Goal: Task Accomplishment & Management: Use online tool/utility

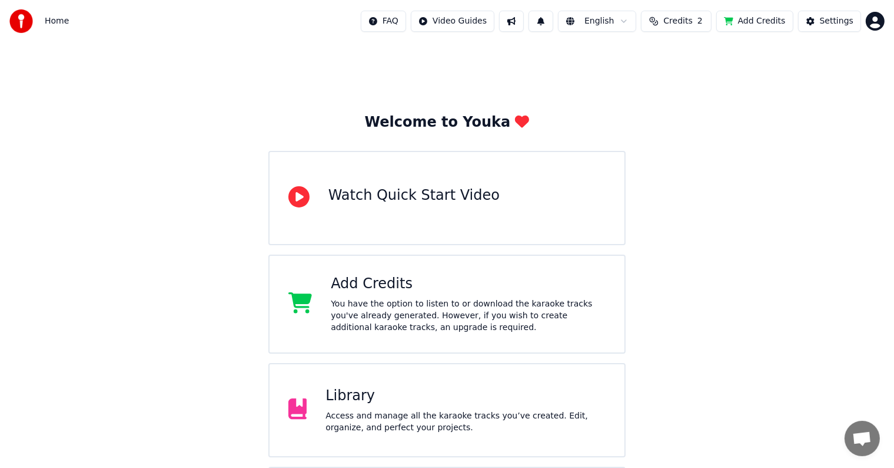
click at [356, 393] on div "Library" at bounding box center [466, 395] width 280 height 19
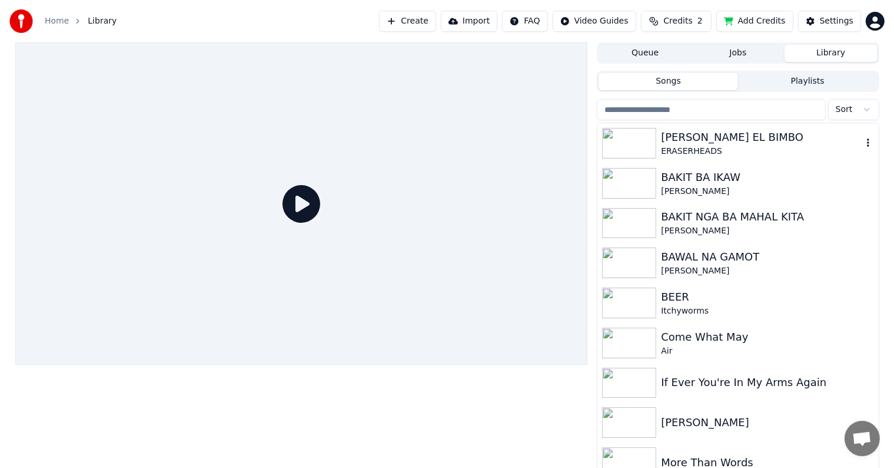
click at [685, 131] on div "[PERSON_NAME] EL BIMBO" at bounding box center [761, 137] width 201 height 16
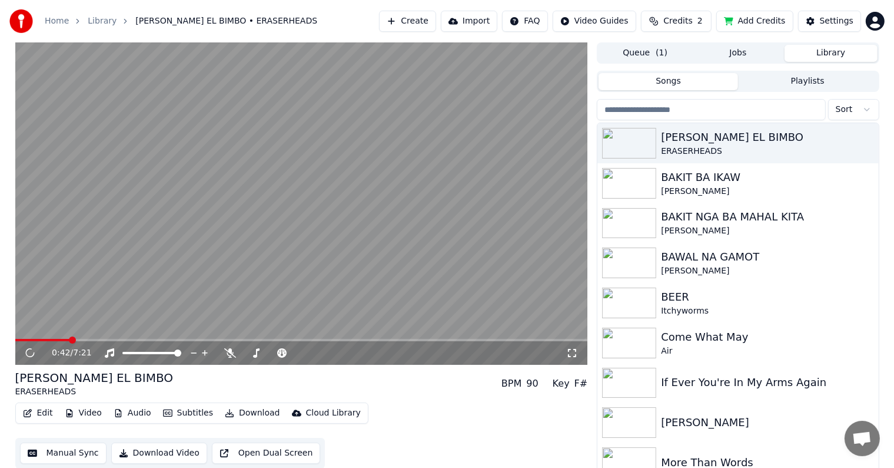
click at [69, 341] on span at bounding box center [301, 340] width 573 height 2
click at [121, 339] on span at bounding box center [301, 340] width 573 height 2
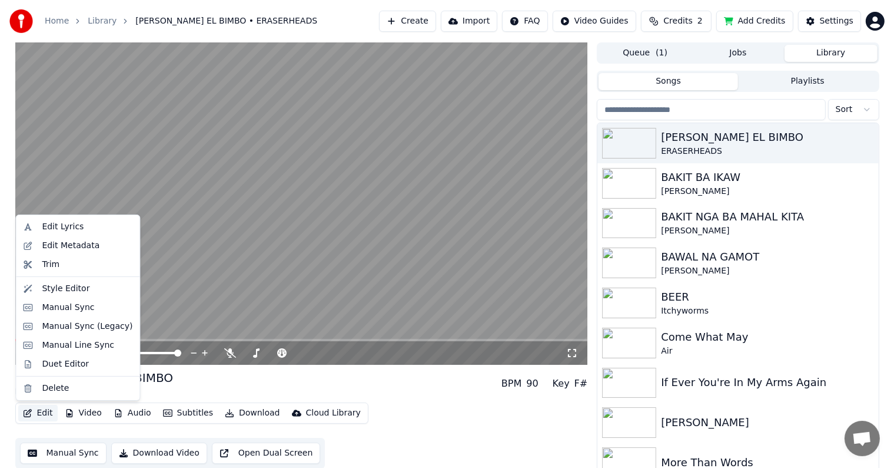
click at [38, 415] on button "Edit" at bounding box center [37, 413] width 39 height 16
click at [54, 287] on div "Style Editor" at bounding box center [66, 289] width 48 height 12
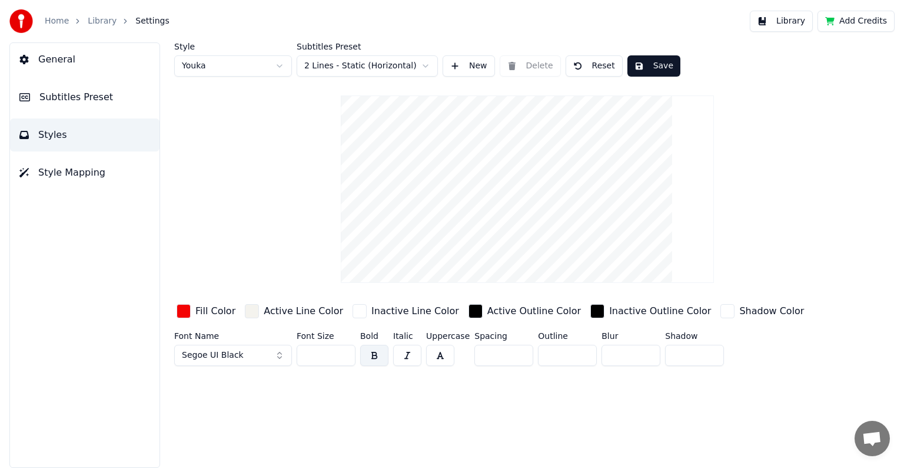
click at [104, 94] on button "Subtitles Preset" at bounding box center [85, 97] width 150 height 33
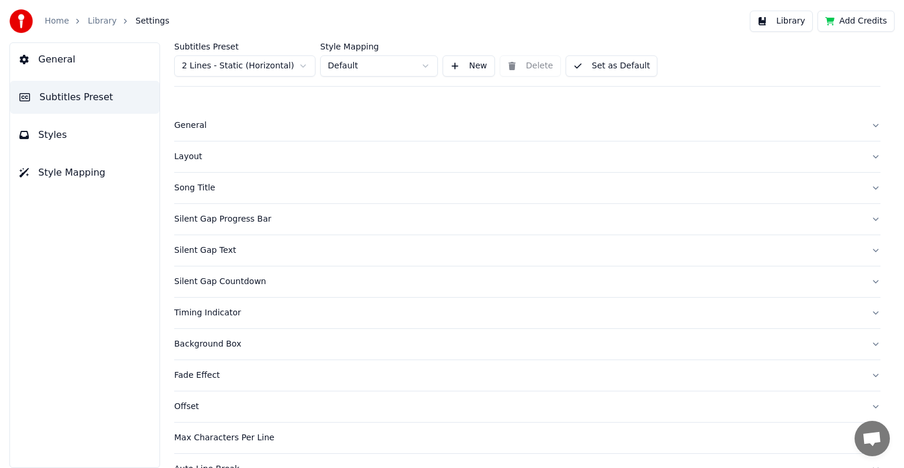
click at [68, 132] on button "Styles" at bounding box center [85, 134] width 150 height 33
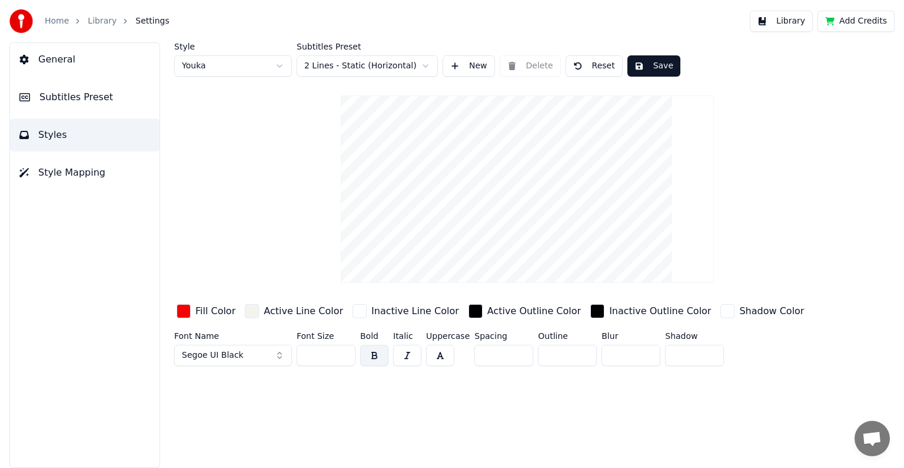
click at [425, 62] on html "Home Library Settings Library Add Credits General Subtitles Preset Styles Style…" at bounding box center [452, 234] width 904 height 468
click at [591, 62] on button "Reset" at bounding box center [594, 65] width 57 height 21
type input "**"
click at [651, 62] on button "Save" at bounding box center [654, 65] width 53 height 21
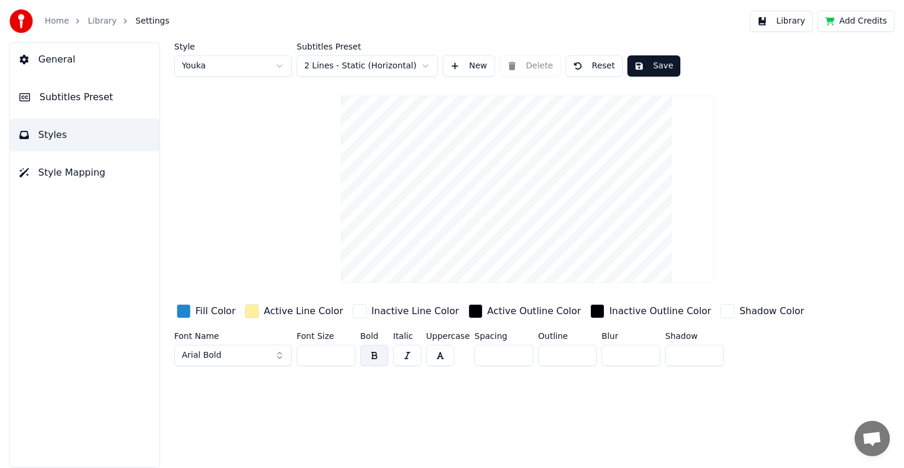
click at [102, 19] on link "Library" at bounding box center [102, 21] width 29 height 12
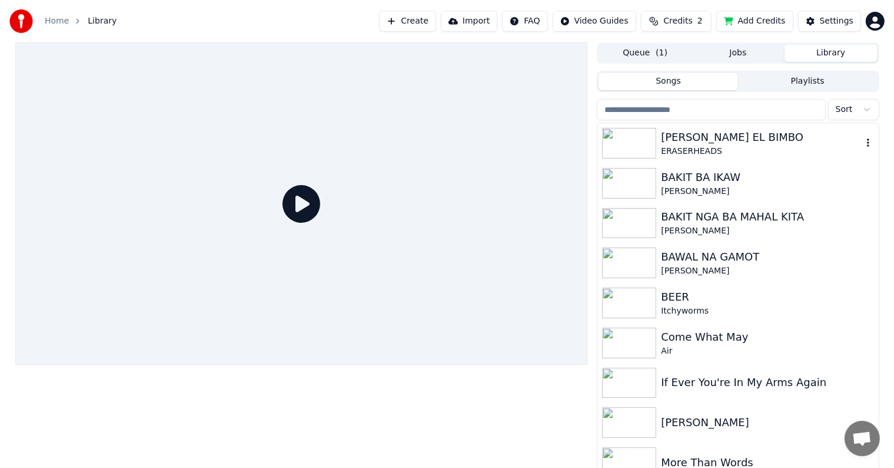
click at [678, 136] on div "[PERSON_NAME] EL BIMBO" at bounding box center [761, 137] width 201 height 16
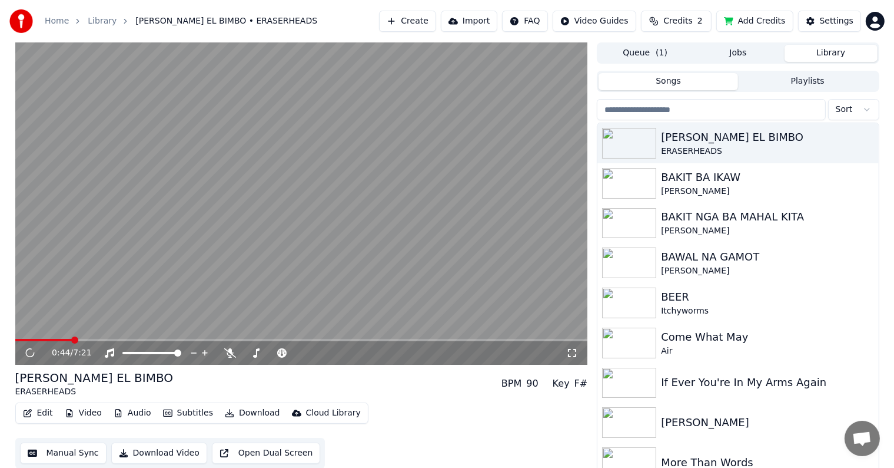
click at [72, 339] on span at bounding box center [301, 340] width 573 height 2
click at [108, 340] on span at bounding box center [301, 340] width 573 height 2
click at [155, 339] on span at bounding box center [301, 340] width 573 height 2
click at [233, 353] on icon at bounding box center [230, 352] width 12 height 9
click at [30, 352] on icon at bounding box center [39, 352] width 28 height 9
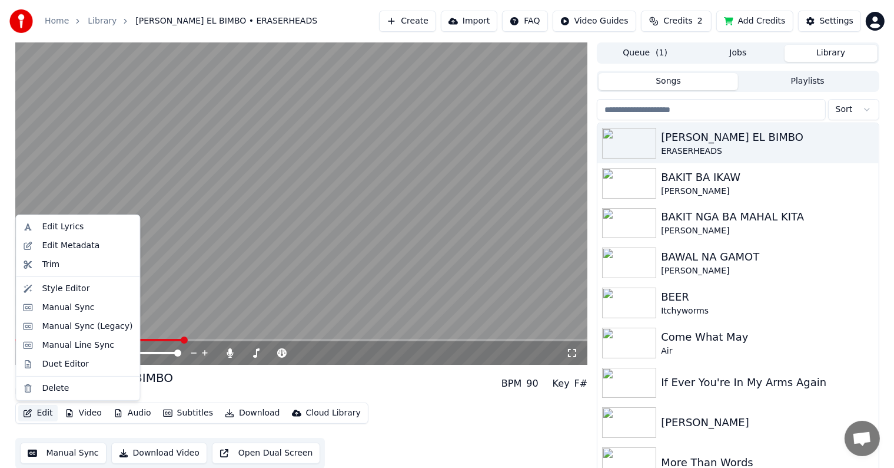
click at [49, 412] on button "Edit" at bounding box center [37, 413] width 39 height 16
click at [65, 247] on div "Edit Metadata" at bounding box center [71, 246] width 58 height 12
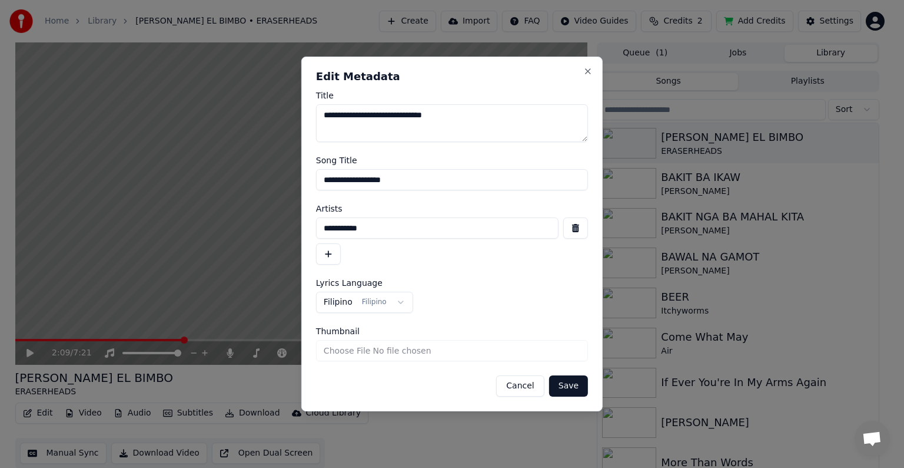
click at [584, 76] on h2 "Edit Metadata" at bounding box center [452, 76] width 272 height 11
click at [586, 71] on button "Close" at bounding box center [588, 71] width 9 height 9
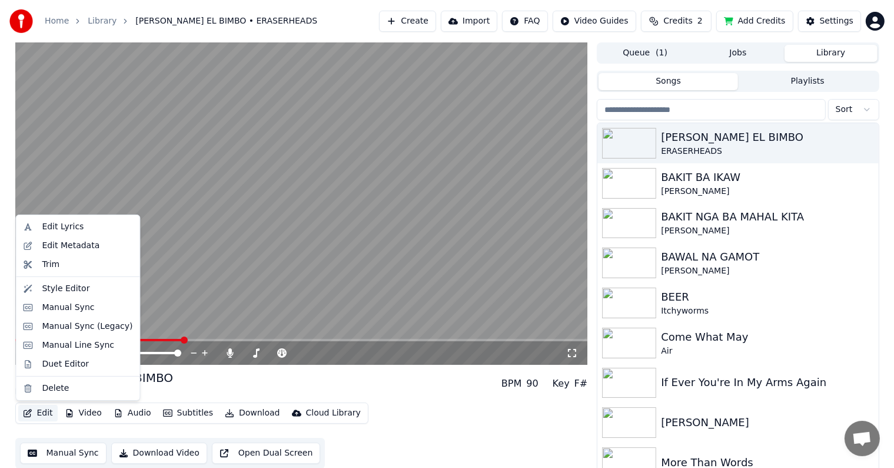
click at [38, 413] on button "Edit" at bounding box center [37, 413] width 39 height 16
click at [59, 309] on div "Manual Sync" at bounding box center [68, 307] width 52 height 12
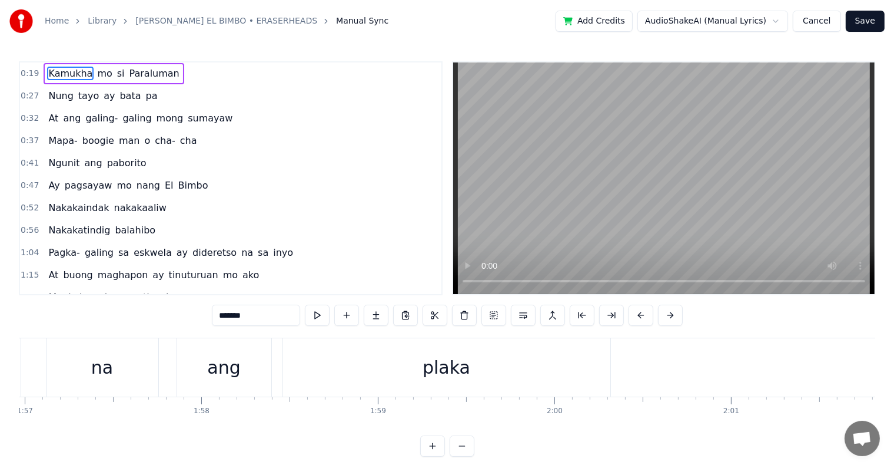
scroll to position [0, 20707]
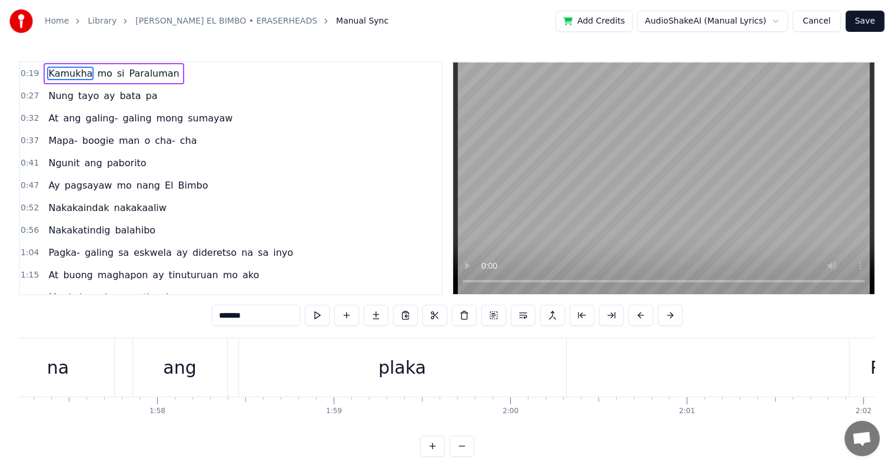
click at [419, 363] on div "plaka" at bounding box center [403, 367] width 48 height 26
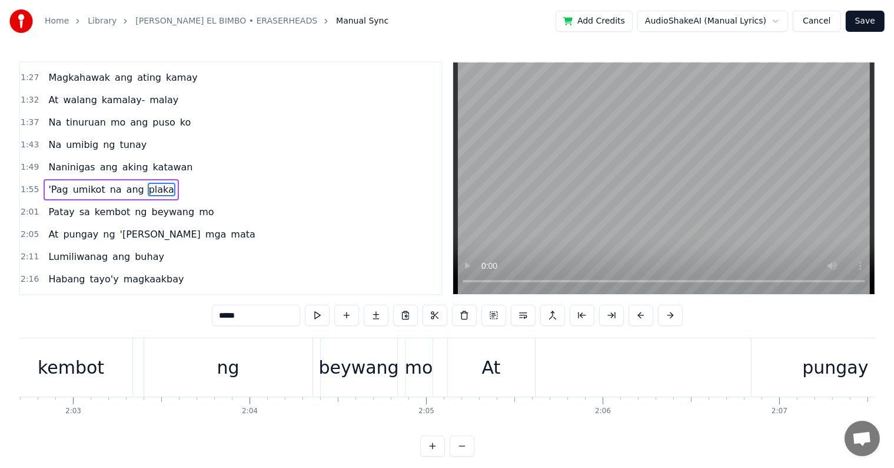
scroll to position [0, 21850]
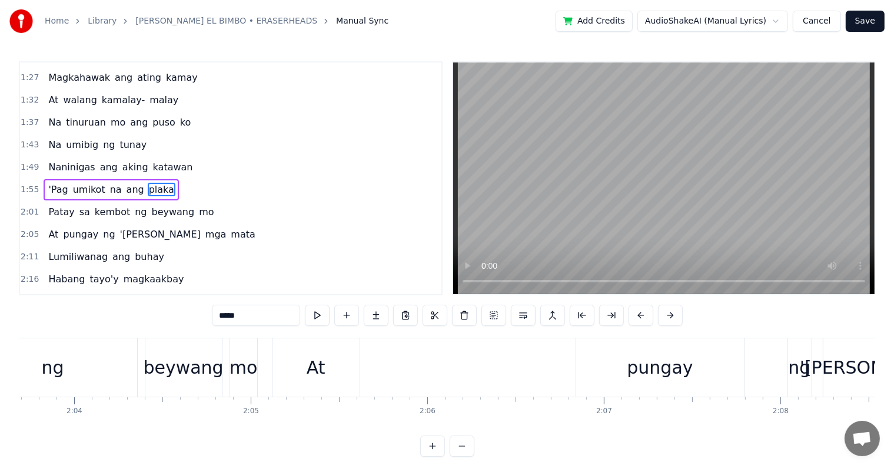
click at [322, 369] on div "At" at bounding box center [316, 367] width 19 height 26
type input "**"
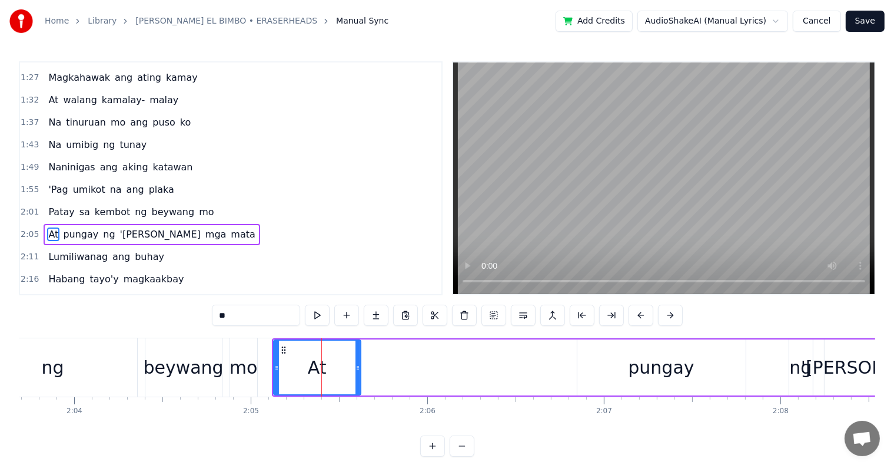
scroll to position [263, 0]
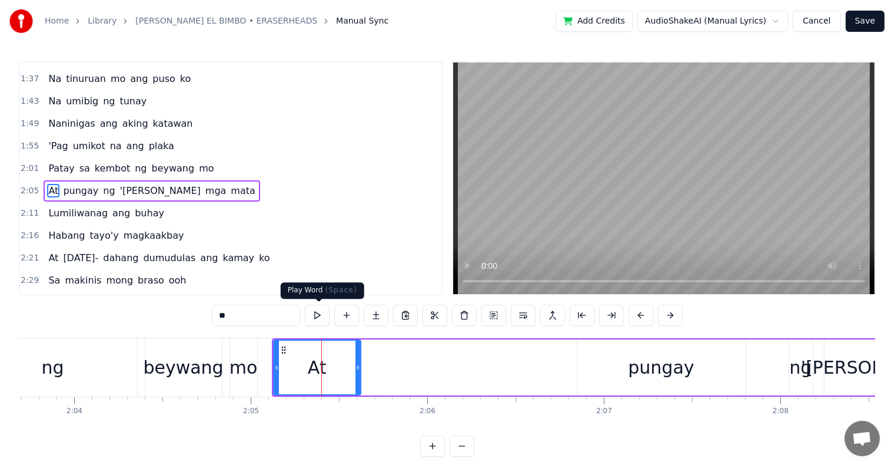
click at [316, 316] on button at bounding box center [317, 314] width 25 height 21
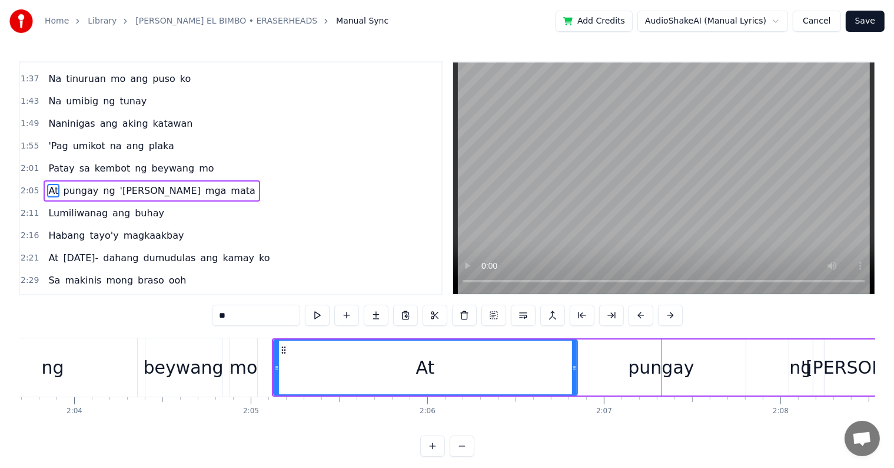
drag, startPoint x: 358, startPoint y: 367, endPoint x: 575, endPoint y: 370, distance: 216.7
click at [575, 370] on icon at bounding box center [574, 367] width 5 height 9
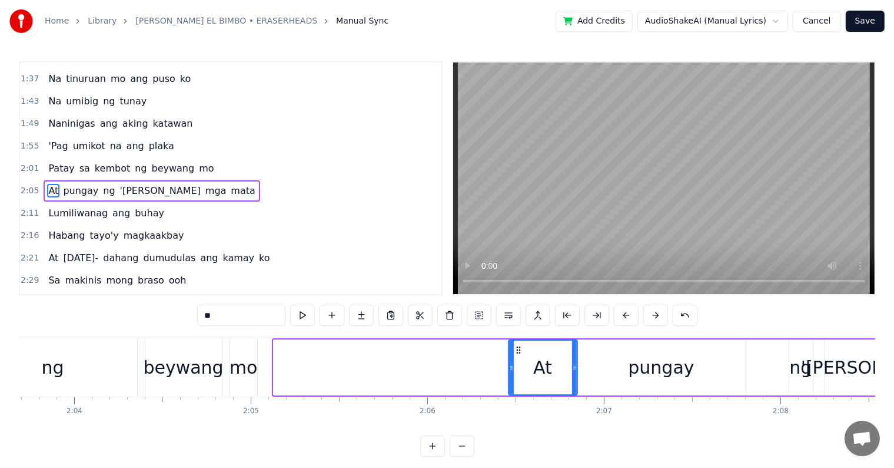
drag, startPoint x: 276, startPoint y: 368, endPoint x: 511, endPoint y: 379, distance: 235.2
click at [511, 379] on div at bounding box center [511, 367] width 5 height 54
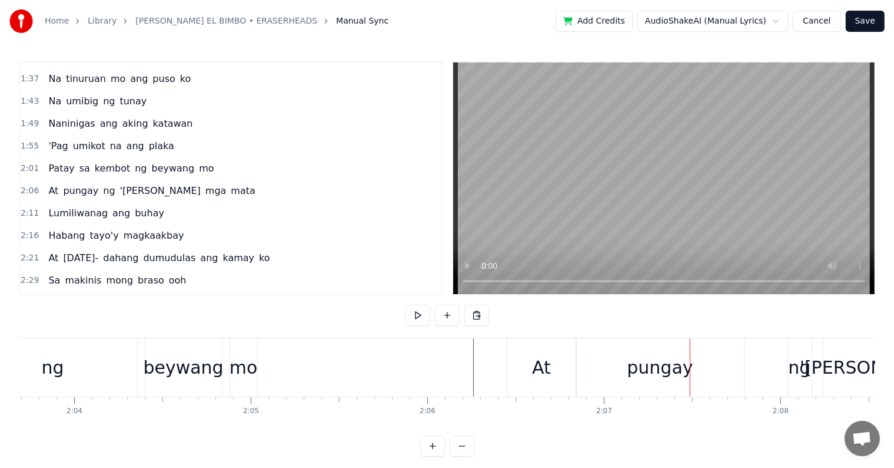
click at [558, 356] on div "At" at bounding box center [542, 367] width 69 height 58
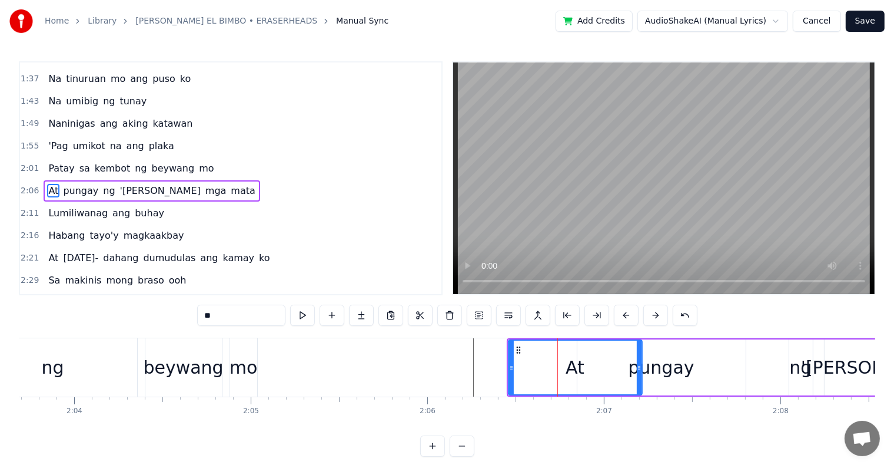
drag, startPoint x: 574, startPoint y: 363, endPoint x: 638, endPoint y: 371, distance: 65.3
click at [638, 371] on icon at bounding box center [639, 367] width 5 height 9
drag, startPoint x: 508, startPoint y: 362, endPoint x: 526, endPoint y: 365, distance: 18.4
click at [547, 365] on div "At" at bounding box center [575, 367] width 135 height 56
drag, startPoint x: 511, startPoint y: 364, endPoint x: 570, endPoint y: 363, distance: 58.9
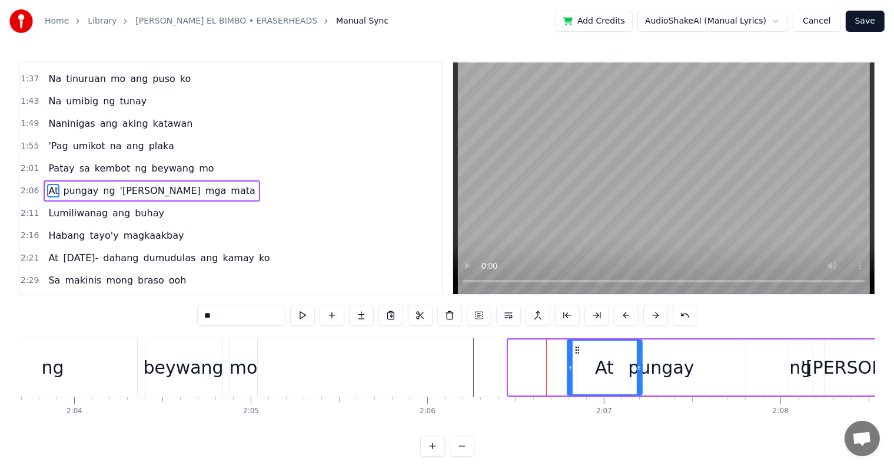
click at [570, 363] on icon at bounding box center [570, 367] width 5 height 9
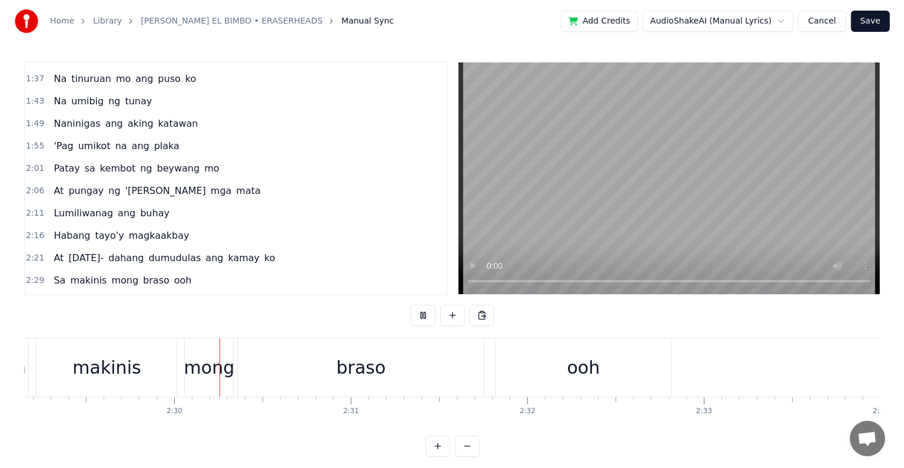
scroll to position [0, 26372]
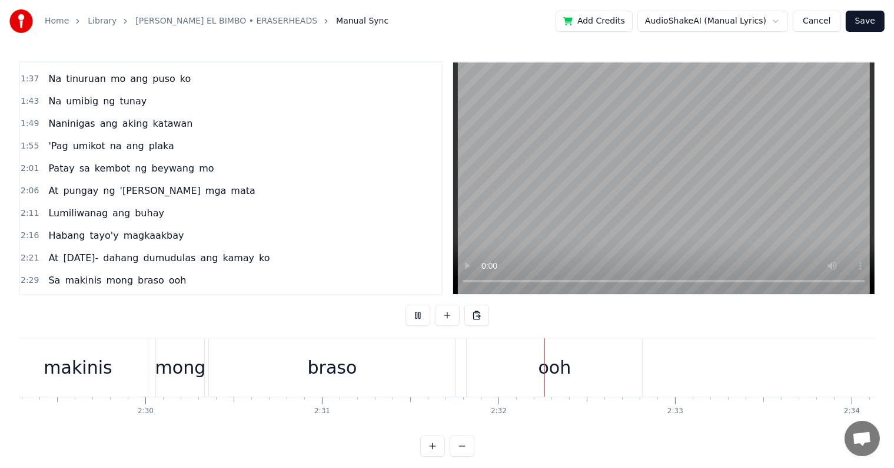
click at [863, 19] on button "Save" at bounding box center [865, 21] width 39 height 21
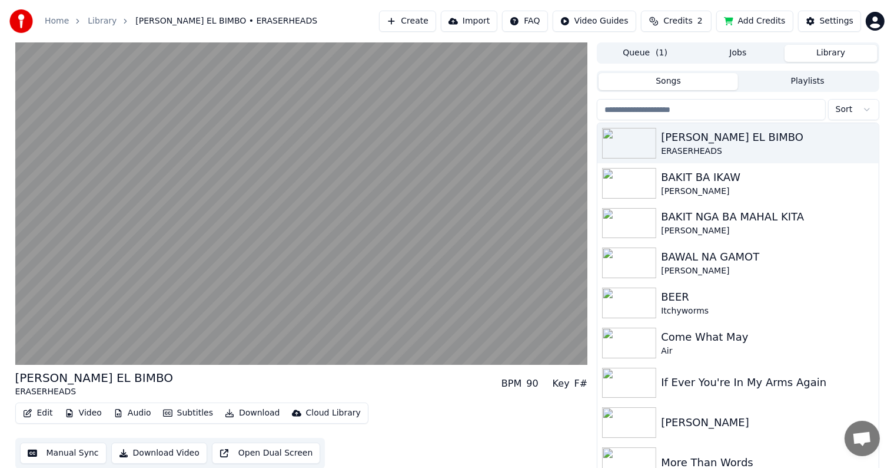
click at [55, 412] on button "Edit" at bounding box center [37, 413] width 39 height 16
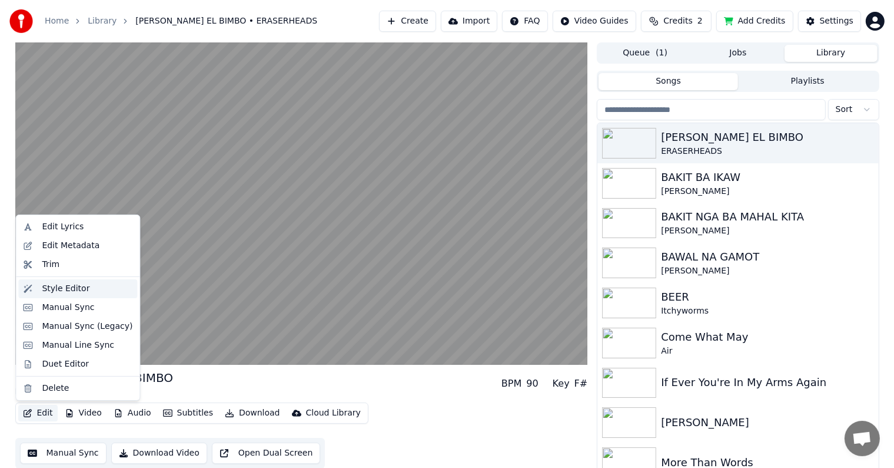
click at [62, 290] on div "Style Editor" at bounding box center [66, 289] width 48 height 12
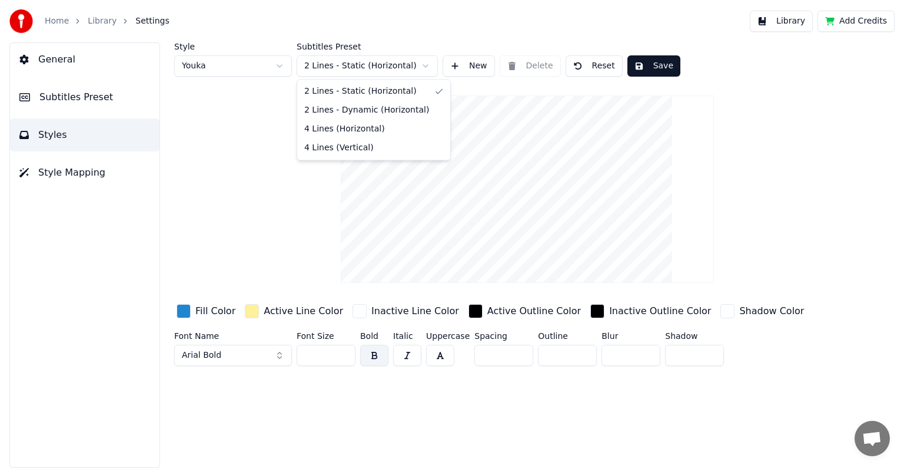
click at [424, 66] on html "Home Library Settings Library Add Credits General Subtitles Preset Styles Style…" at bounding box center [452, 234] width 904 height 468
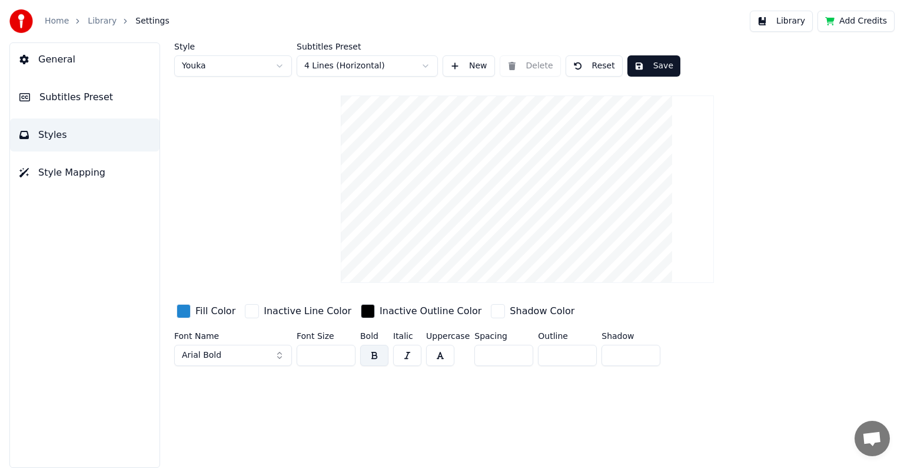
click at [654, 67] on button "Save" at bounding box center [654, 65] width 53 height 21
click at [107, 21] on link "Library" at bounding box center [102, 21] width 29 height 12
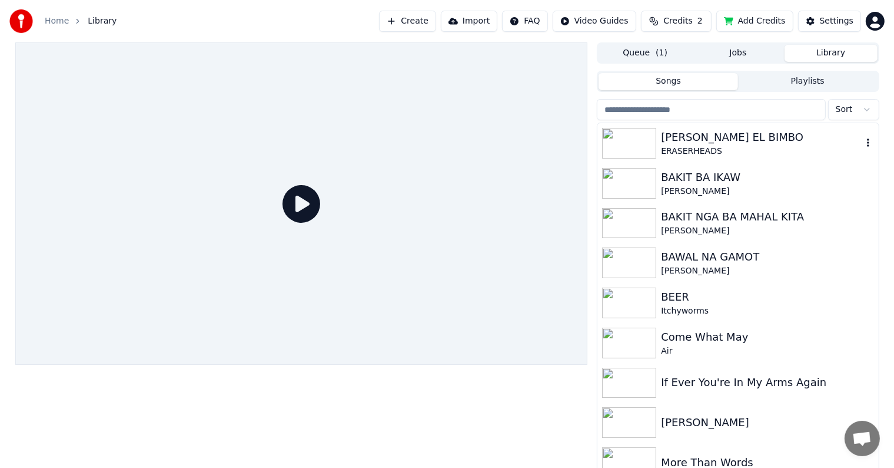
click at [682, 143] on div "[PERSON_NAME] EL BIMBO" at bounding box center [761, 137] width 201 height 16
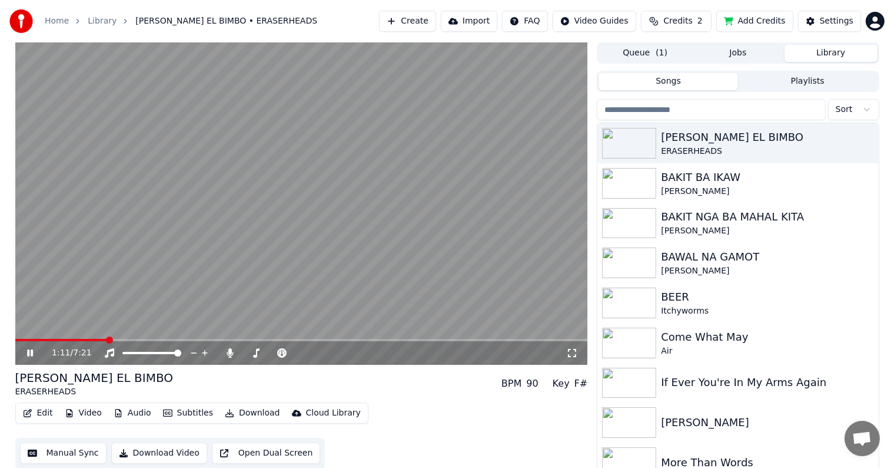
click at [107, 340] on span at bounding box center [301, 340] width 573 height 2
click at [35, 415] on button "Edit" at bounding box center [37, 413] width 39 height 16
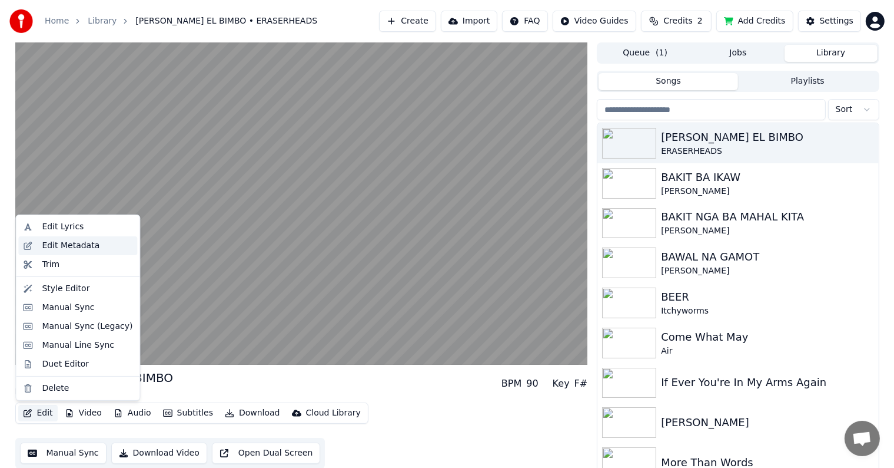
click at [82, 244] on div "Edit Metadata" at bounding box center [71, 246] width 58 height 12
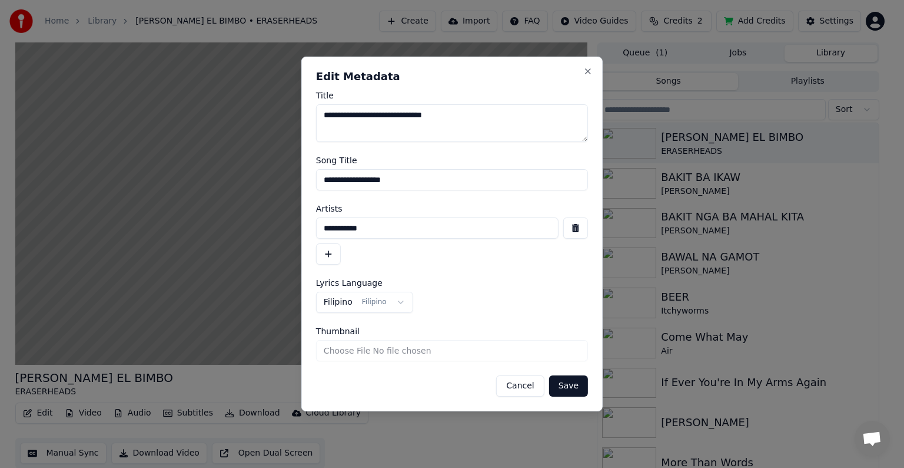
click at [532, 385] on button "Cancel" at bounding box center [520, 385] width 48 height 21
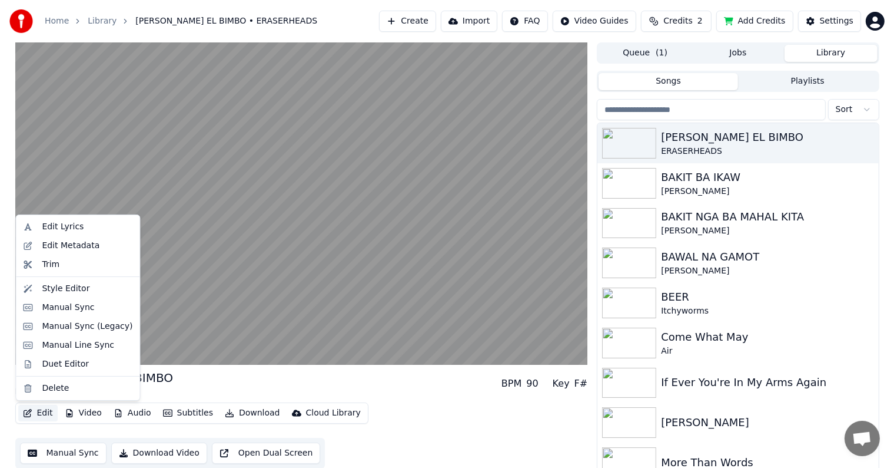
click at [33, 413] on button "Edit" at bounding box center [37, 413] width 39 height 16
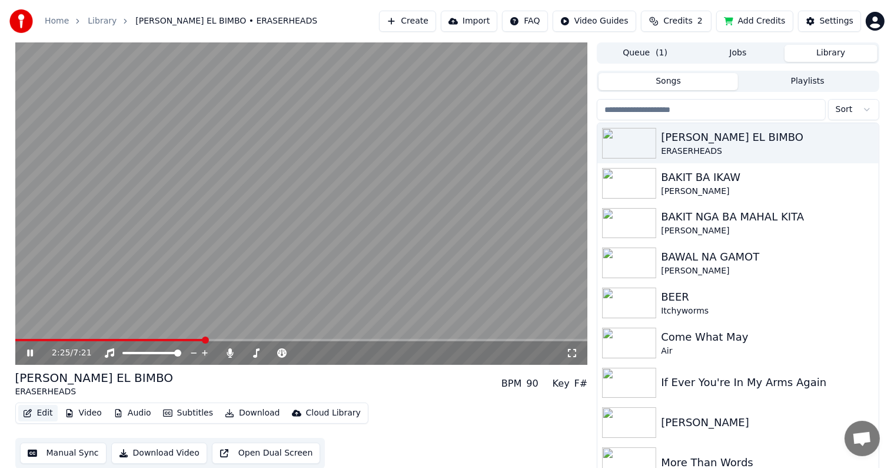
click at [43, 415] on button "Edit" at bounding box center [37, 413] width 39 height 16
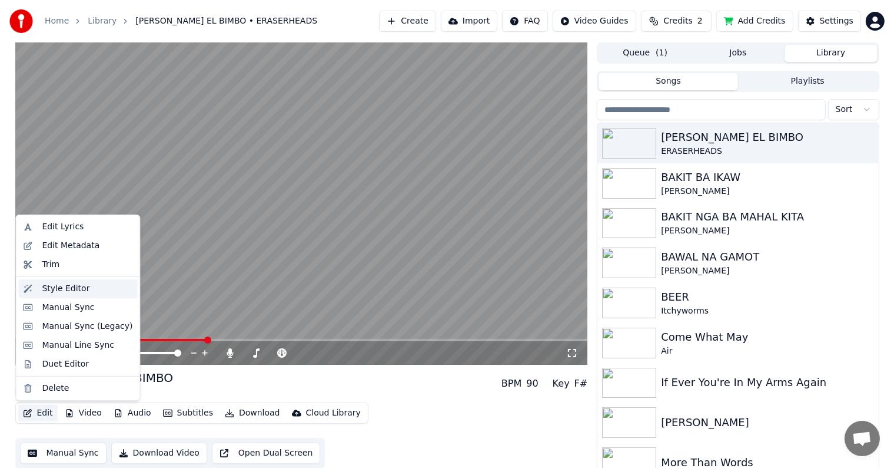
click at [65, 292] on div "Style Editor" at bounding box center [66, 289] width 48 height 12
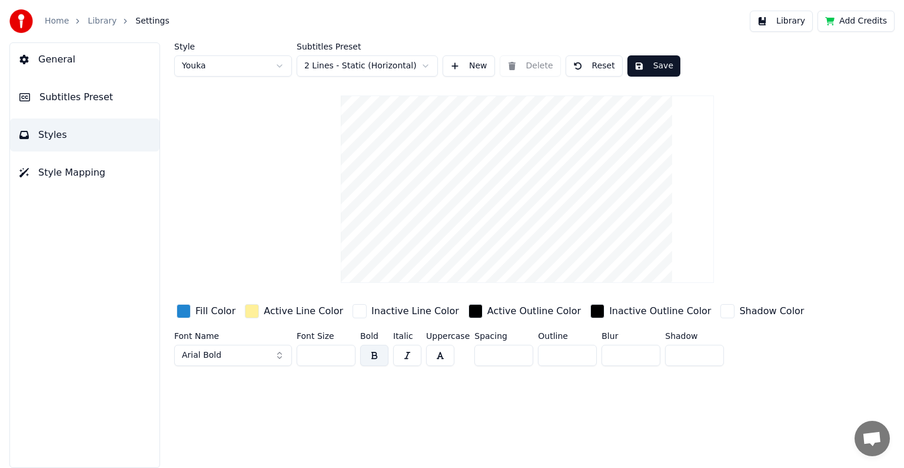
click at [78, 92] on span "Subtitles Preset" at bounding box center [76, 97] width 74 height 14
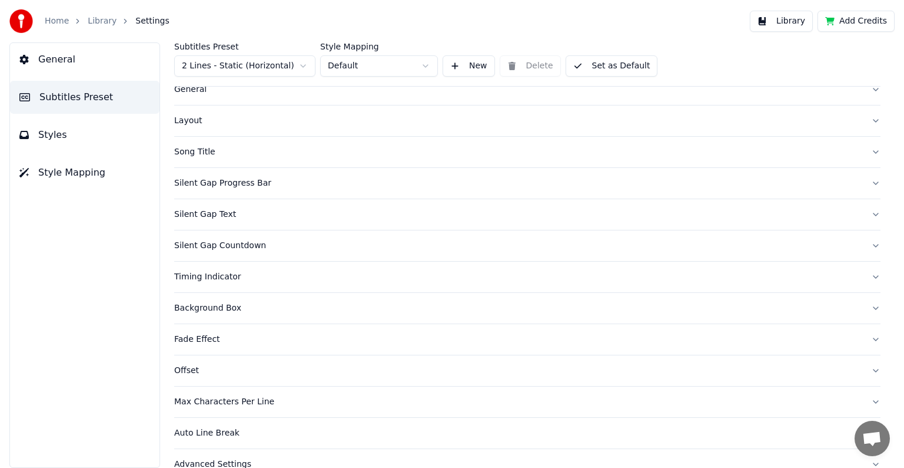
scroll to position [55, 0]
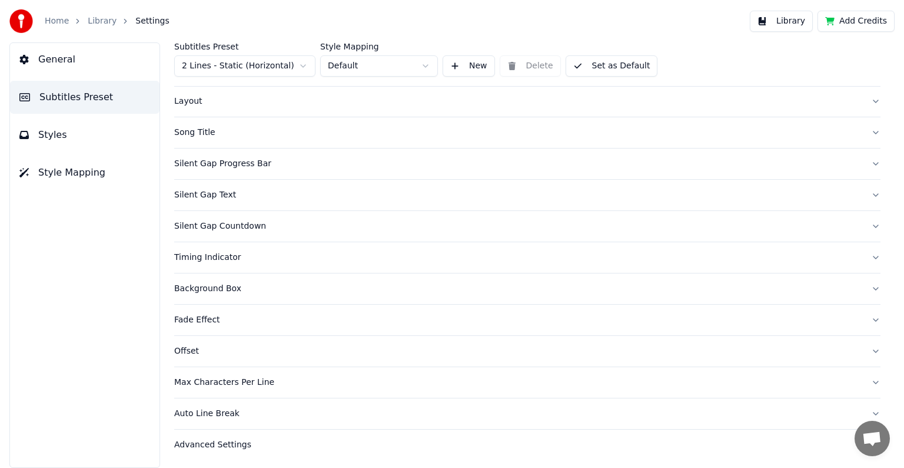
click at [227, 377] on div "Max Characters Per Line" at bounding box center [518, 382] width 688 height 12
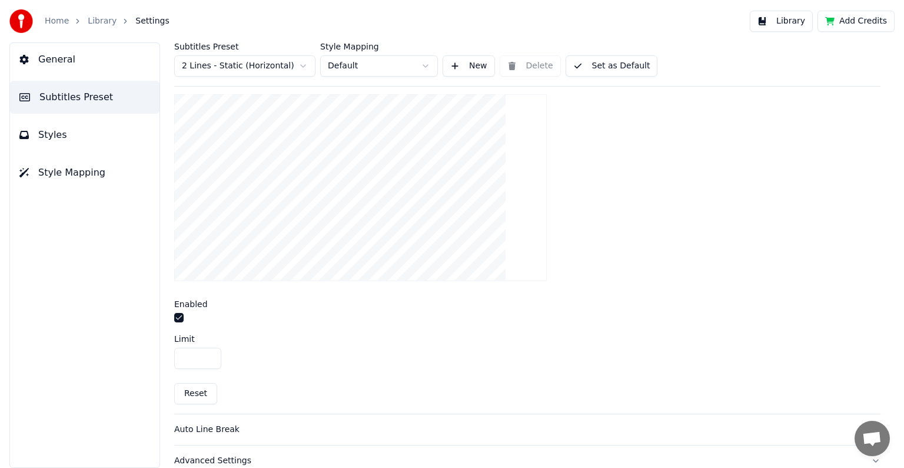
scroll to position [400, 0]
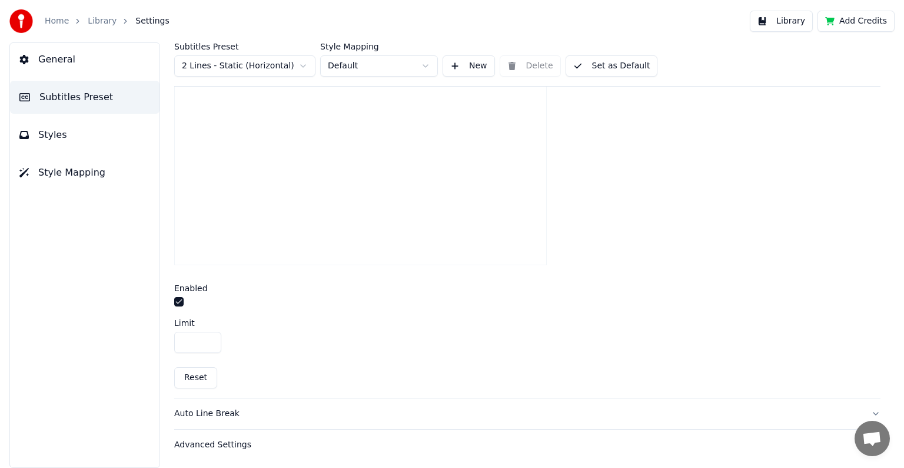
click at [208, 342] on input "**" at bounding box center [197, 342] width 47 height 21
type input "**"
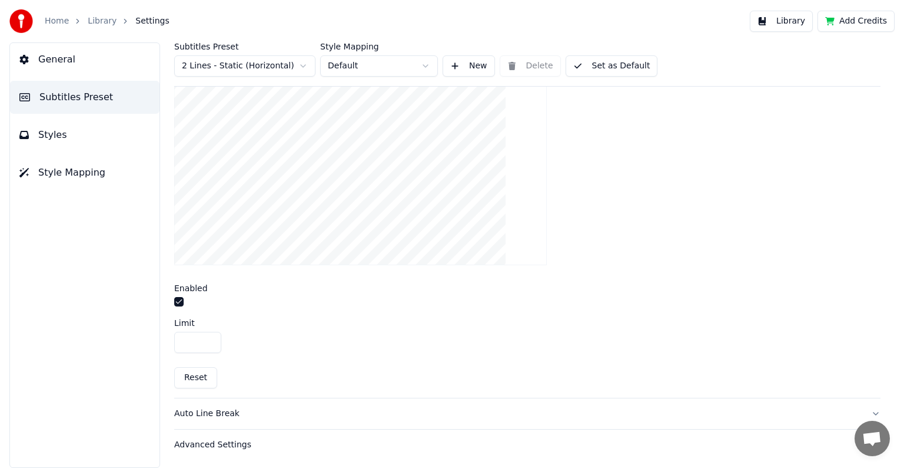
click at [208, 342] on input "**" at bounding box center [197, 342] width 47 height 21
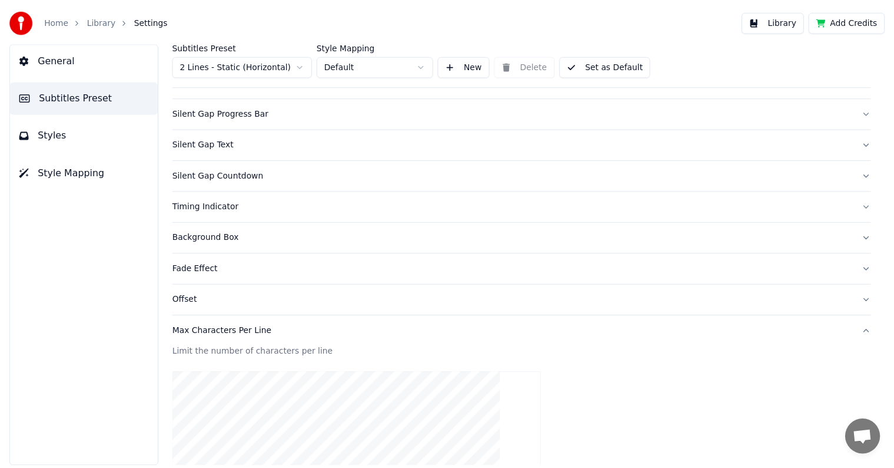
scroll to position [0, 0]
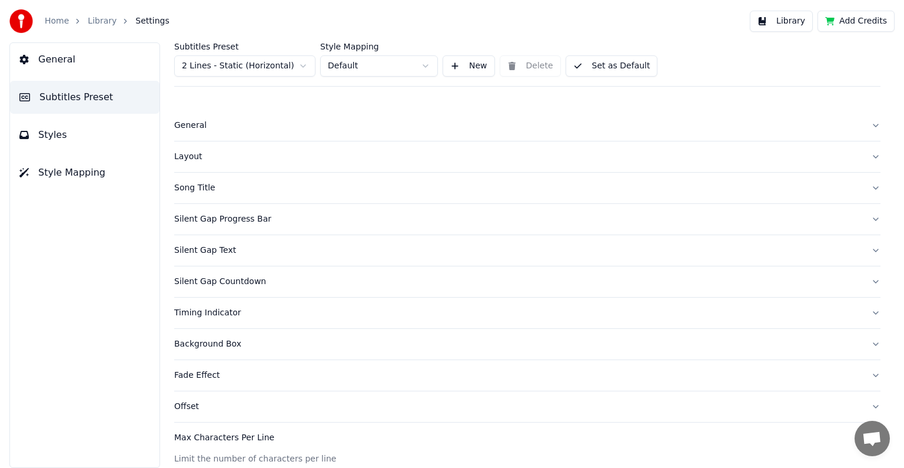
click at [45, 135] on span "Styles" at bounding box center [52, 135] width 29 height 14
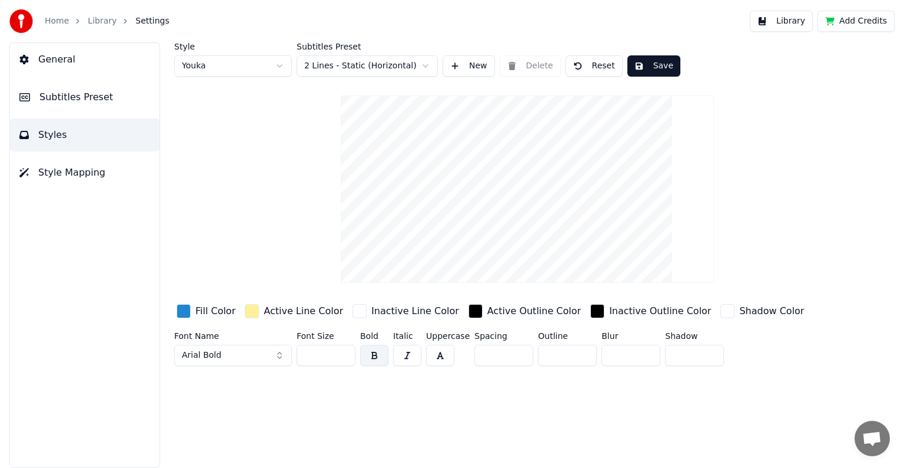
click at [651, 62] on button "Save" at bounding box center [654, 65] width 53 height 21
click at [100, 16] on link "Library" at bounding box center [102, 21] width 29 height 12
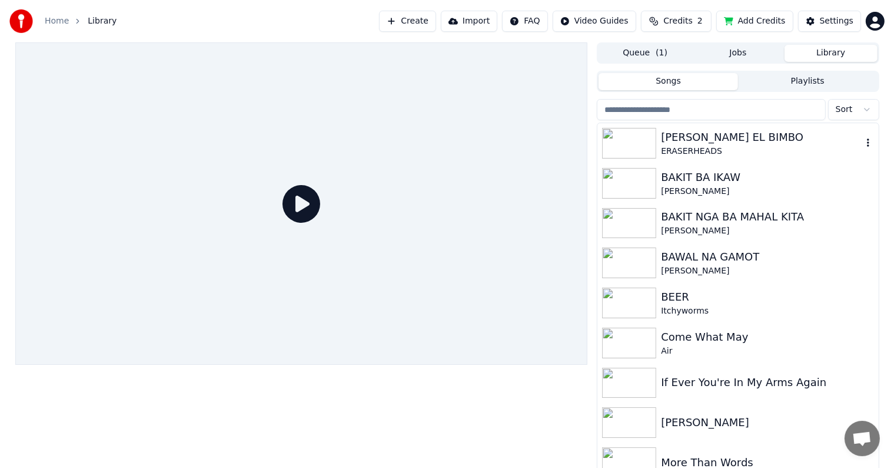
click at [678, 145] on div "ERASERHEADS" at bounding box center [761, 151] width 201 height 12
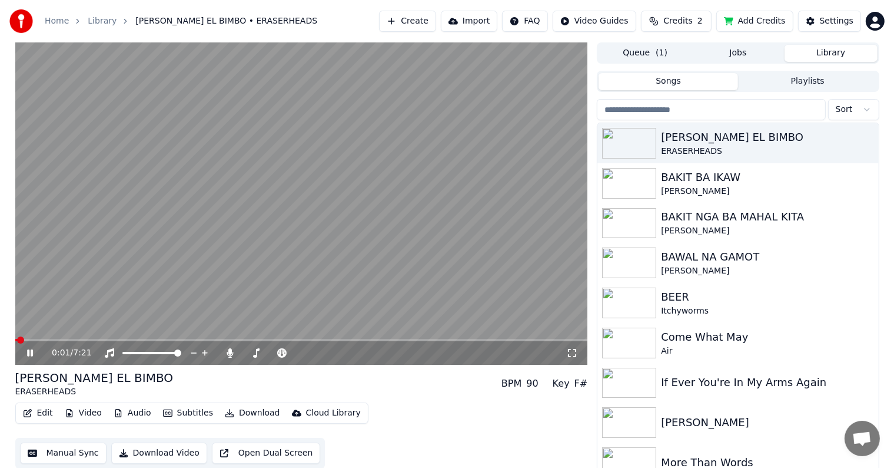
click at [98, 338] on video at bounding box center [301, 203] width 573 height 322
click at [97, 339] on span at bounding box center [301, 340] width 573 height 2
click at [27, 353] on icon at bounding box center [29, 353] width 7 height 8
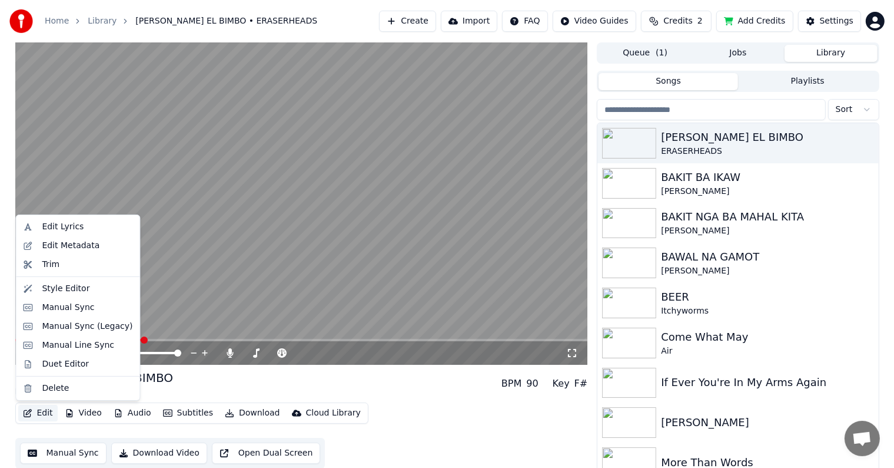
click at [45, 412] on button "Edit" at bounding box center [37, 413] width 39 height 16
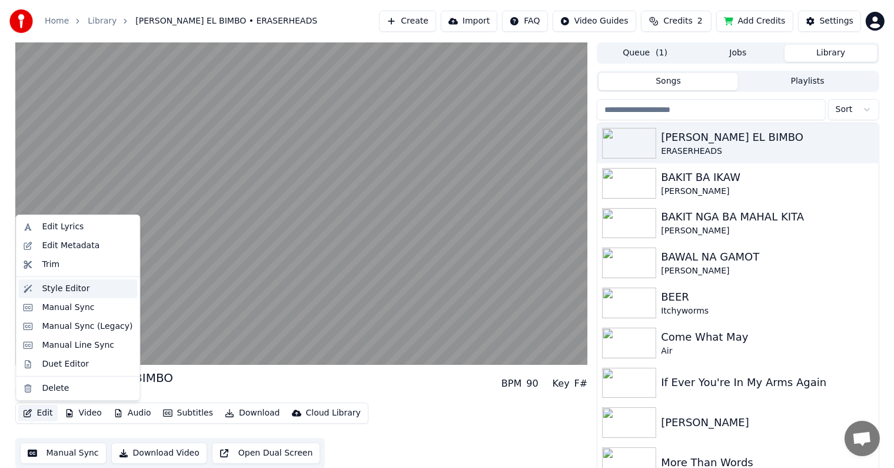
click at [55, 290] on div "Style Editor" at bounding box center [66, 289] width 48 height 12
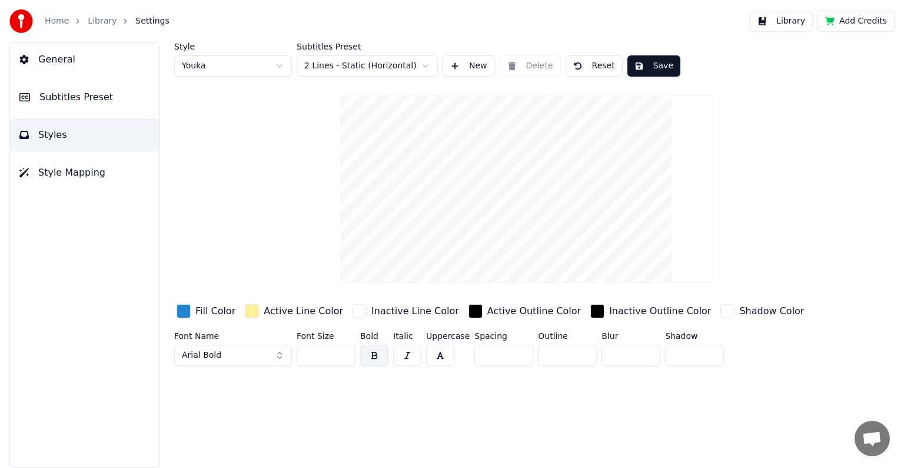
click at [591, 68] on button "Reset" at bounding box center [594, 65] width 57 height 21
click at [426, 66] on html "Home Library Settings Library Add Credits General Subtitles Preset Styles Style…" at bounding box center [452, 234] width 904 height 468
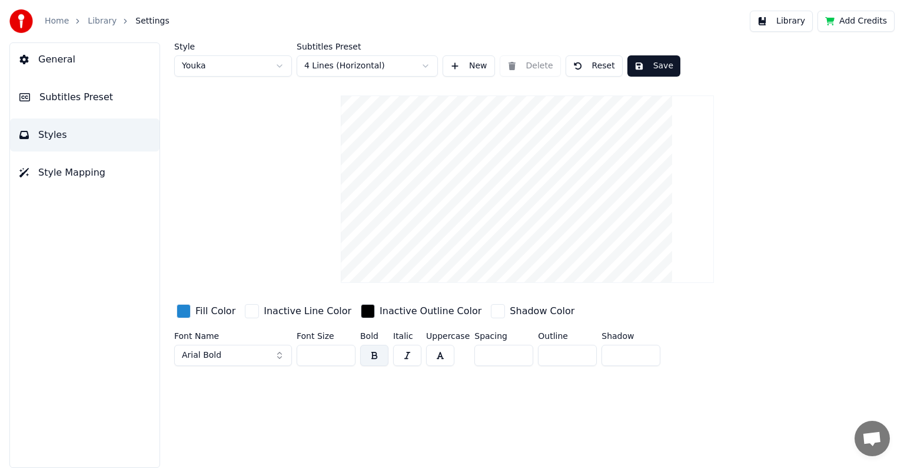
click at [644, 68] on button "Save" at bounding box center [654, 65] width 53 height 21
click at [85, 99] on span "Subtitles Preset" at bounding box center [76, 97] width 74 height 14
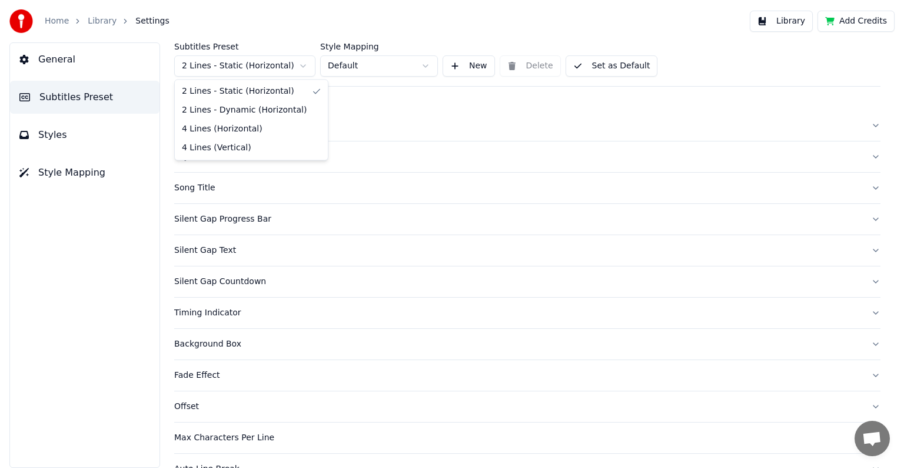
click at [304, 65] on html "Home Library Settings Library Add Credits General Subtitles Preset Styles Style…" at bounding box center [452, 234] width 904 height 468
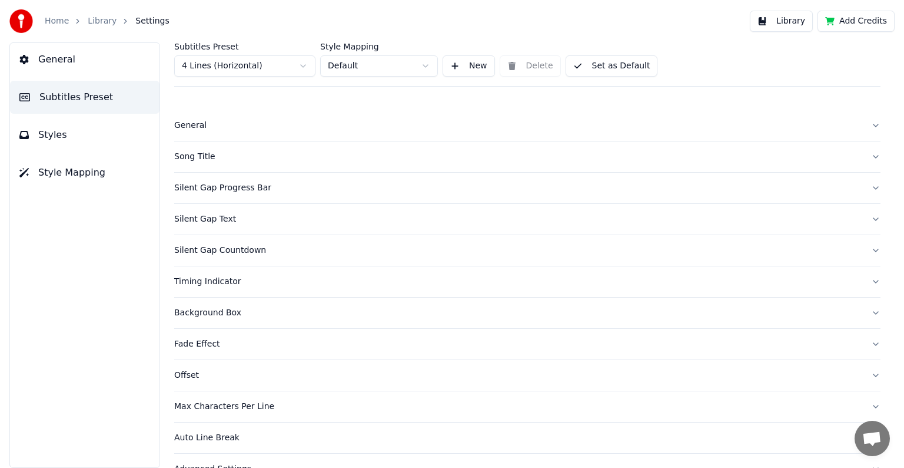
click at [75, 131] on button "Styles" at bounding box center [85, 134] width 150 height 33
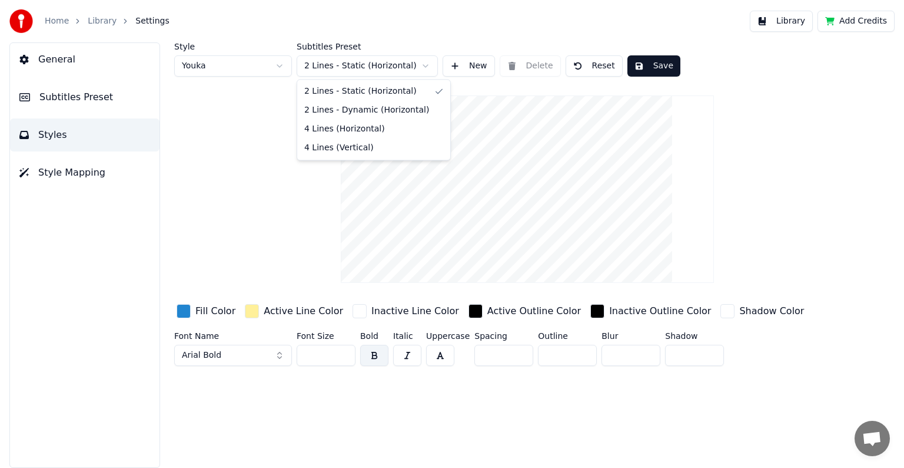
click at [425, 63] on html "Home Library Settings Library Add Credits General Subtitles Preset Styles Style…" at bounding box center [452, 234] width 904 height 468
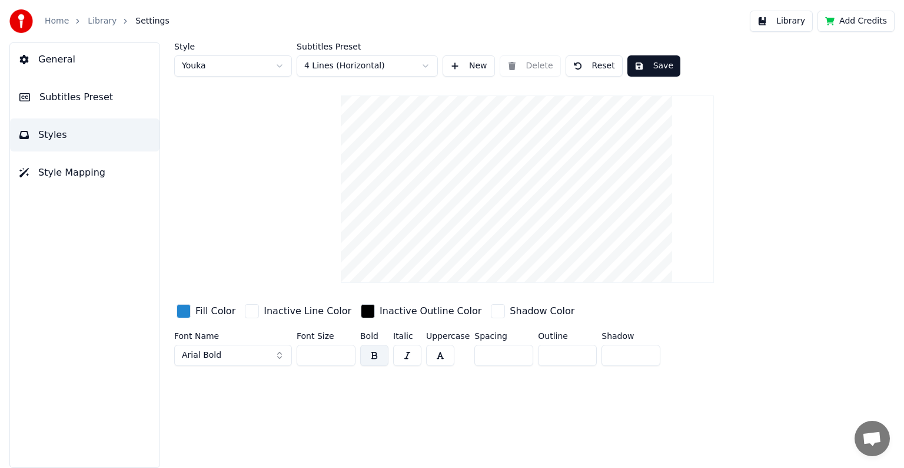
click at [658, 69] on button "Save" at bounding box center [654, 65] width 53 height 21
click at [97, 20] on link "Library" at bounding box center [102, 21] width 29 height 12
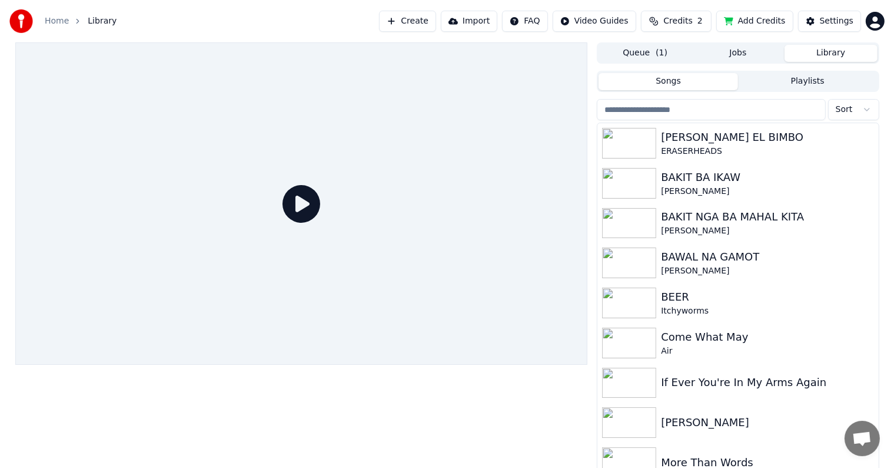
click at [299, 200] on icon at bounding box center [302, 204] width 38 height 38
click at [697, 151] on div "ERASERHEADS" at bounding box center [761, 151] width 201 height 12
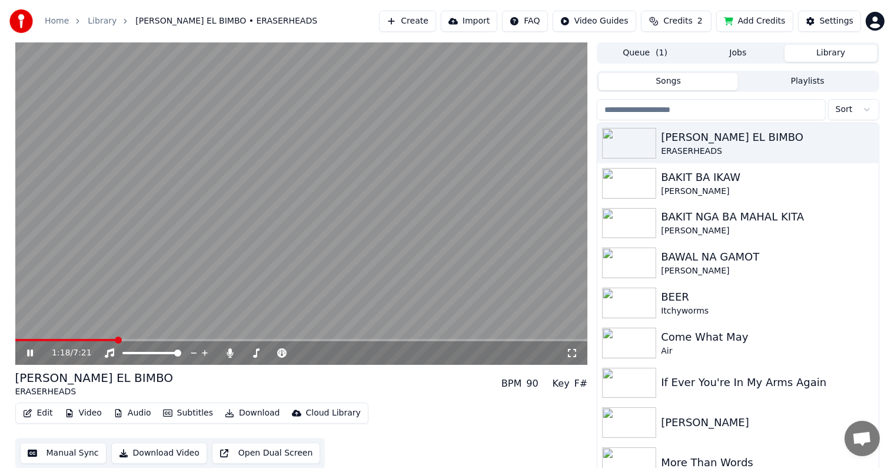
click at [115, 340] on span at bounding box center [301, 340] width 573 height 2
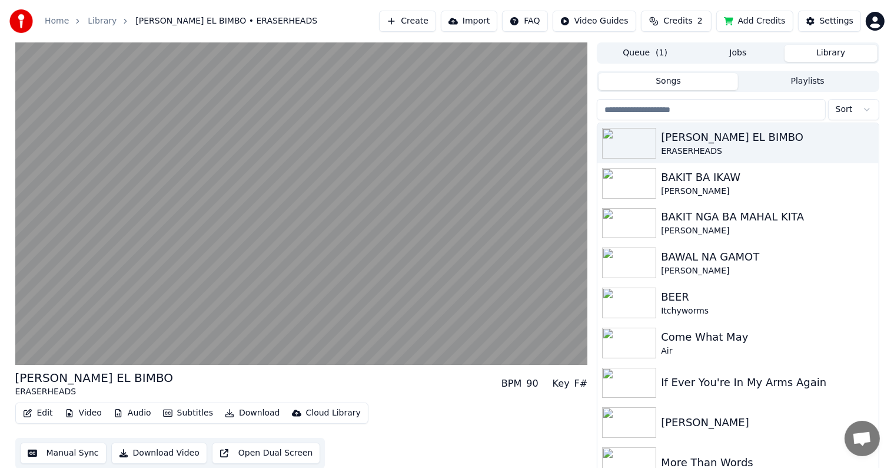
click at [42, 412] on button "Edit" at bounding box center [37, 413] width 39 height 16
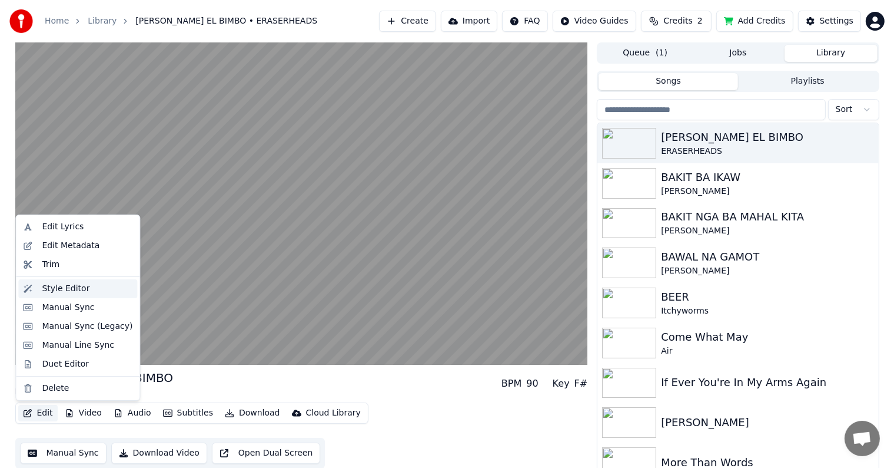
click at [57, 287] on div "Style Editor" at bounding box center [66, 289] width 48 height 12
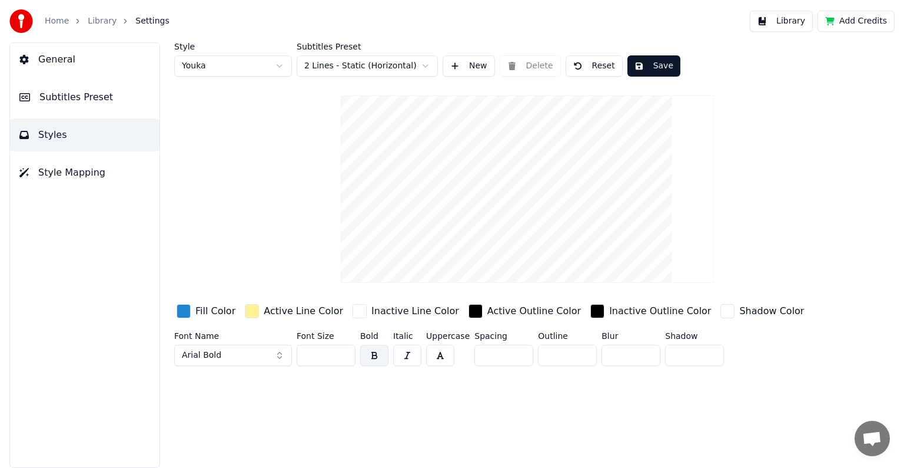
click at [584, 68] on button "Reset" at bounding box center [594, 65] width 57 height 21
click at [280, 67] on html "Home Library Settings Library Add Credits General Subtitles Preset Styles Style…" at bounding box center [452, 234] width 904 height 468
click at [281, 67] on html "Home Library Settings Library Add Credits General Subtitles Preset Styles Style…" at bounding box center [452, 234] width 904 height 468
click at [96, 101] on span "Subtitles Preset" at bounding box center [76, 97] width 74 height 14
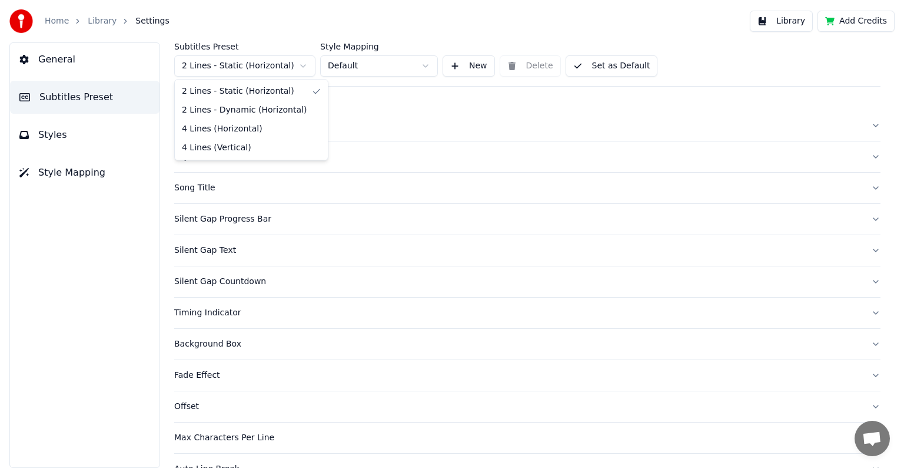
click at [303, 66] on html "Home Library Settings Library Add Credits General Subtitles Preset Styles Style…" at bounding box center [452, 234] width 904 height 468
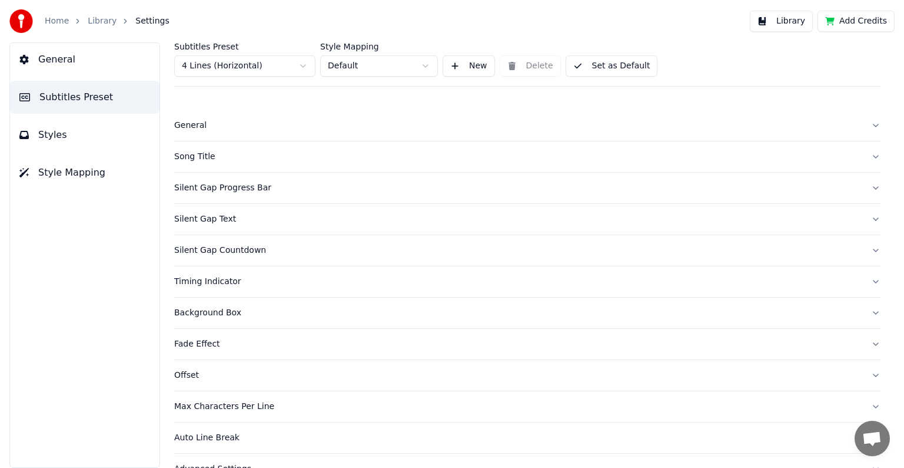
click at [63, 134] on button "Styles" at bounding box center [85, 134] width 150 height 33
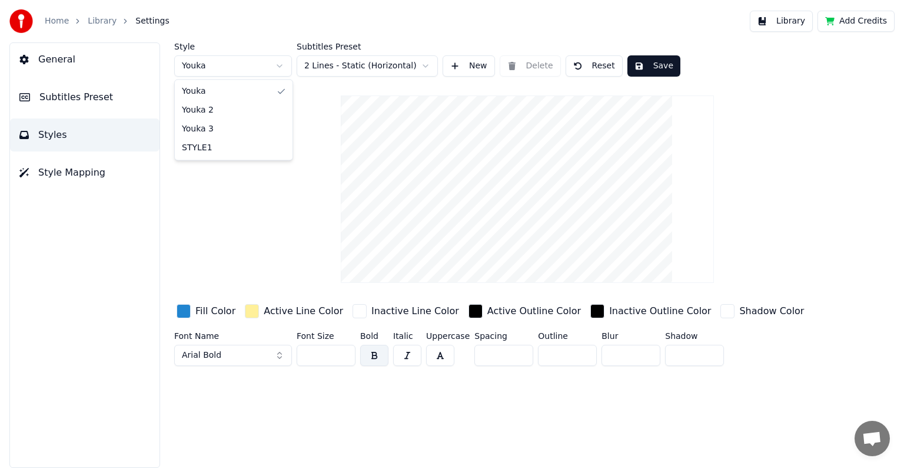
click at [279, 68] on html "Home Library Settings Library Add Credits General Subtitles Preset Styles Style…" at bounding box center [452, 234] width 904 height 468
click at [426, 66] on html "Home Library Settings Library Add Credits General Subtitles Preset Styles Style…" at bounding box center [452, 234] width 904 height 468
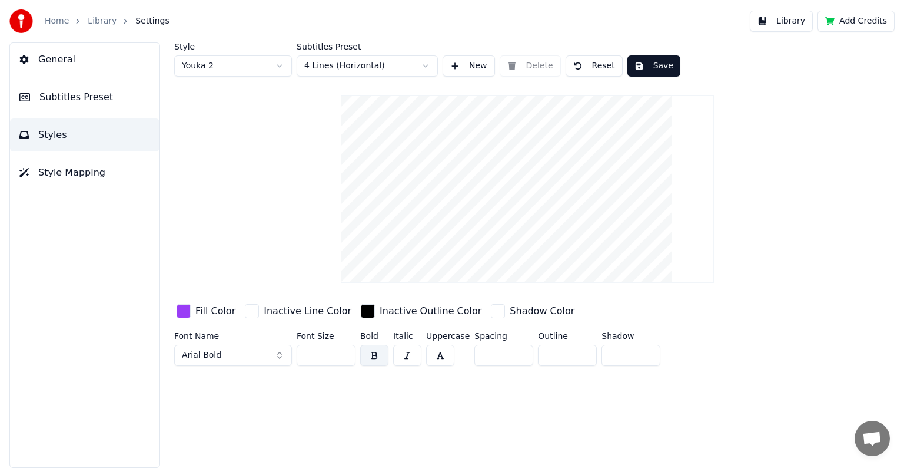
click at [632, 67] on button "Save" at bounding box center [654, 65] width 53 height 21
click at [106, 21] on link "Library" at bounding box center [102, 21] width 29 height 12
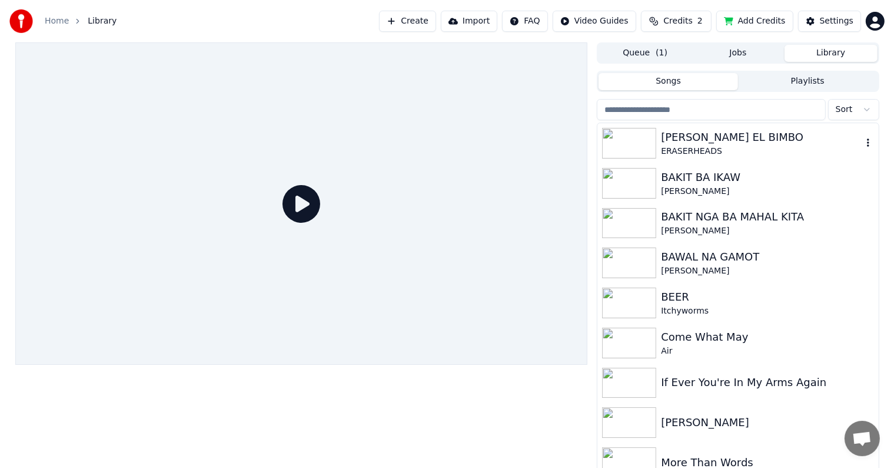
click at [685, 141] on div "[PERSON_NAME] EL BIMBO" at bounding box center [761, 137] width 201 height 16
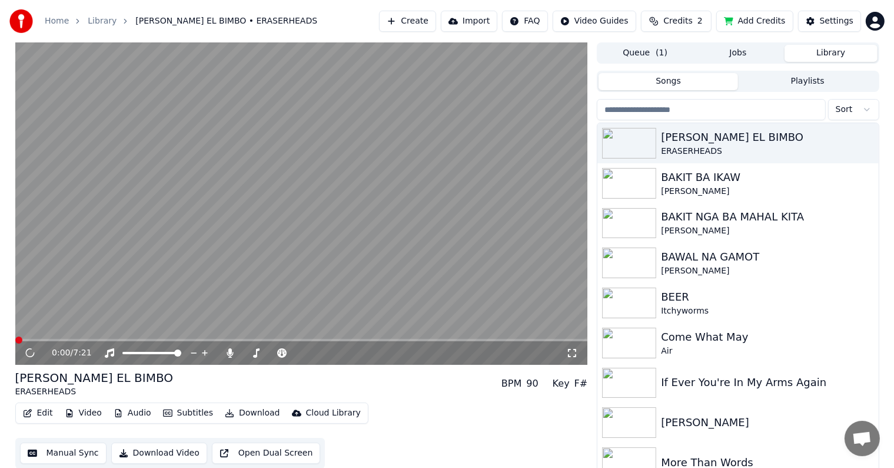
click at [77, 338] on video at bounding box center [301, 203] width 573 height 322
click at [80, 339] on span at bounding box center [301, 340] width 573 height 2
click at [29, 350] on icon at bounding box center [39, 352] width 28 height 9
click at [77, 412] on button "Video" at bounding box center [83, 413] width 47 height 16
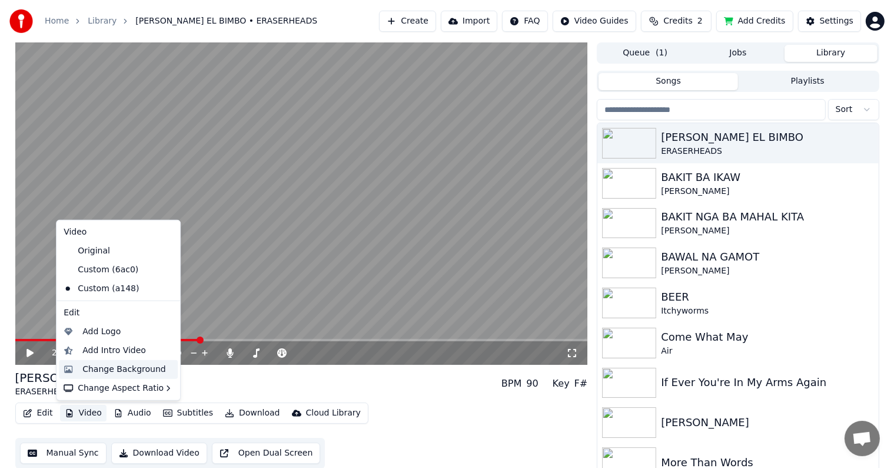
click at [92, 369] on div "Change Background" at bounding box center [124, 369] width 84 height 12
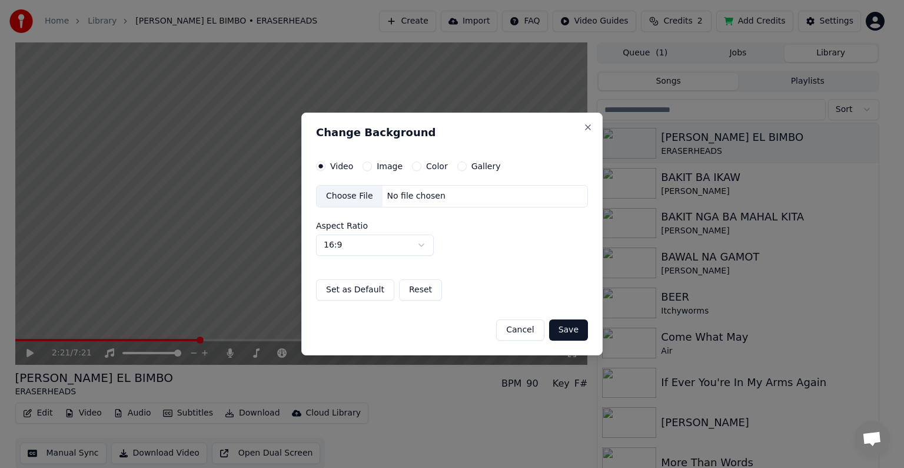
click at [353, 194] on div "Choose File" at bounding box center [350, 195] width 66 height 21
click at [565, 330] on button "Save" at bounding box center [568, 329] width 39 height 21
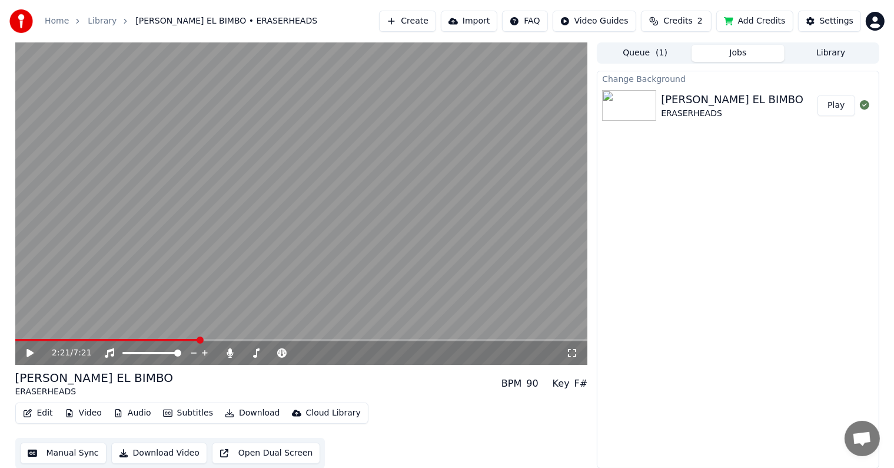
click at [830, 105] on button "Play" at bounding box center [836, 105] width 37 height 21
click at [35, 352] on icon at bounding box center [39, 352] width 28 height 9
click at [88, 340] on span at bounding box center [52, 340] width 74 height 2
click at [33, 352] on icon at bounding box center [39, 352] width 28 height 9
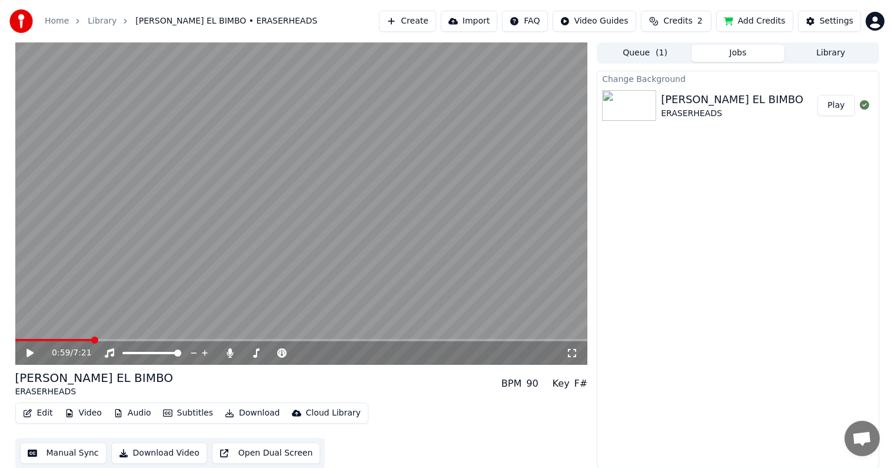
click at [40, 410] on button "Edit" at bounding box center [37, 413] width 39 height 16
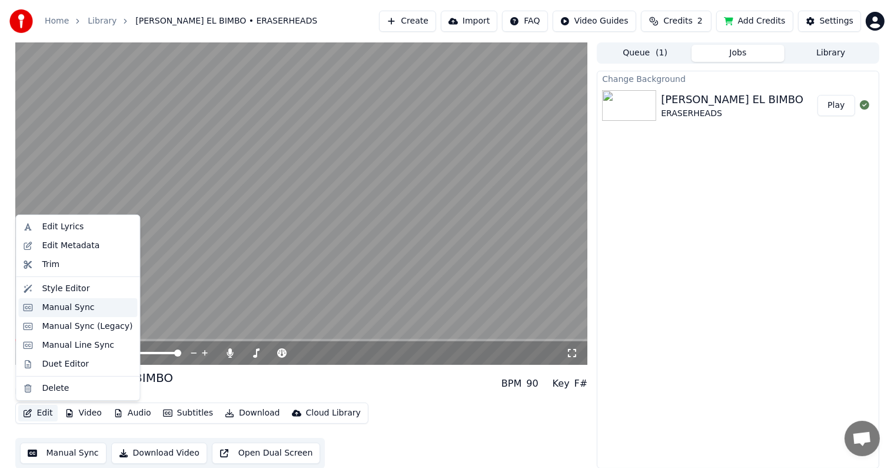
click at [57, 311] on div "Manual Sync" at bounding box center [68, 307] width 52 height 12
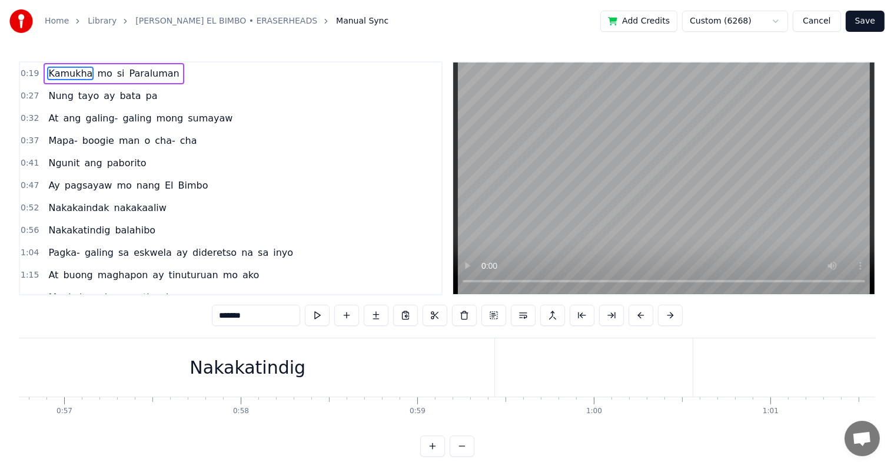
scroll to position [0, 9892]
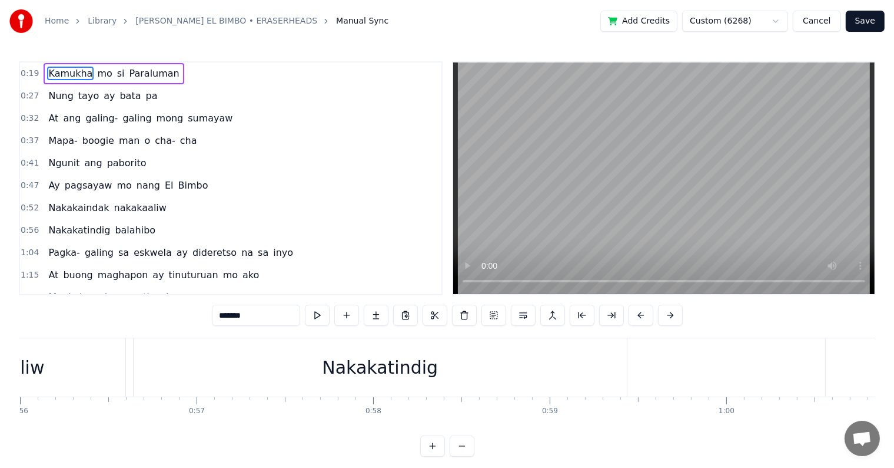
click at [369, 363] on div "Nakakatindig" at bounding box center [380, 367] width 116 height 26
type input "**********"
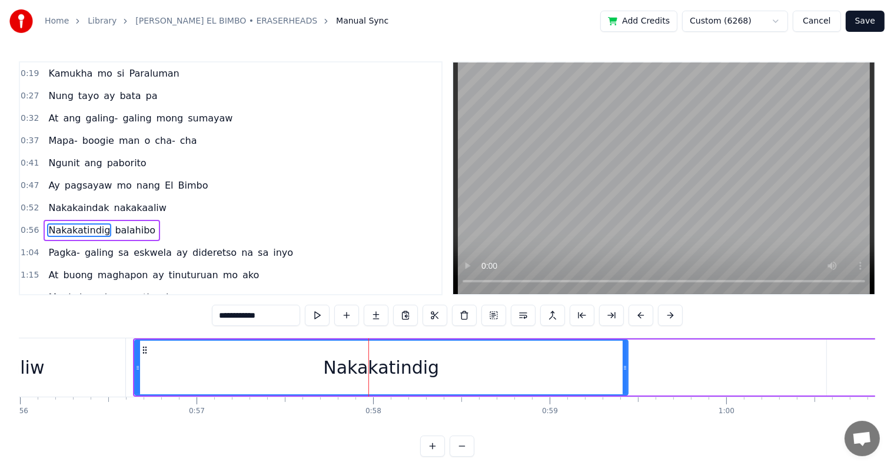
scroll to position [47, 0]
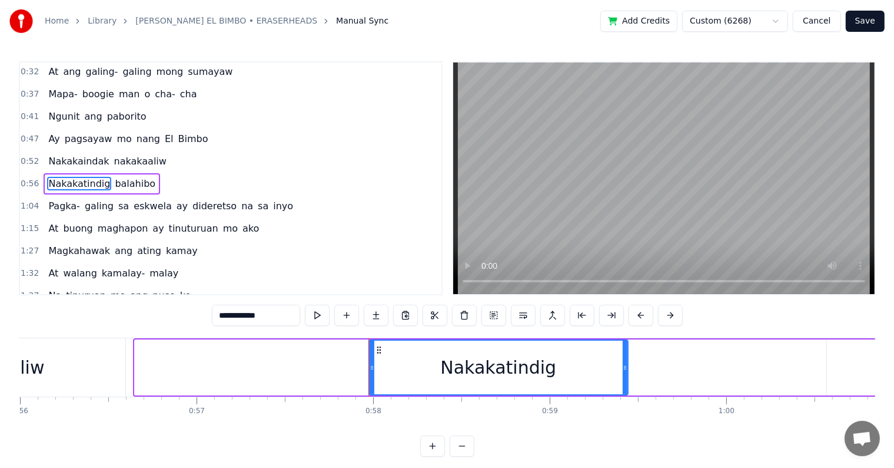
drag, startPoint x: 137, startPoint y: 359, endPoint x: 372, endPoint y: 387, distance: 236.0
click at [372, 387] on div at bounding box center [372, 367] width 5 height 54
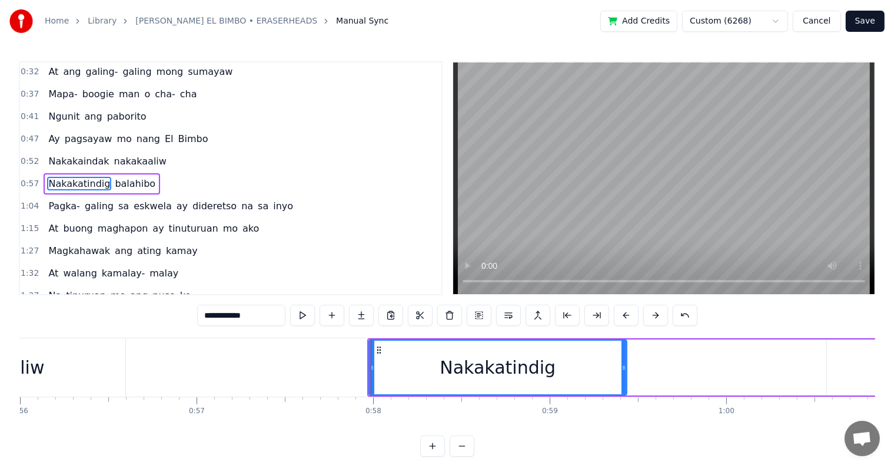
click at [624, 366] on icon at bounding box center [624, 367] width 5 height 9
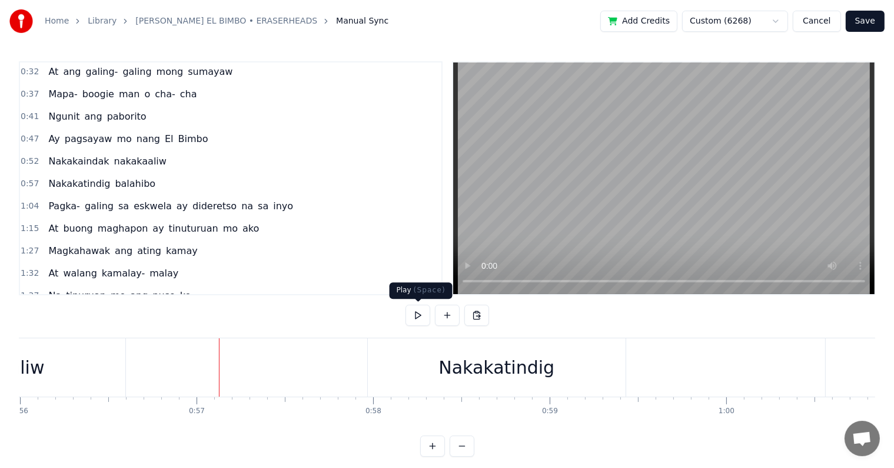
click at [416, 316] on button at bounding box center [418, 314] width 25 height 21
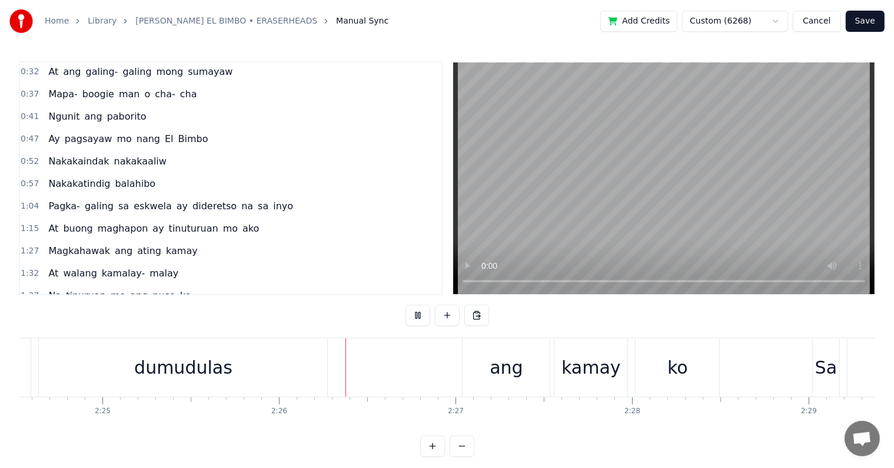
scroll to position [0, 25697]
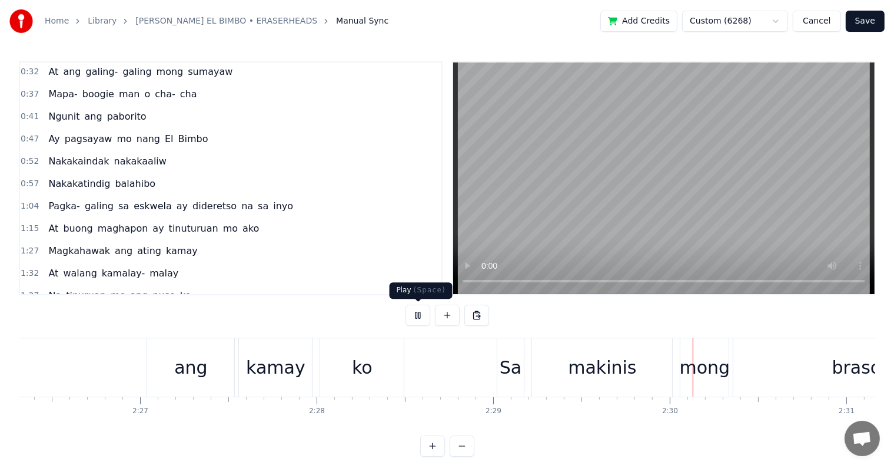
click at [414, 313] on button at bounding box center [418, 314] width 25 height 21
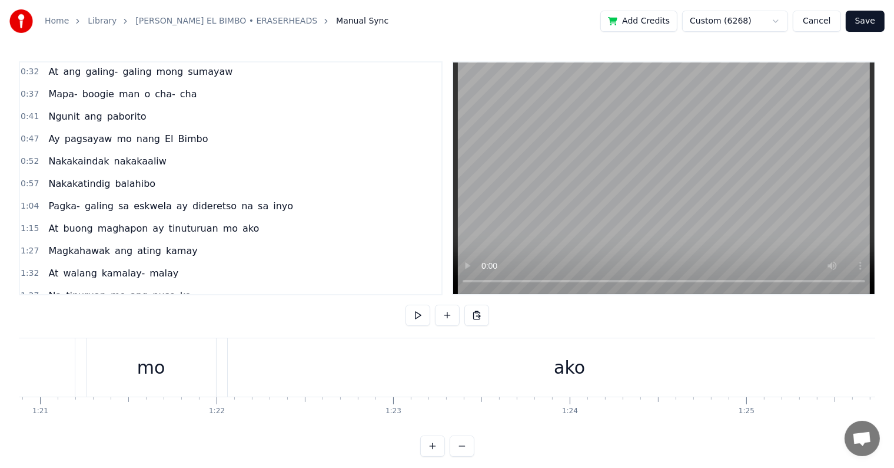
scroll to position [0, 0]
click at [874, 18] on button "Save" at bounding box center [865, 21] width 39 height 21
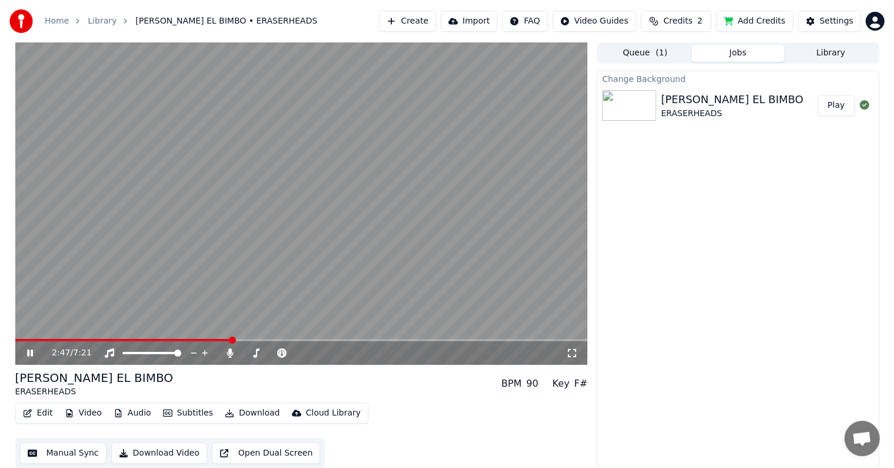
click at [28, 358] on div "2:47 / 7:21" at bounding box center [302, 353] width 564 height 12
click at [31, 350] on icon at bounding box center [30, 352] width 6 height 7
click at [38, 412] on button "Edit" at bounding box center [37, 413] width 39 height 16
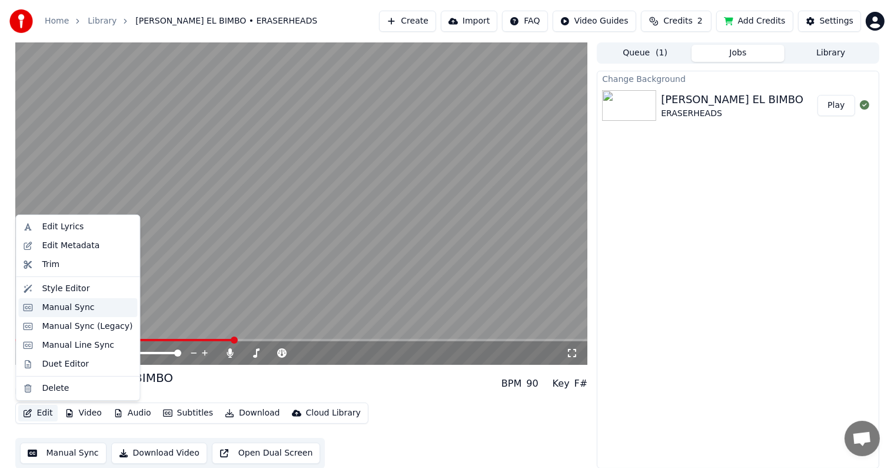
click at [60, 309] on div "Manual Sync" at bounding box center [68, 307] width 52 height 12
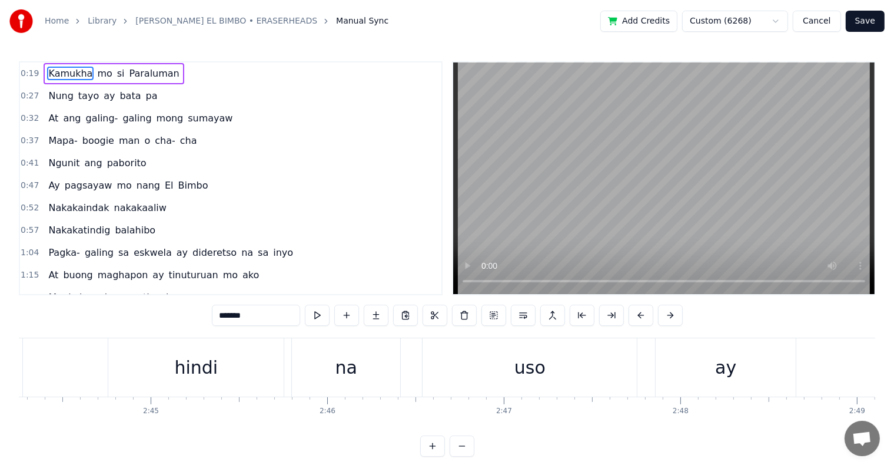
scroll to position [0, 28797]
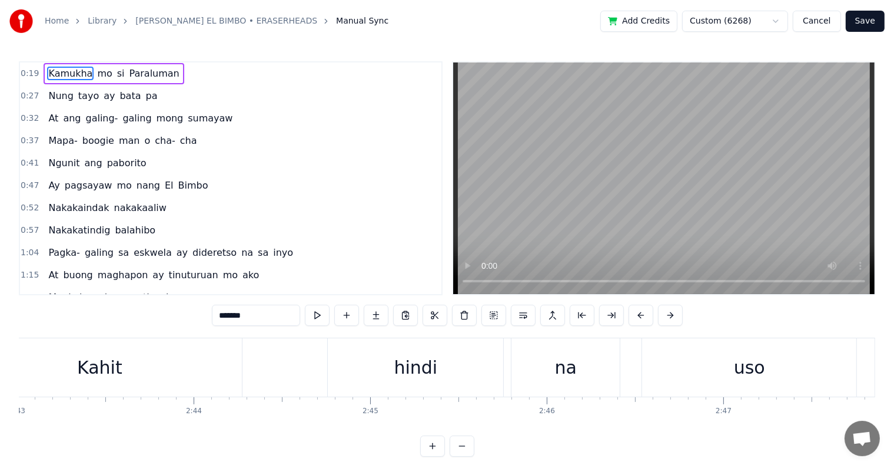
click at [149, 360] on div "Kahit" at bounding box center [99, 367] width 285 height 58
type input "*****"
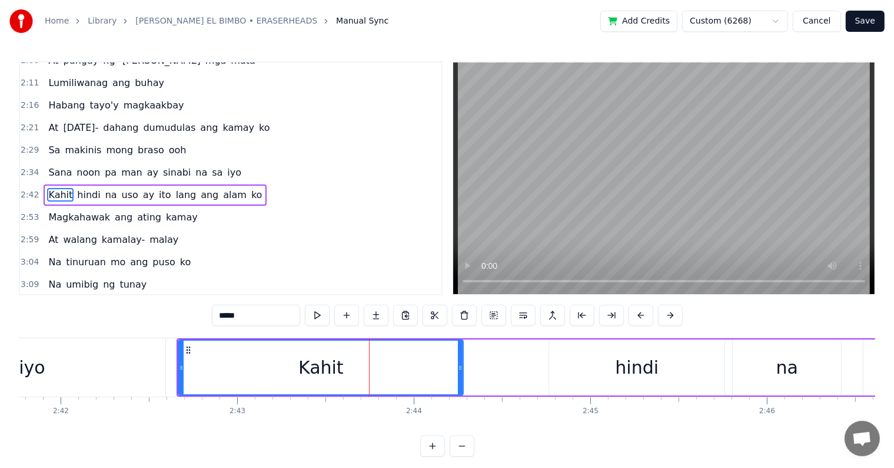
scroll to position [0, 28665]
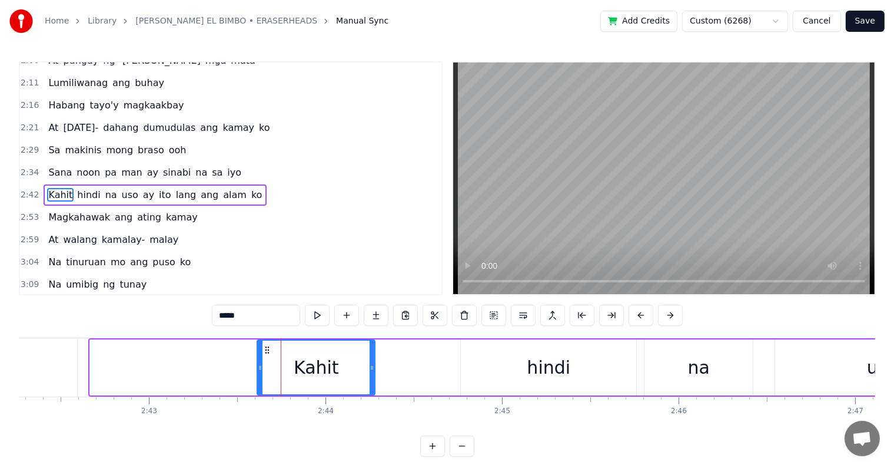
drag, startPoint x: 92, startPoint y: 366, endPoint x: 259, endPoint y: 389, distance: 168.7
click at [259, 389] on div at bounding box center [260, 367] width 5 height 54
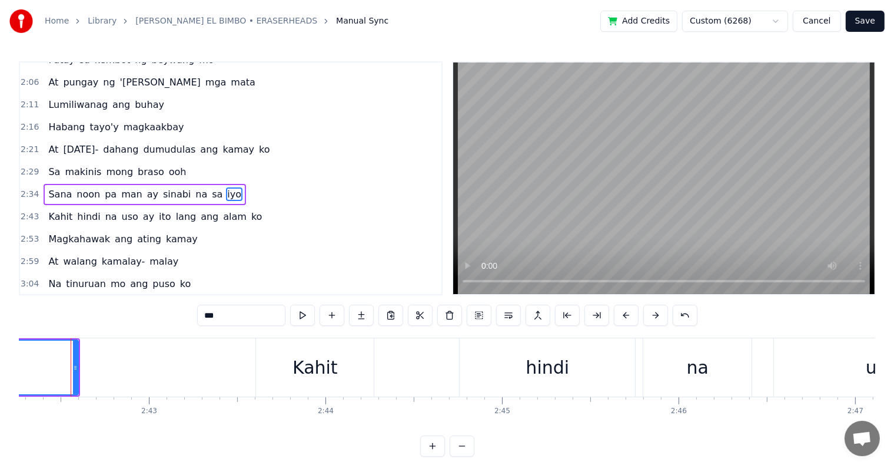
scroll to position [0, 28658]
click at [87, 330] on div "0:19 Kamukha mo si Paraluman 0:27 Nung tayo ay bata pa 0:32 At ang galing- gali…" at bounding box center [447, 258] width 857 height 395
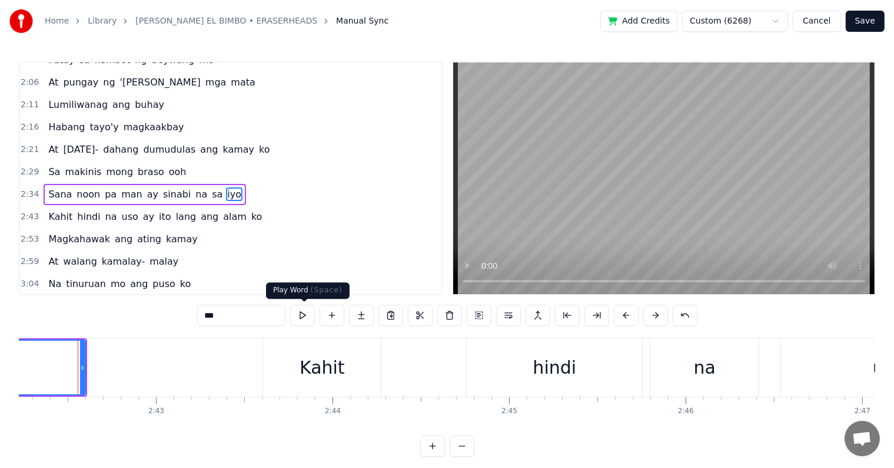
click at [304, 314] on button at bounding box center [302, 314] width 25 height 21
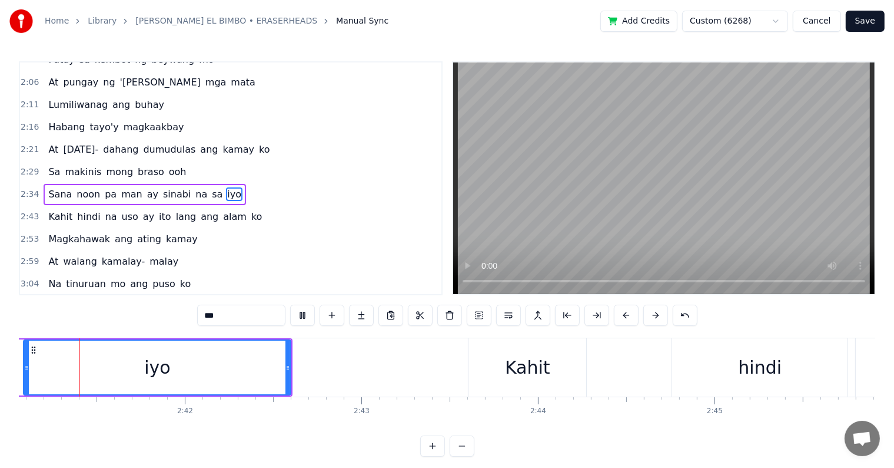
scroll to position [0, 28422]
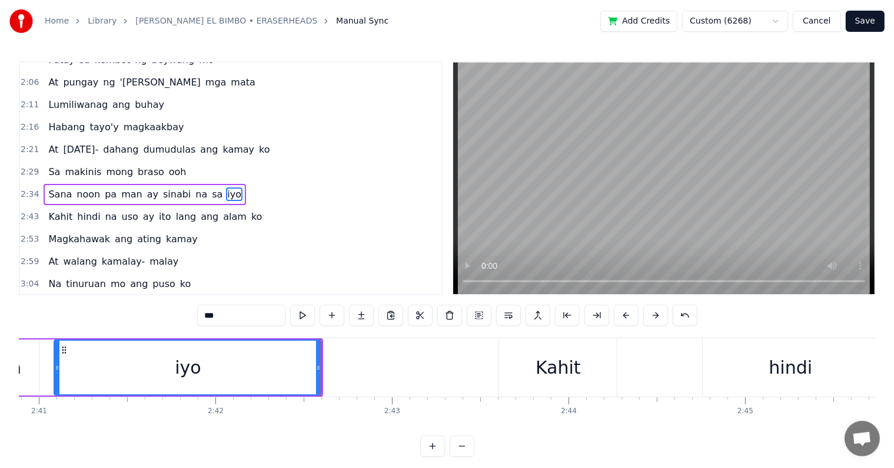
click at [301, 316] on button at bounding box center [302, 314] width 25 height 21
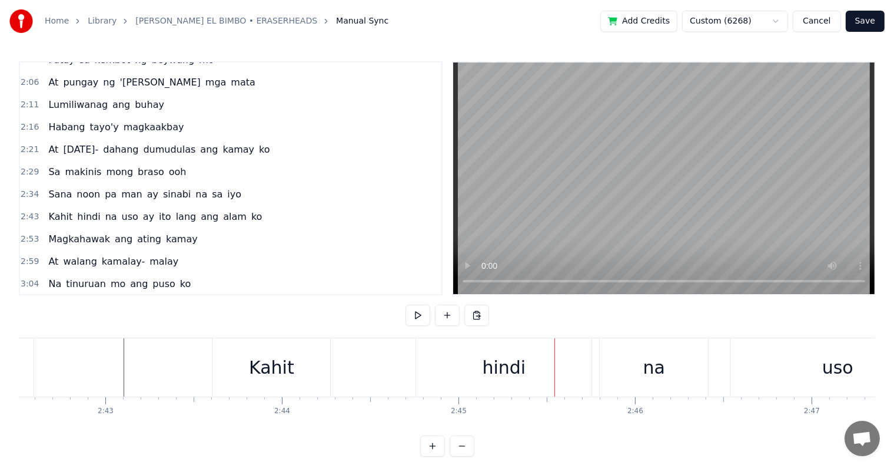
scroll to position [0, 28753]
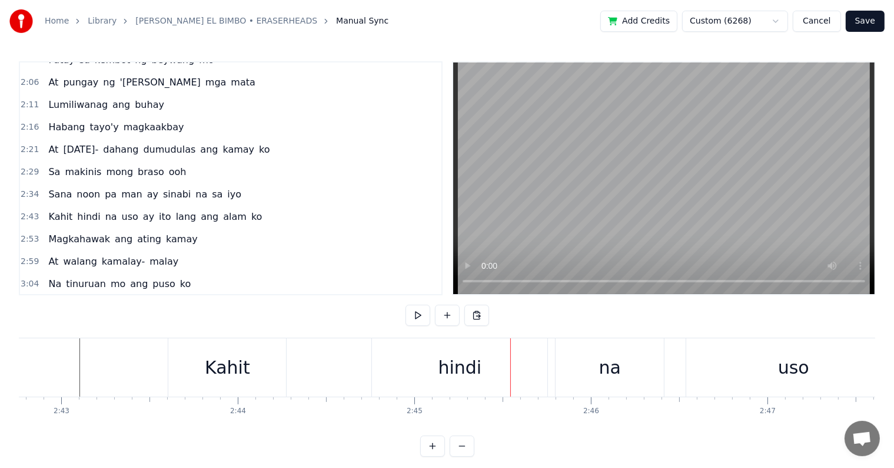
click at [263, 361] on div "Kahit" at bounding box center [227, 367] width 118 height 58
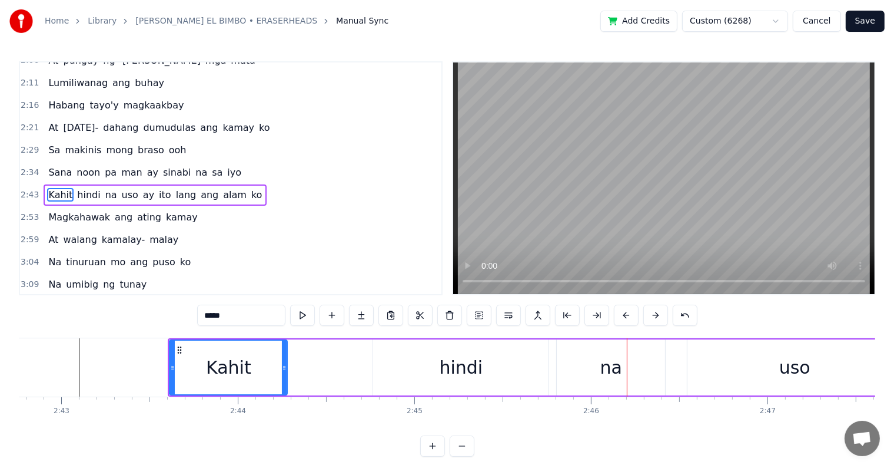
click at [462, 375] on div "hindi" at bounding box center [461, 367] width 44 height 26
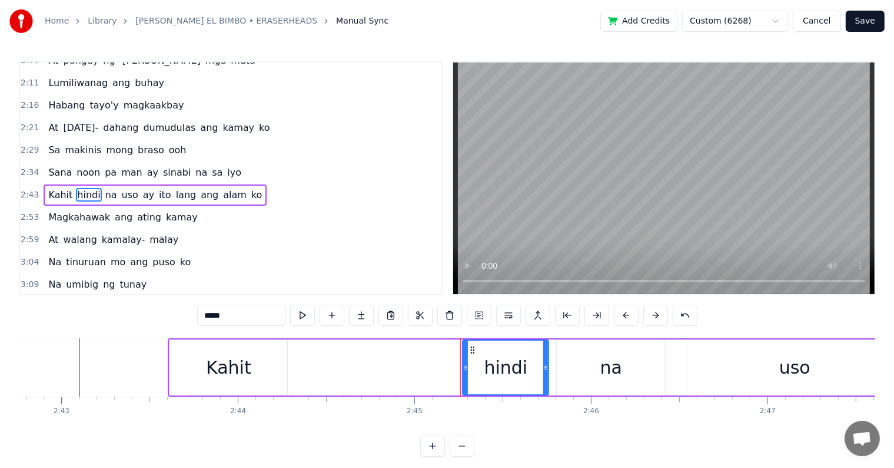
drag, startPoint x: 375, startPoint y: 367, endPoint x: 465, endPoint y: 389, distance: 92.0
click at [465, 389] on div at bounding box center [465, 367] width 5 height 54
drag, startPoint x: 548, startPoint y: 369, endPoint x: 556, endPoint y: 370, distance: 7.7
click at [556, 370] on div "hindi" at bounding box center [509, 367] width 95 height 56
drag, startPoint x: 233, startPoint y: 363, endPoint x: 259, endPoint y: 364, distance: 25.3
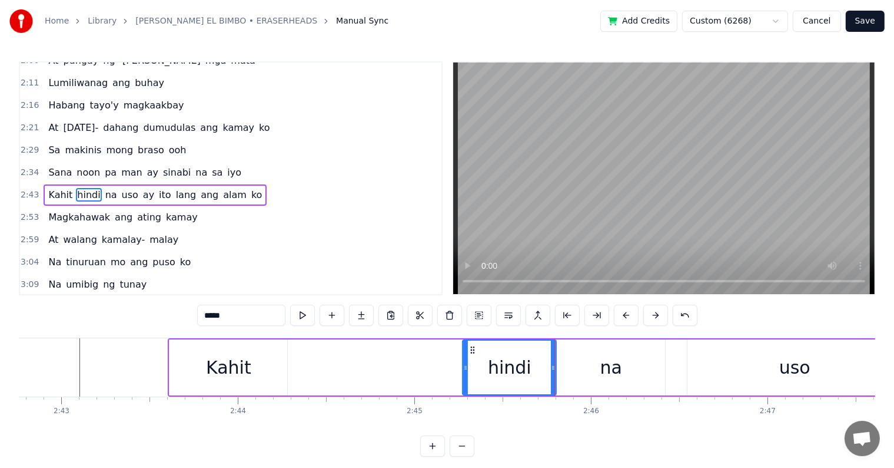
click at [259, 364] on div "Kahit" at bounding box center [229, 367] width 118 height 56
type input "*****"
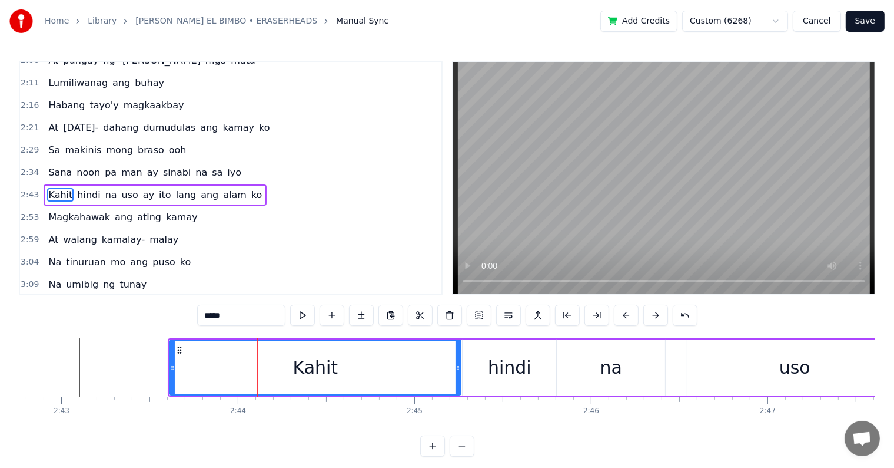
drag, startPoint x: 287, startPoint y: 366, endPoint x: 460, endPoint y: 379, distance: 174.2
click at [460, 379] on div at bounding box center [458, 367] width 5 height 54
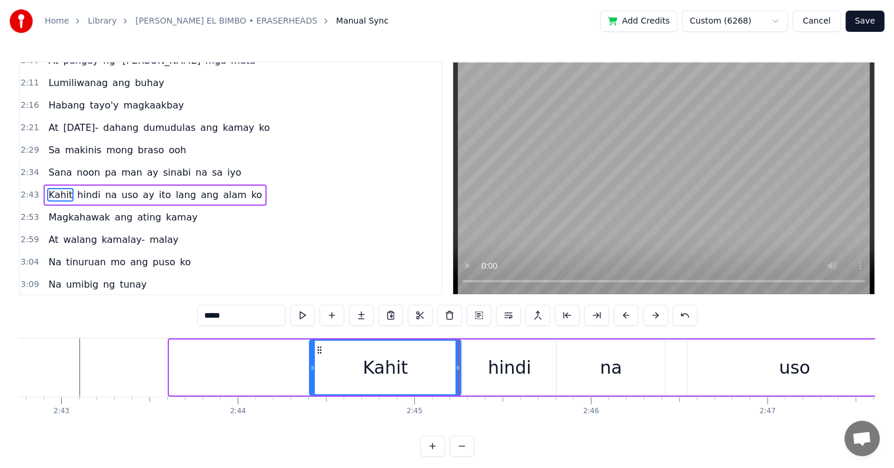
drag, startPoint x: 174, startPoint y: 367, endPoint x: 314, endPoint y: 373, distance: 140.3
click at [314, 373] on div at bounding box center [312, 367] width 5 height 54
click at [132, 322] on div "0:19 Kamukha mo si Paraluman 0:27 Nung tayo ay bata pa 0:32 At ang galing- gali…" at bounding box center [447, 258] width 857 height 395
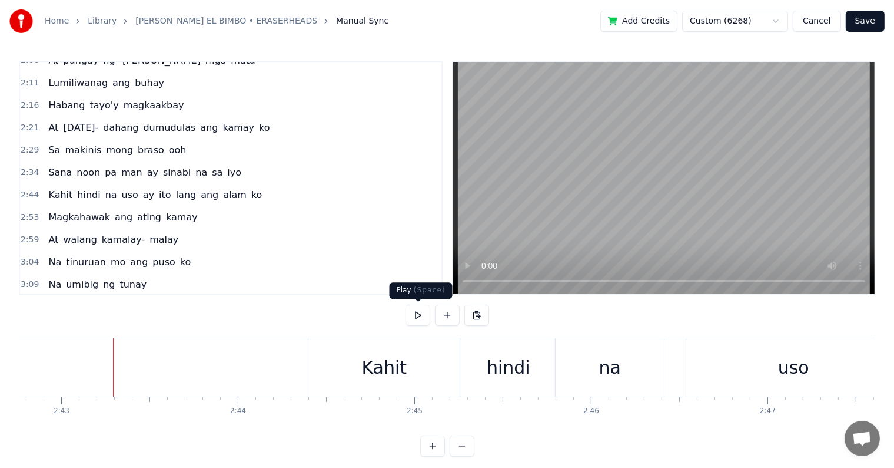
click at [417, 314] on button at bounding box center [418, 314] width 25 height 21
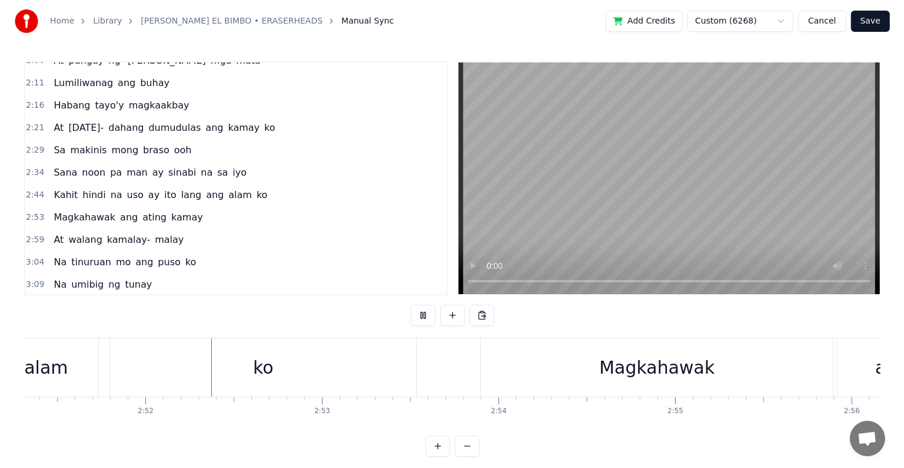
scroll to position [0, 30279]
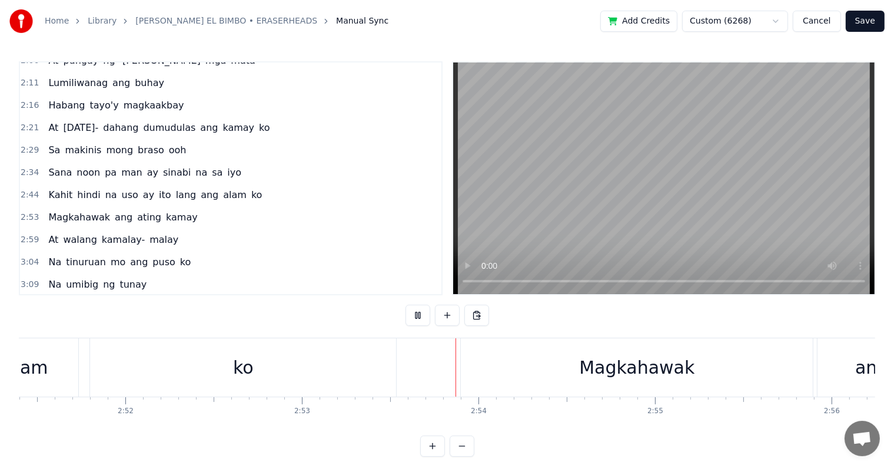
click at [420, 314] on button at bounding box center [418, 314] width 25 height 21
click at [860, 21] on button "Save" at bounding box center [865, 21] width 39 height 21
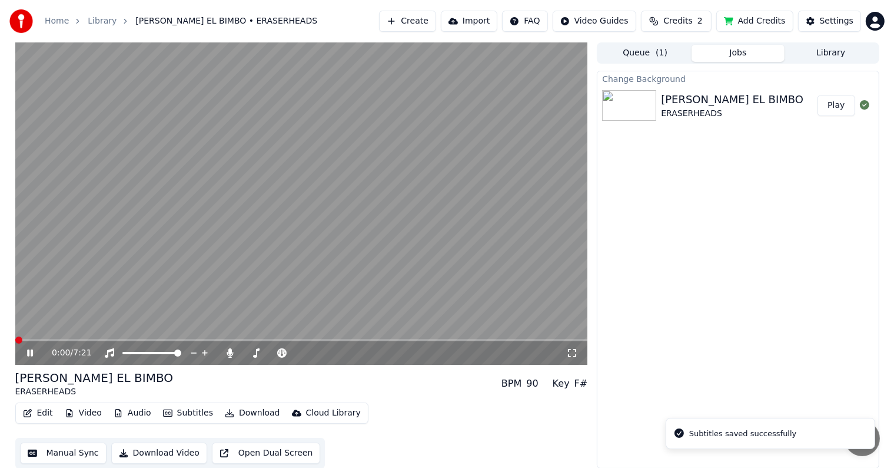
click at [170, 339] on span at bounding box center [301, 340] width 573 height 2
click at [193, 342] on div "2:00 / 7:21" at bounding box center [301, 353] width 573 height 24
click at [198, 340] on span at bounding box center [301, 340] width 573 height 2
click at [221, 341] on span at bounding box center [301, 340] width 573 height 2
click at [30, 354] on icon at bounding box center [39, 352] width 28 height 9
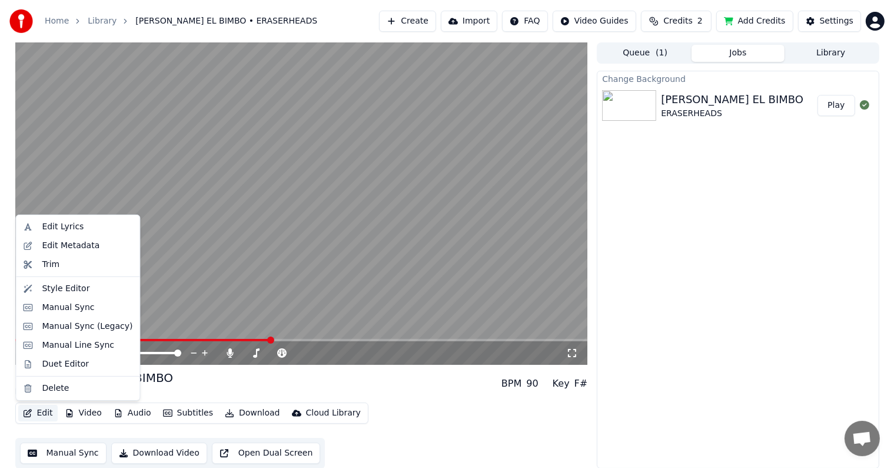
click at [37, 412] on button "Edit" at bounding box center [37, 413] width 39 height 16
click at [64, 228] on div "Edit Lyrics" at bounding box center [63, 227] width 42 height 12
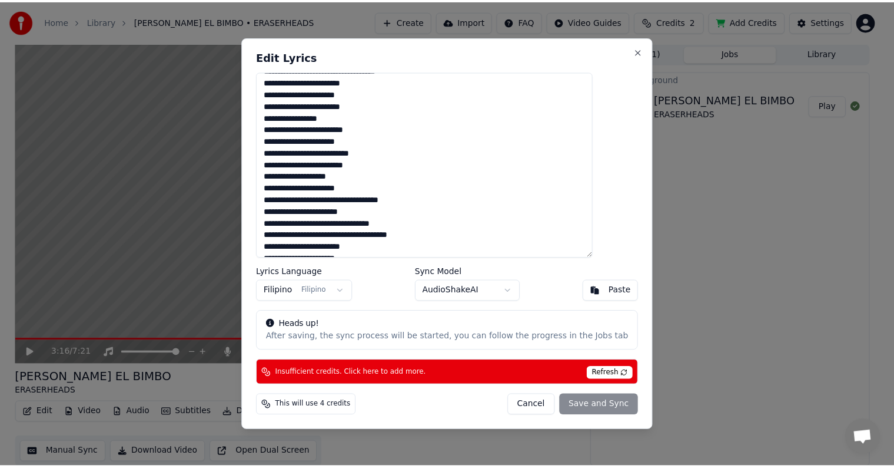
scroll to position [59, 0]
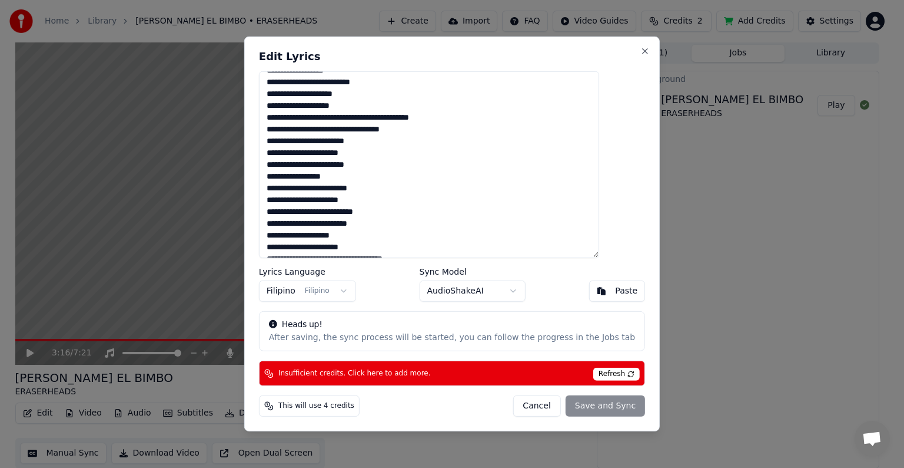
click at [538, 405] on button "Cancel" at bounding box center [537, 405] width 48 height 21
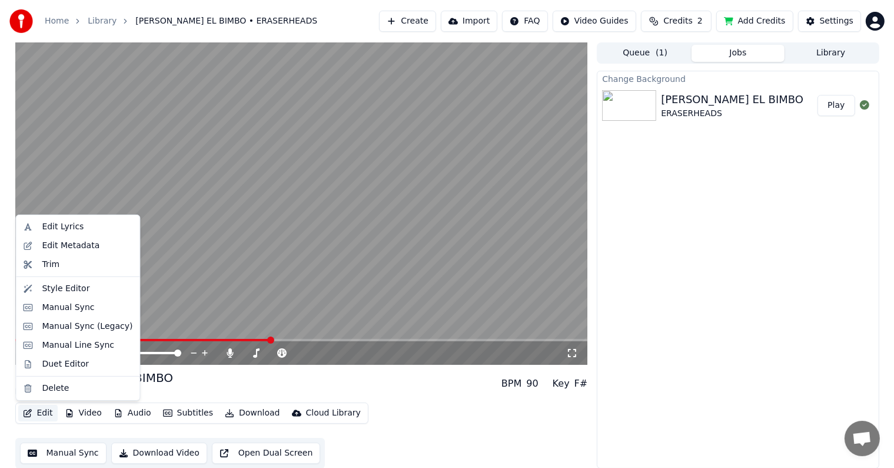
click at [42, 411] on button "Edit" at bounding box center [37, 413] width 39 height 16
click at [55, 306] on div "Manual Sync" at bounding box center [68, 307] width 52 height 12
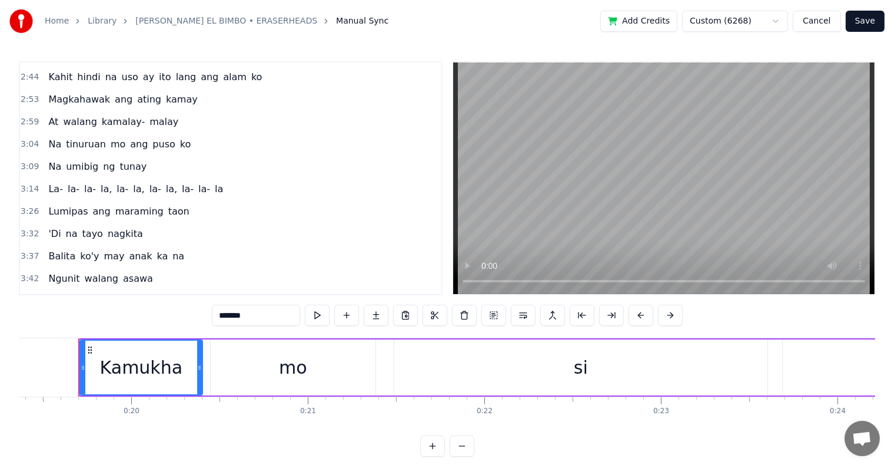
scroll to position [530, 0]
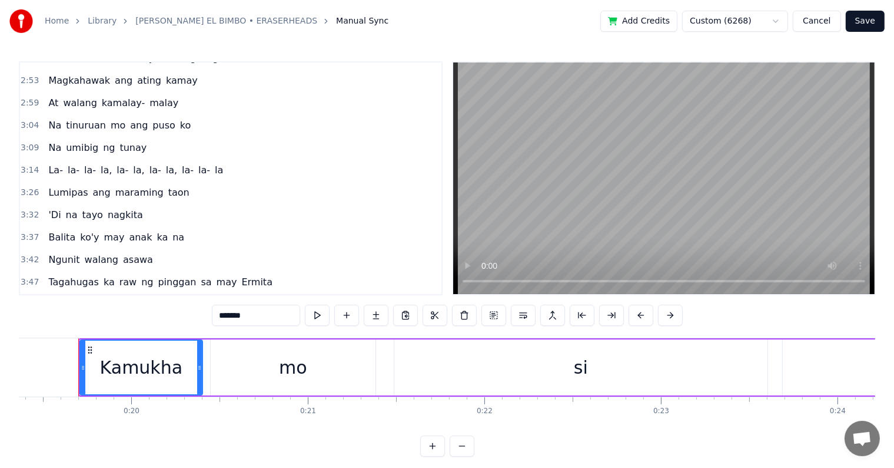
click at [54, 163] on span "La-" at bounding box center [55, 170] width 17 height 14
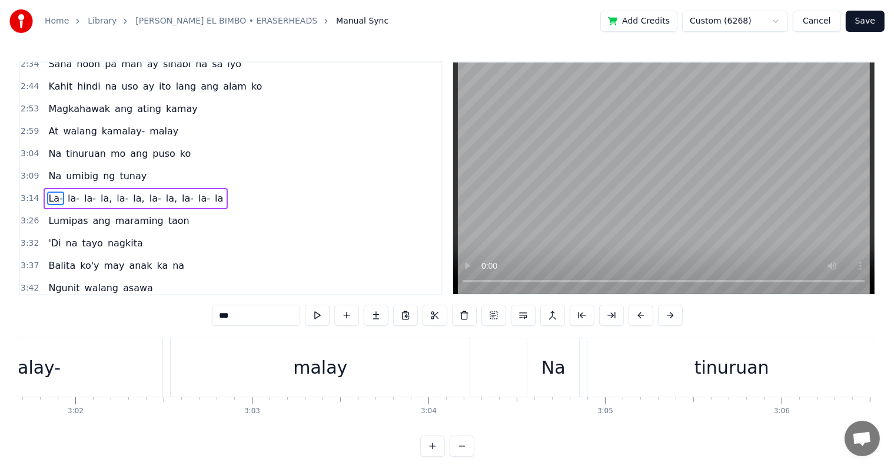
scroll to position [0, 34385]
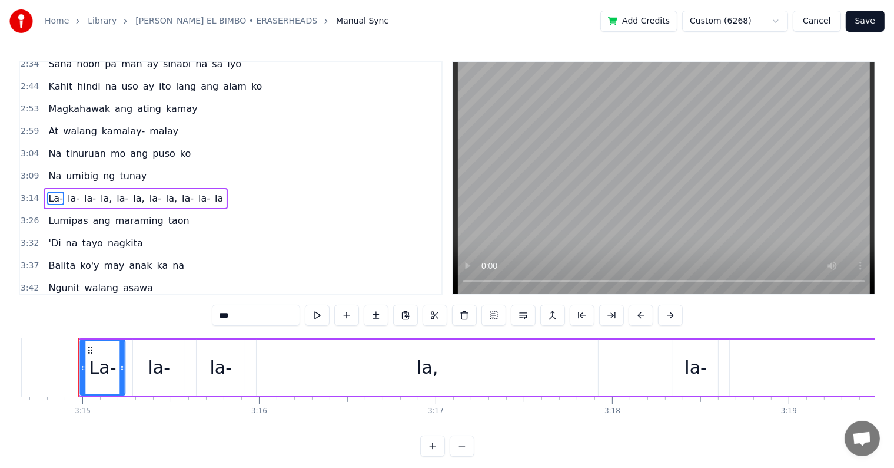
click at [90, 351] on icon at bounding box center [89, 349] width 9 height 9
click at [217, 313] on input "***" at bounding box center [241, 314] width 88 height 21
click at [63, 191] on span "la-" at bounding box center [70, 198] width 14 height 14
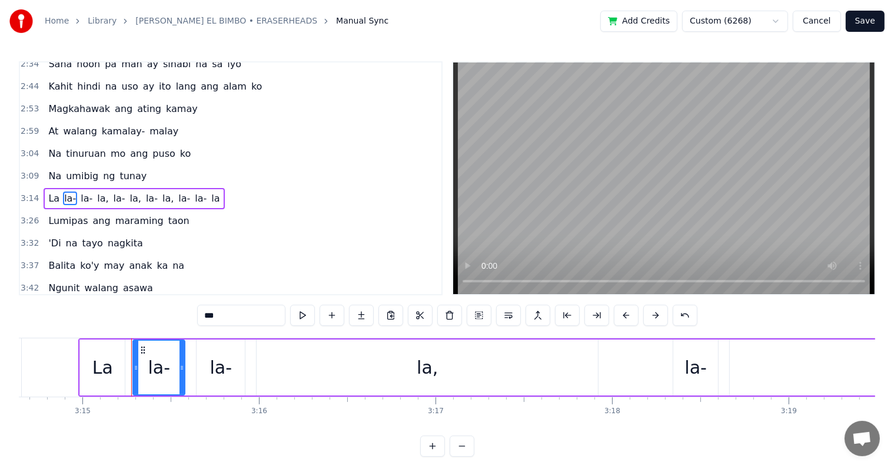
click at [221, 316] on input "***" at bounding box center [241, 314] width 88 height 21
click at [76, 191] on span "la-" at bounding box center [83, 198] width 14 height 14
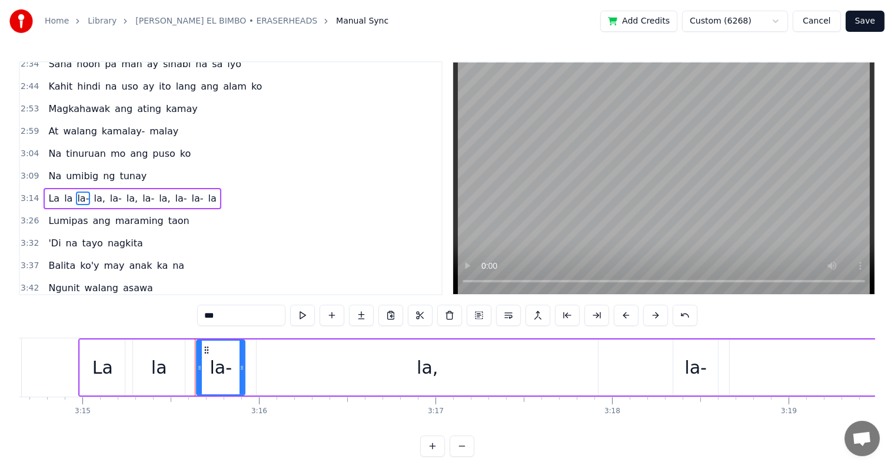
click at [219, 318] on input "***" at bounding box center [241, 314] width 88 height 21
click at [90, 191] on span "la," at bounding box center [97, 198] width 14 height 14
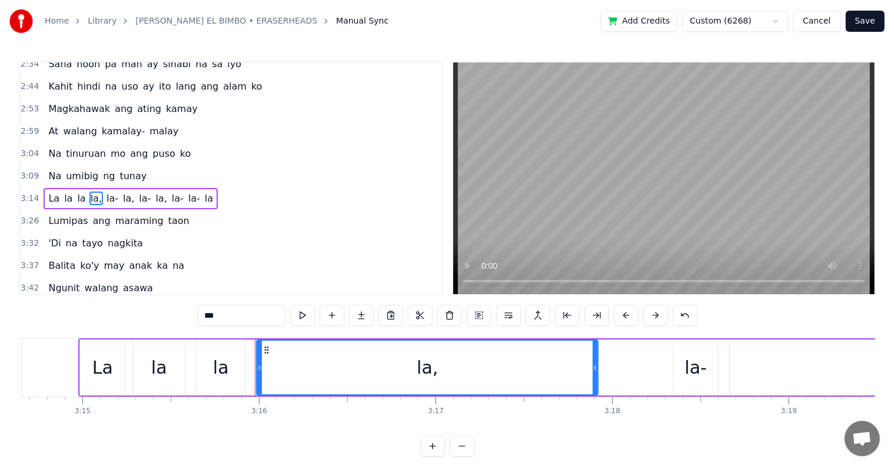
click at [216, 317] on input "***" at bounding box center [241, 314] width 88 height 21
click at [102, 191] on span "la-" at bounding box center [109, 198] width 14 height 14
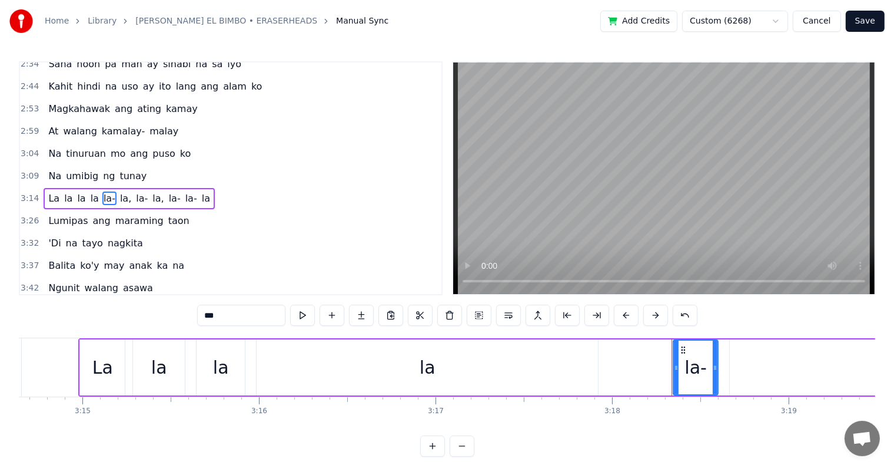
click at [223, 316] on input "***" at bounding box center [241, 314] width 88 height 21
click at [115, 191] on span "la," at bounding box center [122, 198] width 14 height 14
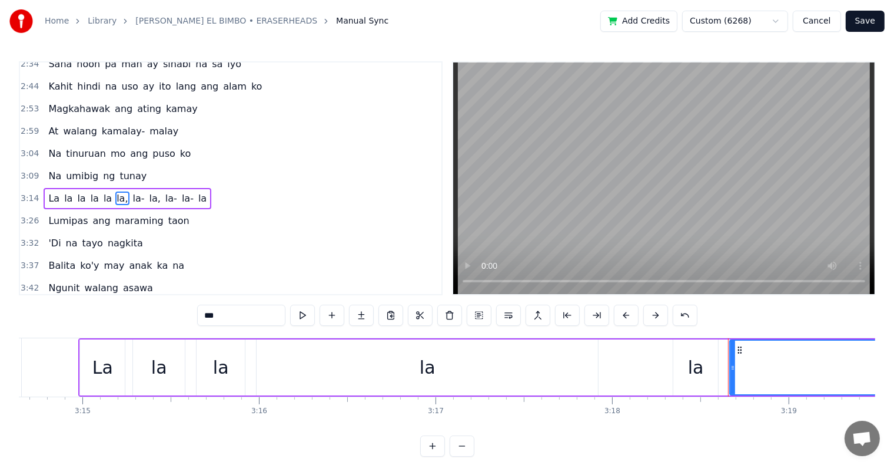
click at [219, 317] on input "***" at bounding box center [241, 314] width 88 height 21
click at [128, 191] on span "la-" at bounding box center [135, 198] width 14 height 14
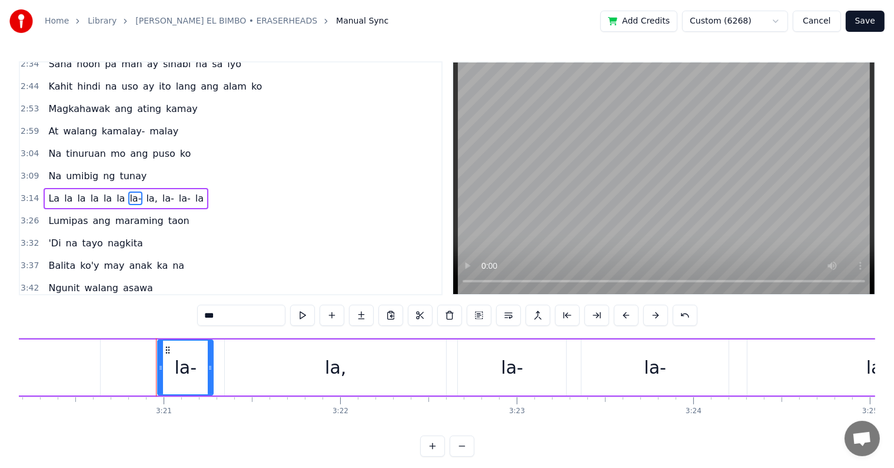
scroll to position [0, 35442]
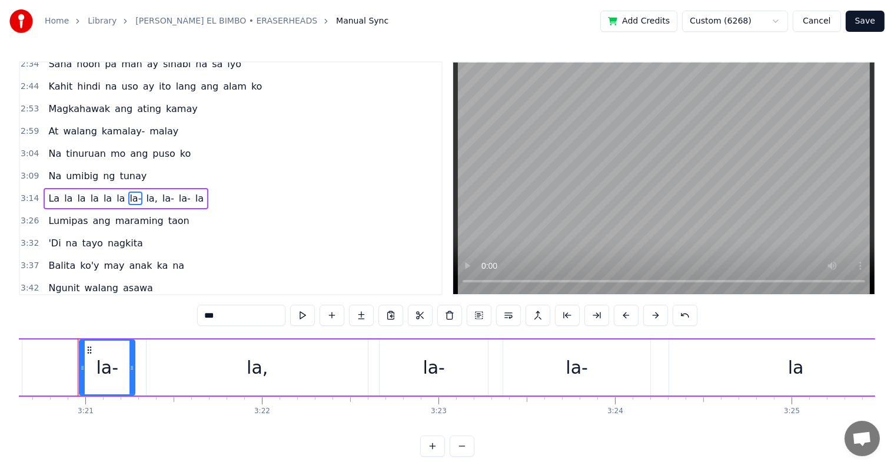
click at [223, 317] on input "***" at bounding box center [241, 314] width 88 height 21
click at [142, 191] on span "la," at bounding box center [149, 198] width 14 height 14
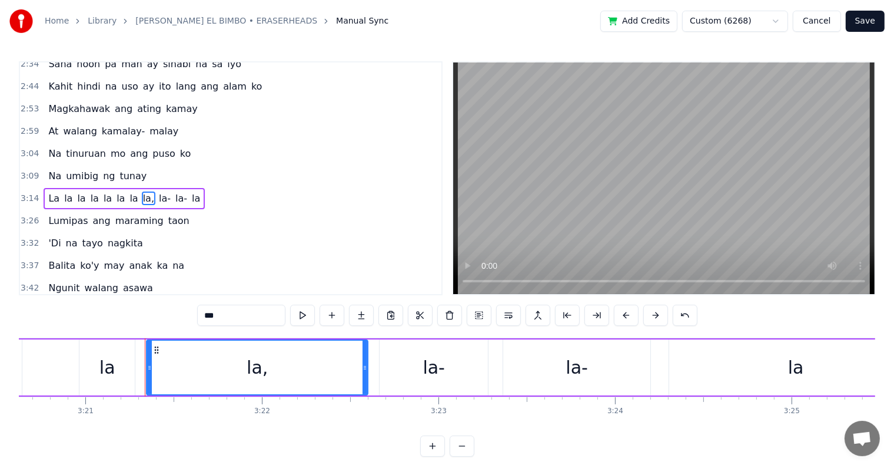
click at [221, 318] on input "***" at bounding box center [241, 314] width 88 height 21
click at [155, 191] on span "la-" at bounding box center [162, 198] width 14 height 14
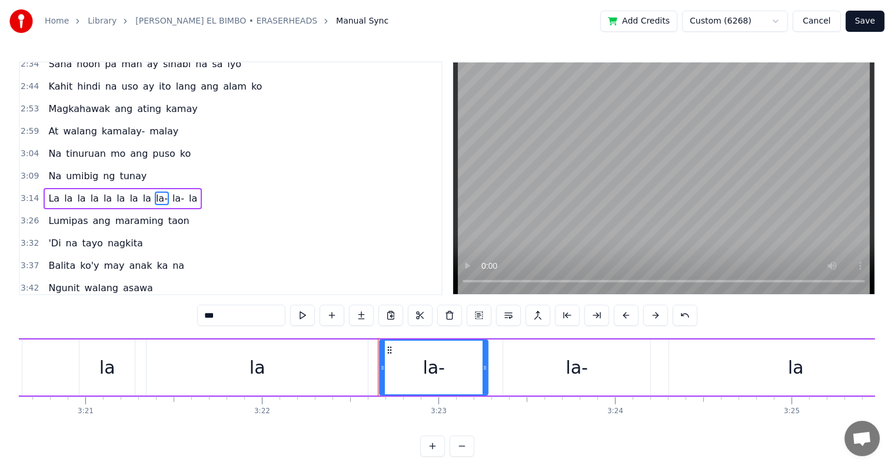
click at [155, 191] on span "la-" at bounding box center [162, 198] width 14 height 14
click at [226, 320] on input "***" at bounding box center [241, 314] width 88 height 21
click at [168, 191] on span "la-" at bounding box center [175, 198] width 14 height 14
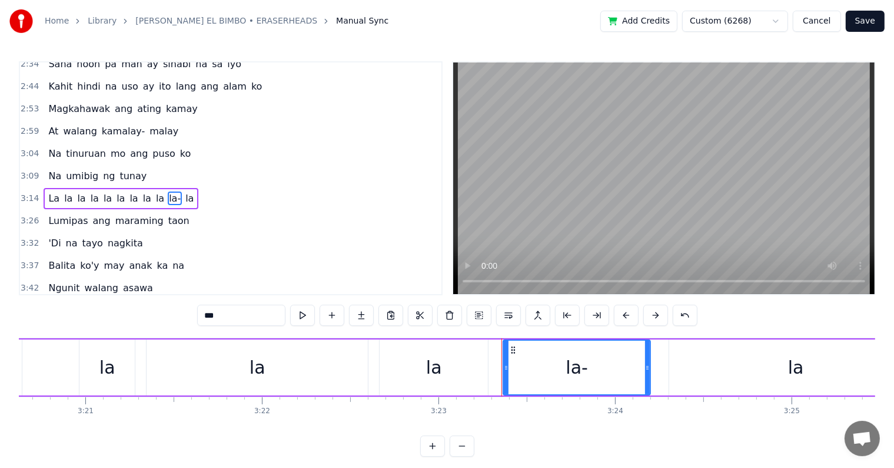
click at [220, 316] on input "***" at bounding box center [241, 314] width 88 height 21
type input "**"
click at [181, 191] on span "la" at bounding box center [186, 198] width 11 height 14
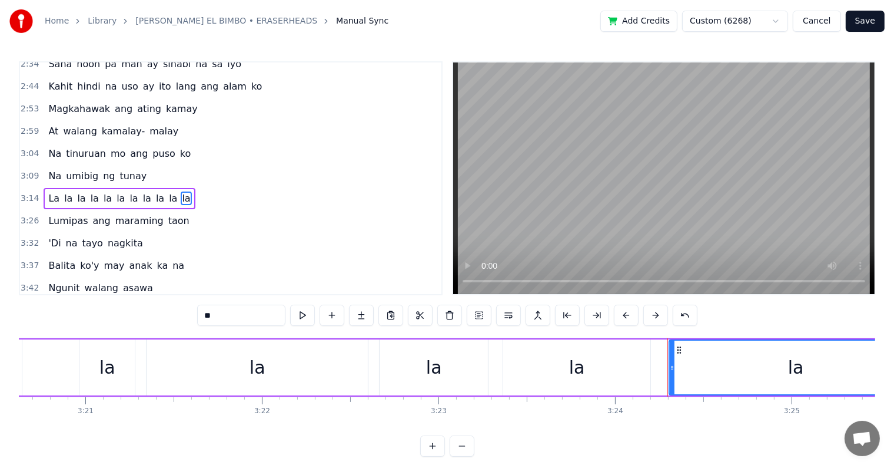
click at [869, 18] on button "Save" at bounding box center [865, 21] width 39 height 21
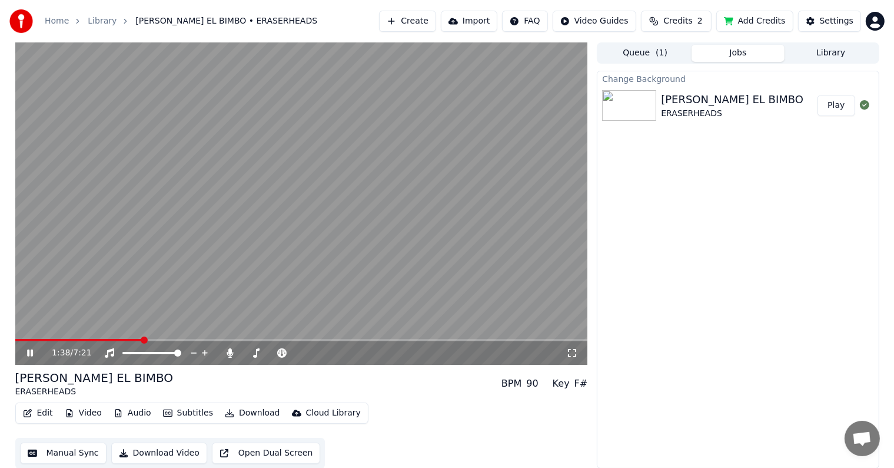
click at [143, 340] on span at bounding box center [301, 340] width 573 height 2
click at [174, 339] on span at bounding box center [301, 340] width 573 height 2
click at [212, 342] on div "2:03 / 7:21" at bounding box center [301, 353] width 573 height 24
click at [34, 353] on icon at bounding box center [39, 352] width 28 height 9
click at [42, 409] on button "Edit" at bounding box center [37, 413] width 39 height 16
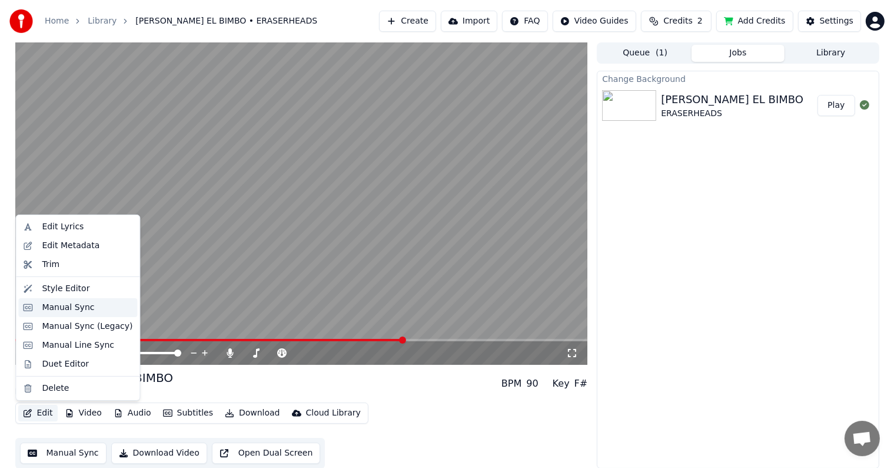
click at [66, 309] on div "Manual Sync" at bounding box center [68, 307] width 52 height 12
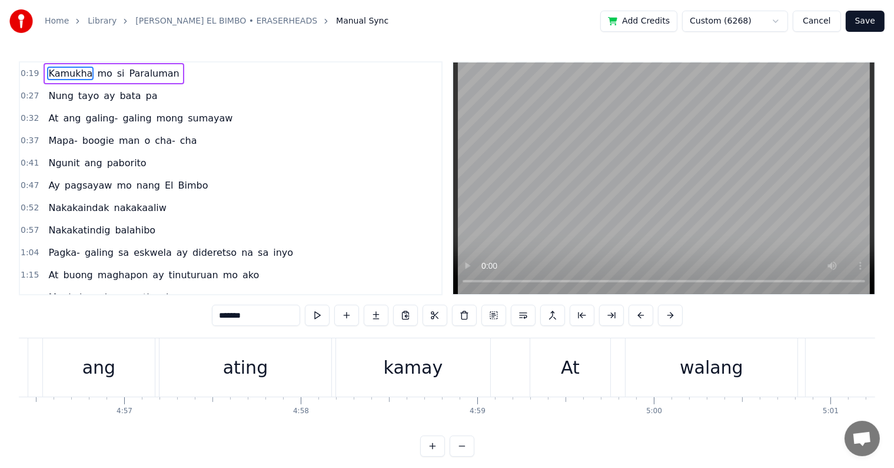
scroll to position [0, 52450]
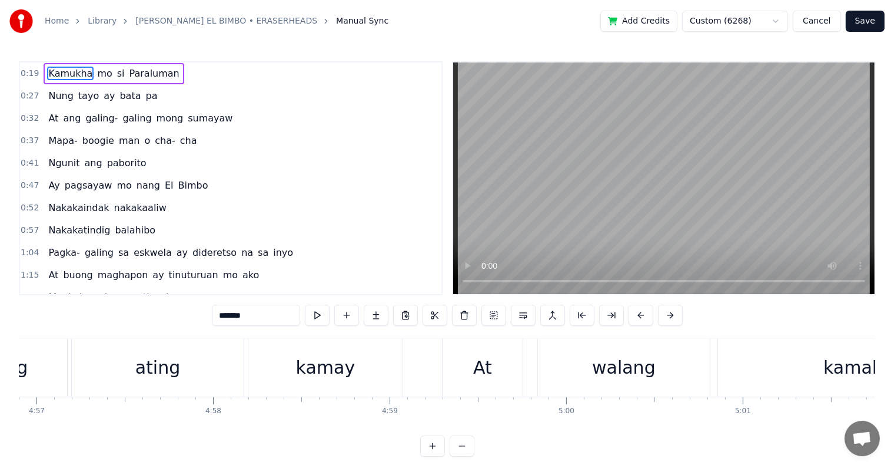
click at [79, 318] on div "0:19 Kamukha mo si Paraluman 0:27 Nung tayo ay bata pa 0:32 At ang galing- gali…" at bounding box center [447, 258] width 857 height 395
click at [80, 367] on div "ating" at bounding box center [158, 367] width 172 height 58
type input "*****"
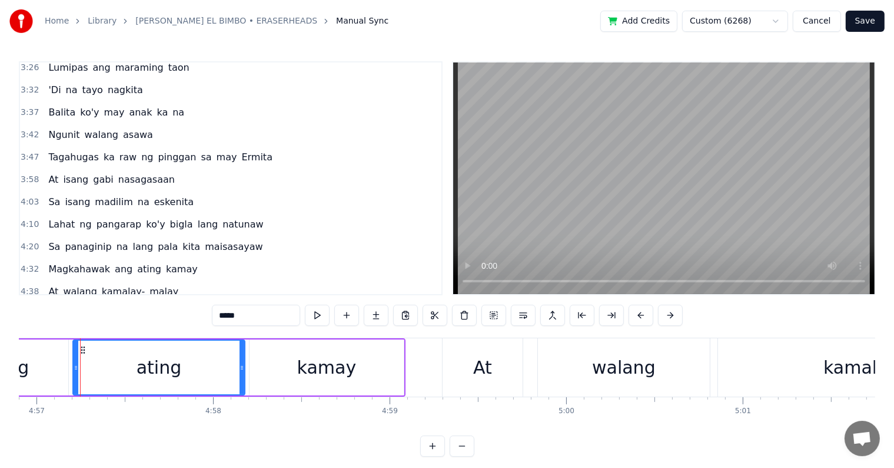
scroll to position [805, 0]
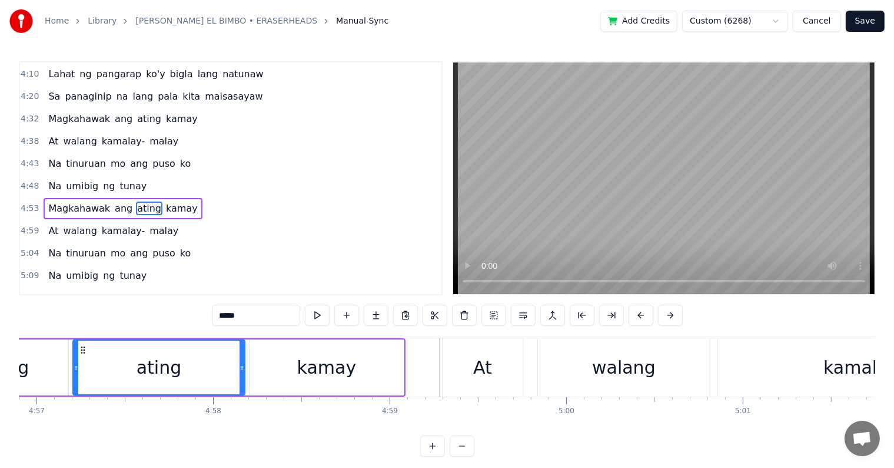
click at [44, 175] on div "Na umibig ng tunay" at bounding box center [98, 185] width 108 height 21
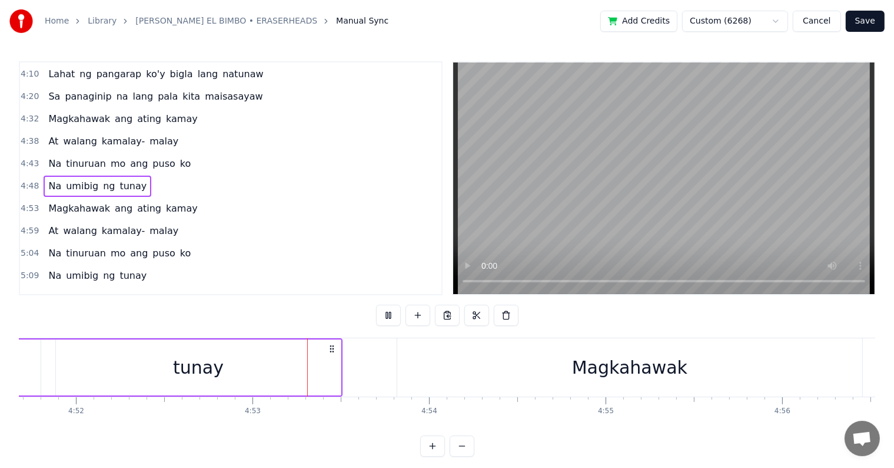
scroll to position [0, 51641]
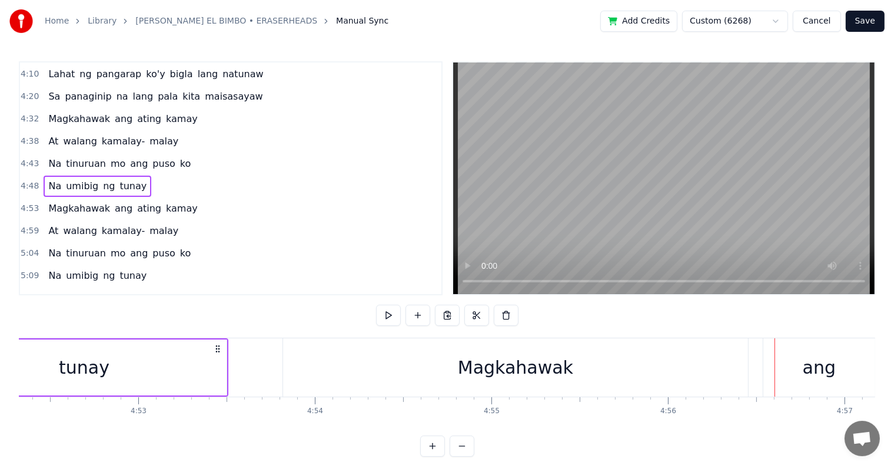
click at [819, 376] on div "ang" at bounding box center [819, 367] width 33 height 26
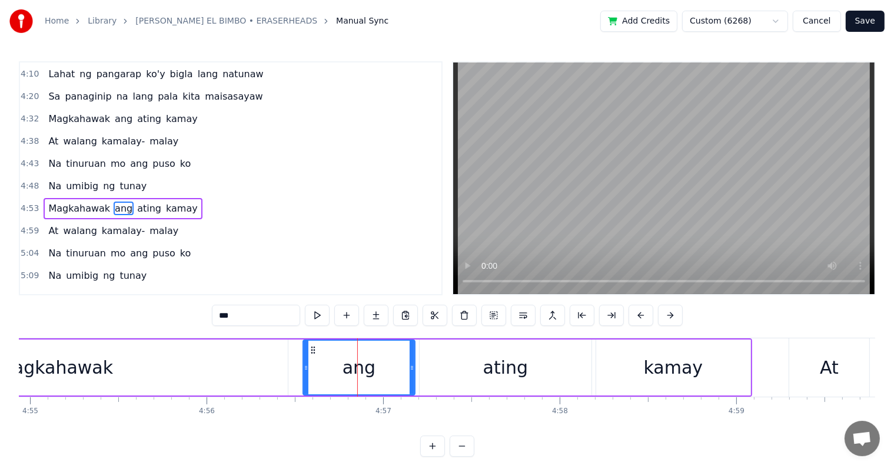
scroll to position [0, 52076]
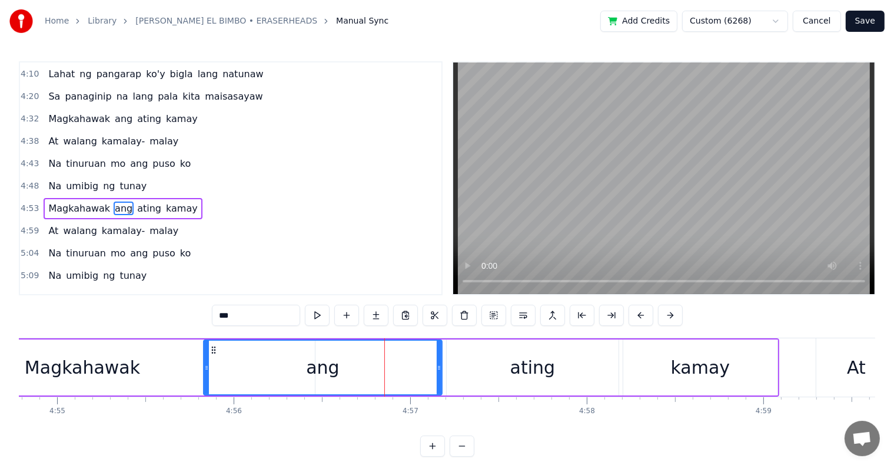
drag, startPoint x: 332, startPoint y: 363, endPoint x: 205, endPoint y: 373, distance: 127.0
click at [205, 373] on div at bounding box center [206, 367] width 5 height 54
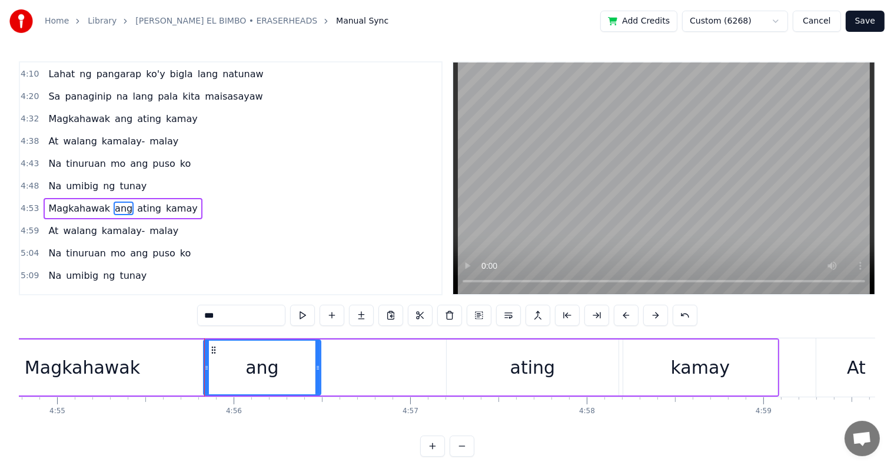
drag, startPoint x: 440, startPoint y: 367, endPoint x: 319, endPoint y: 373, distance: 121.4
click at [319, 373] on div at bounding box center [318, 367] width 5 height 54
click at [52, 306] on div "0:19 Kamukha mo si Paraluman 0:27 Nung tayo ay bata pa 0:32 At ang galing- gali…" at bounding box center [447, 258] width 857 height 395
click at [53, 316] on div "0:19 Kamukha mo si Paraluman 0:27 Nung tayo ay bata pa 0:32 At ang galing- gali…" at bounding box center [447, 258] width 857 height 395
click at [52, 327] on div "0:19 Kamukha mo si Paraluman 0:27 Nung tayo ay bata pa 0:32 At ang galing- gali…" at bounding box center [447, 258] width 857 height 395
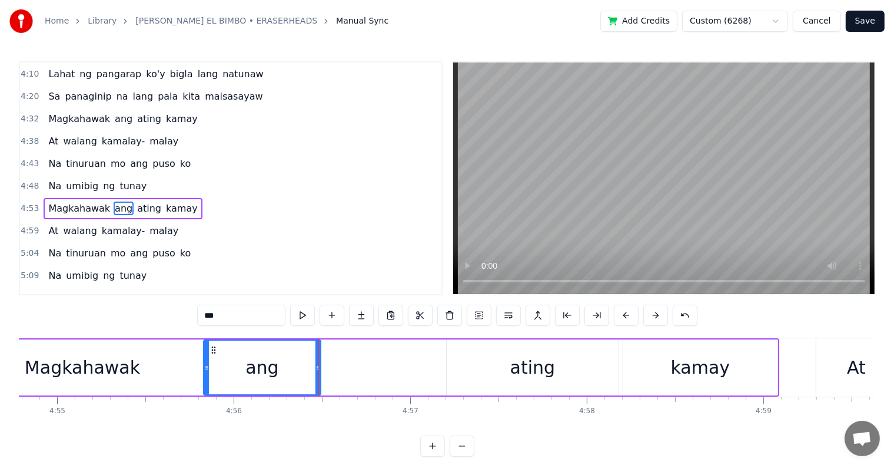
click at [32, 415] on div "Kamukha mo si [PERSON_NAME] tayo ay bata pa At ang galing- galing mong sumayaw …" at bounding box center [447, 381] width 857 height 88
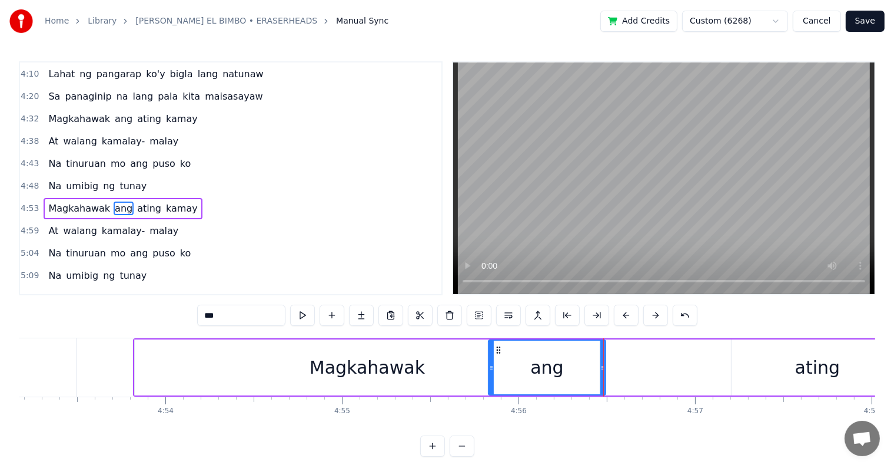
click at [49, 326] on div "0:19 Kamukha mo si Paraluman 0:27 Nung tayo ay bata pa 0:32 At ang galing- gali…" at bounding box center [447, 258] width 857 height 395
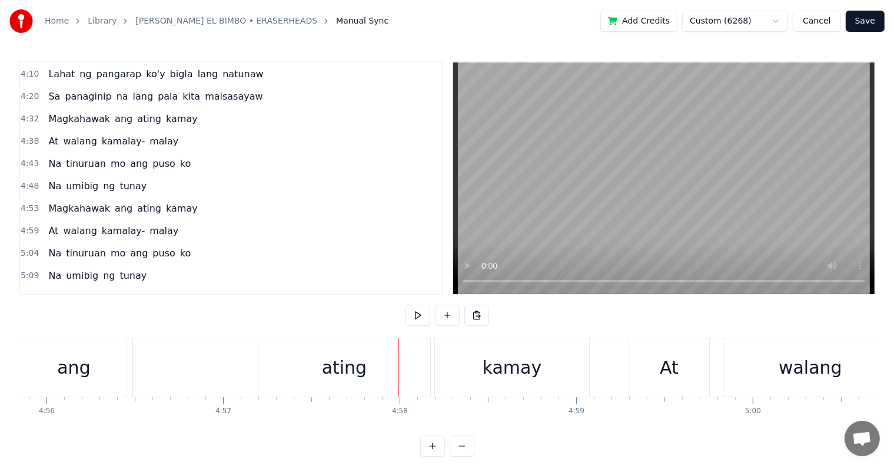
scroll to position [0, 52251]
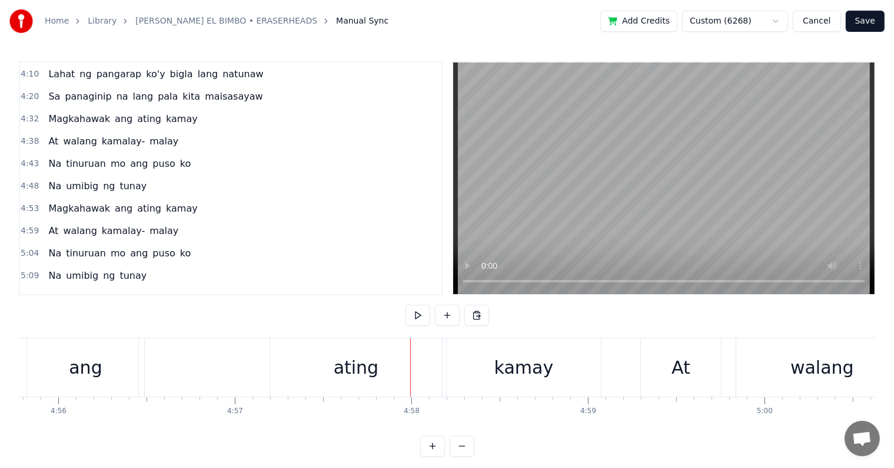
click at [357, 362] on div "ating" at bounding box center [356, 367] width 45 height 26
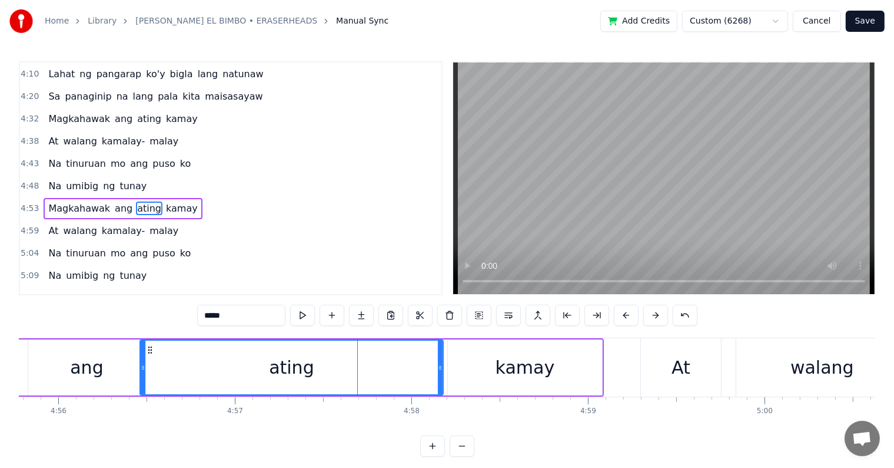
drag, startPoint x: 272, startPoint y: 367, endPoint x: 141, endPoint y: 372, distance: 131.4
click at [141, 372] on div at bounding box center [143, 367] width 5 height 54
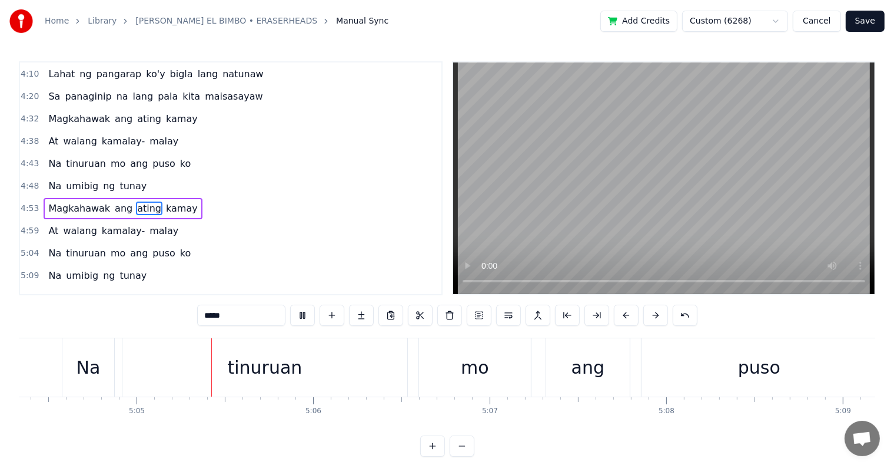
scroll to position [0, 53789]
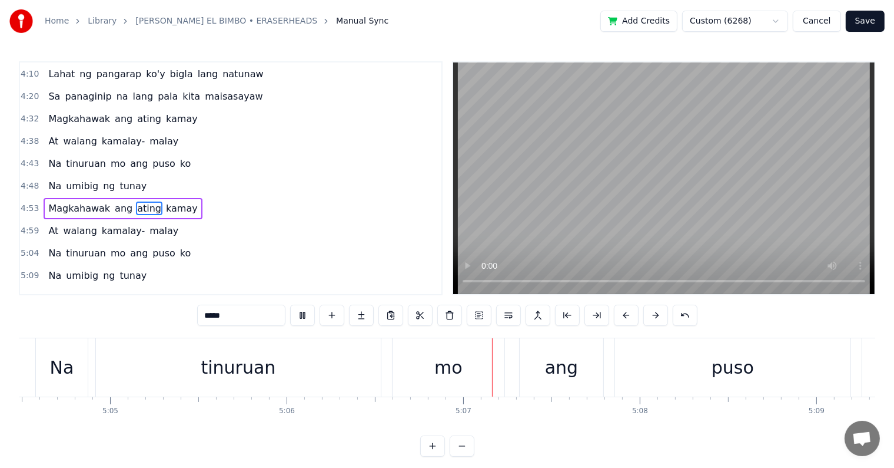
click at [864, 21] on button "Save" at bounding box center [865, 21] width 39 height 21
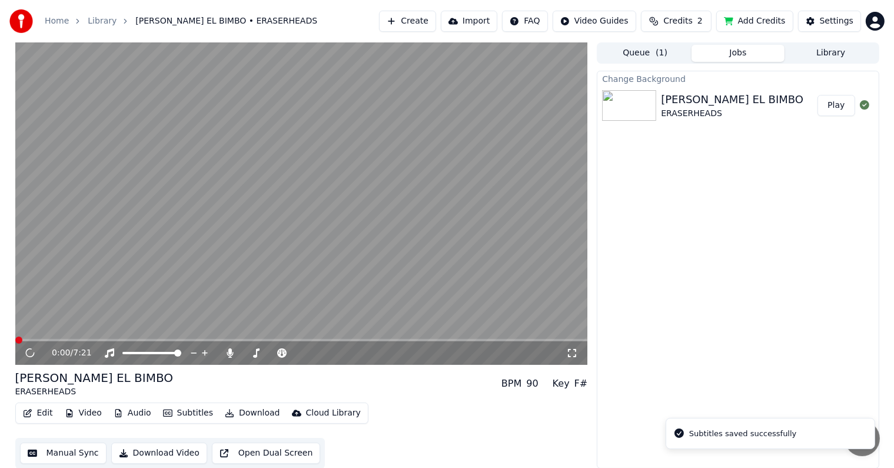
click at [455, 337] on video at bounding box center [301, 203] width 573 height 322
click at [455, 340] on span at bounding box center [301, 340] width 573 height 2
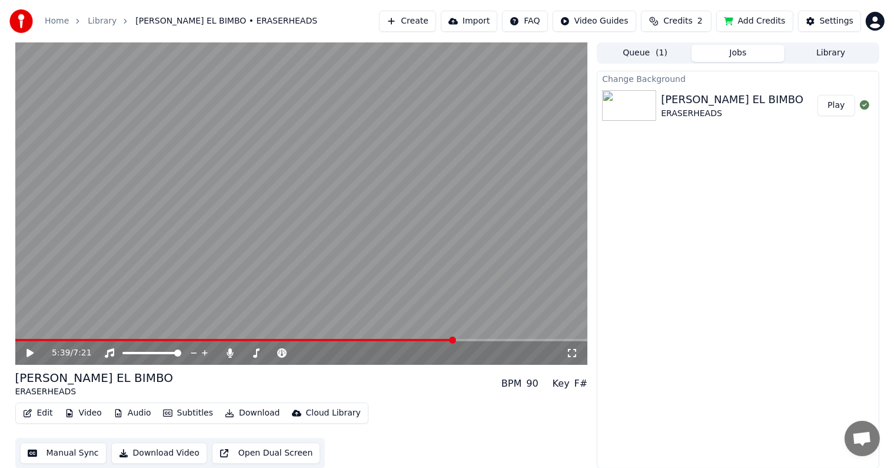
click at [26, 355] on icon at bounding box center [39, 352] width 28 height 9
click at [360, 340] on span at bounding box center [188, 340] width 346 height 2
click at [28, 348] on icon at bounding box center [39, 352] width 28 height 9
click at [349, 338] on video at bounding box center [301, 203] width 573 height 322
click at [353, 341] on span at bounding box center [184, 340] width 339 height 2
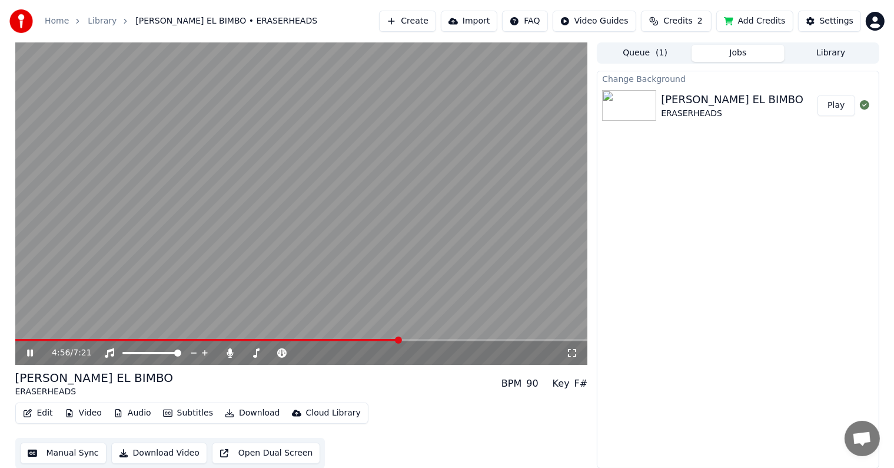
click at [31, 351] on icon at bounding box center [30, 352] width 6 height 7
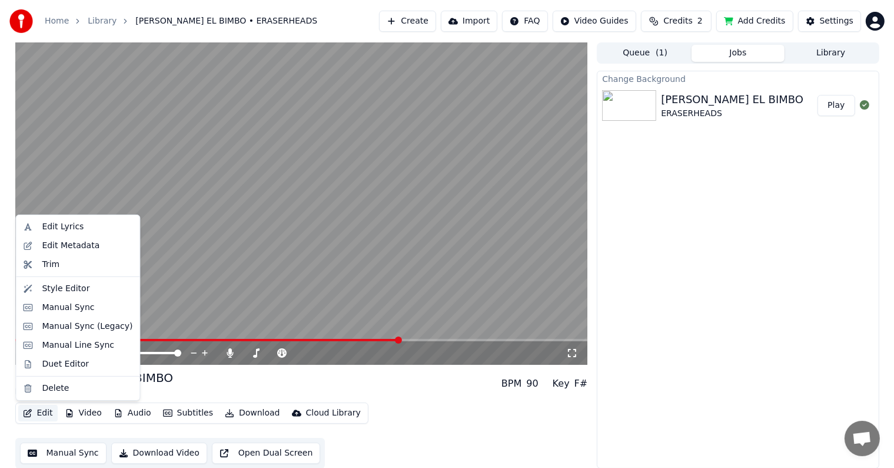
click at [47, 411] on button "Edit" at bounding box center [37, 413] width 39 height 16
click at [52, 307] on div "Manual Sync" at bounding box center [68, 307] width 52 height 12
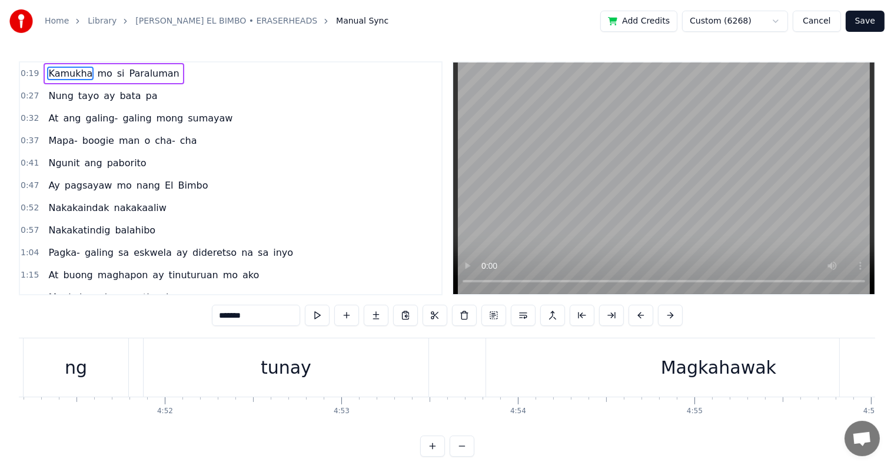
scroll to position [0, 51615]
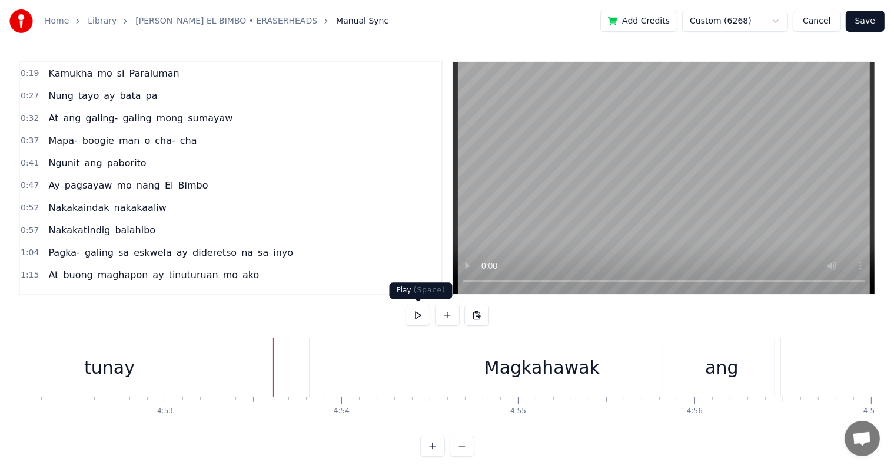
click at [419, 317] on button at bounding box center [418, 314] width 25 height 21
click at [420, 317] on button at bounding box center [418, 314] width 25 height 21
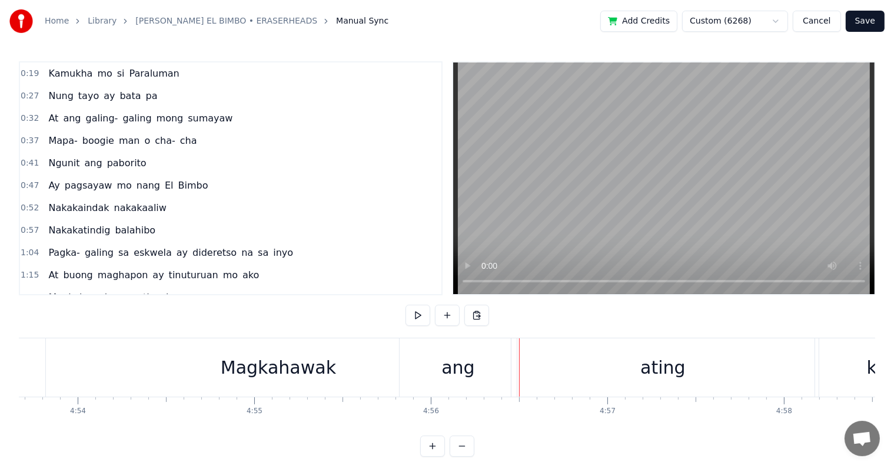
scroll to position [0, 51966]
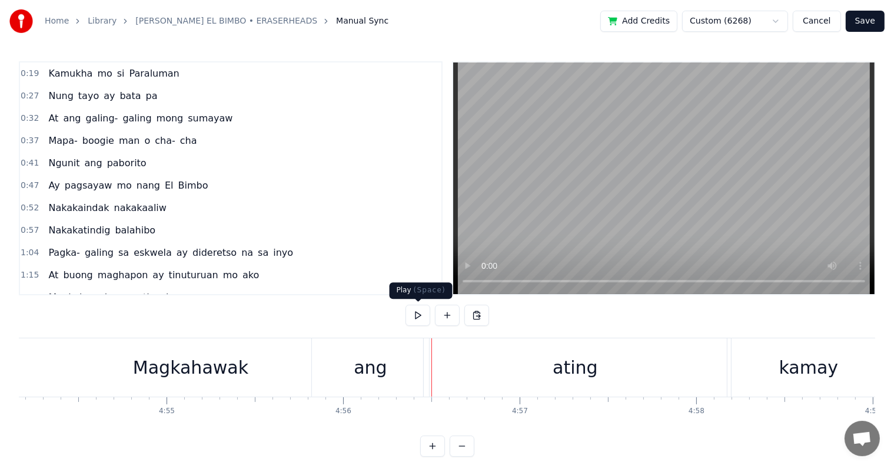
click at [418, 316] on button at bounding box center [418, 314] width 25 height 21
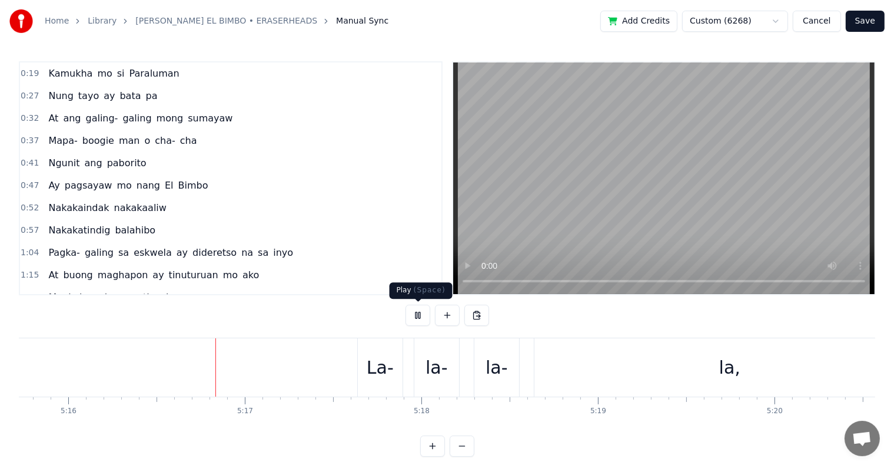
scroll to position [0, 55800]
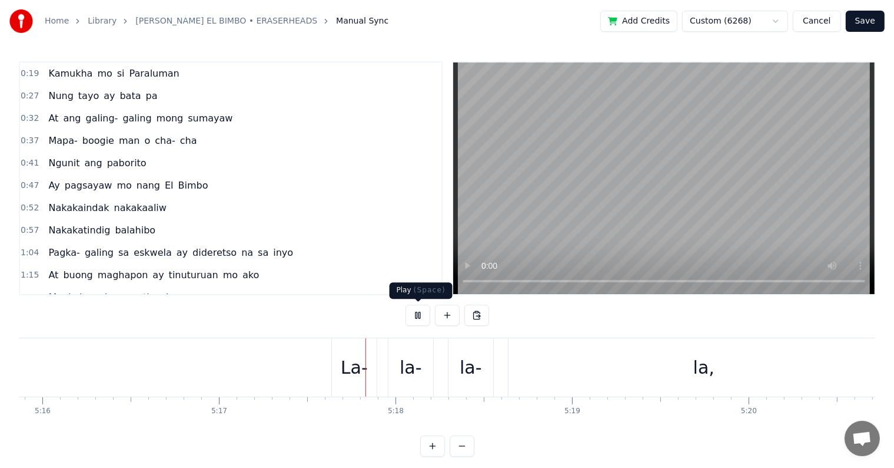
click at [417, 317] on button at bounding box center [418, 314] width 25 height 21
click at [358, 375] on div "La-" at bounding box center [354, 367] width 27 height 26
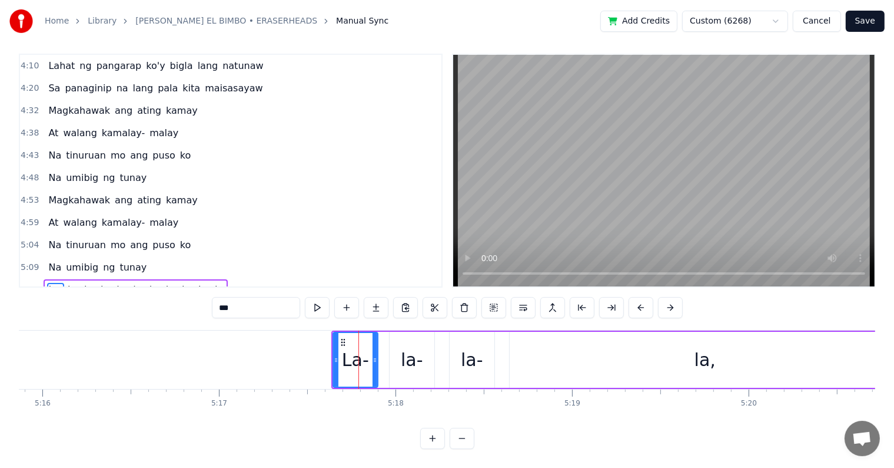
scroll to position [808, 0]
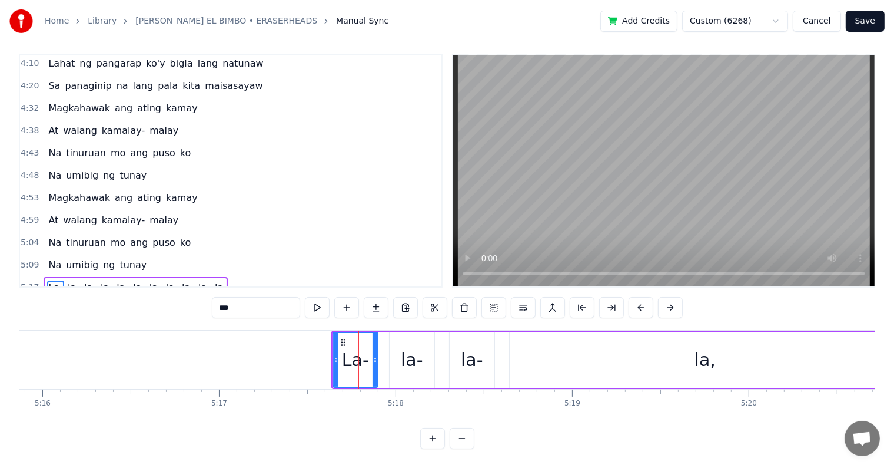
click at [235, 297] on input "***" at bounding box center [256, 307] width 88 height 21
click at [409, 346] on div "la-" at bounding box center [412, 359] width 22 height 26
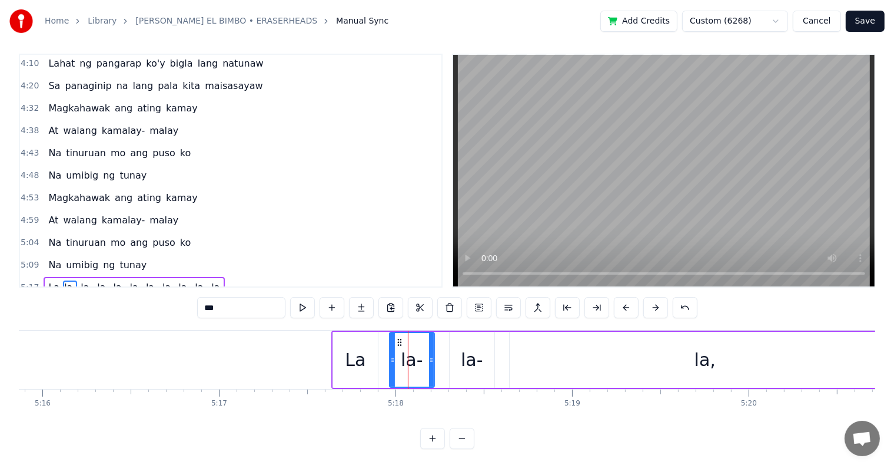
click at [221, 297] on input "***" at bounding box center [241, 307] width 88 height 21
click at [476, 348] on div "la-" at bounding box center [472, 359] width 22 height 26
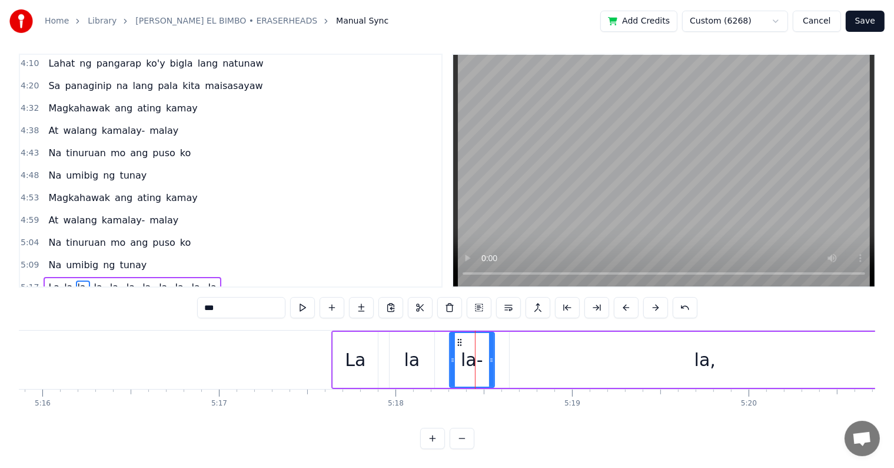
click at [222, 302] on input "***" at bounding box center [241, 307] width 88 height 21
click at [704, 352] on div "la," at bounding box center [705, 359] width 21 height 26
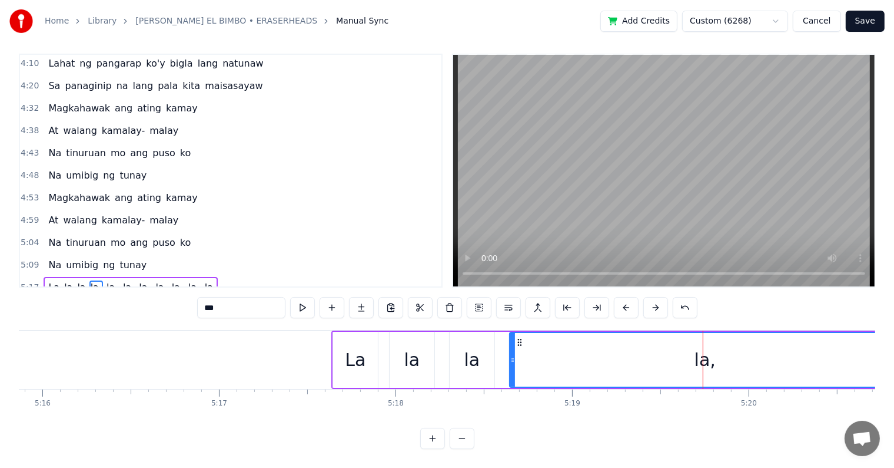
click at [218, 297] on input "***" at bounding box center [241, 307] width 88 height 21
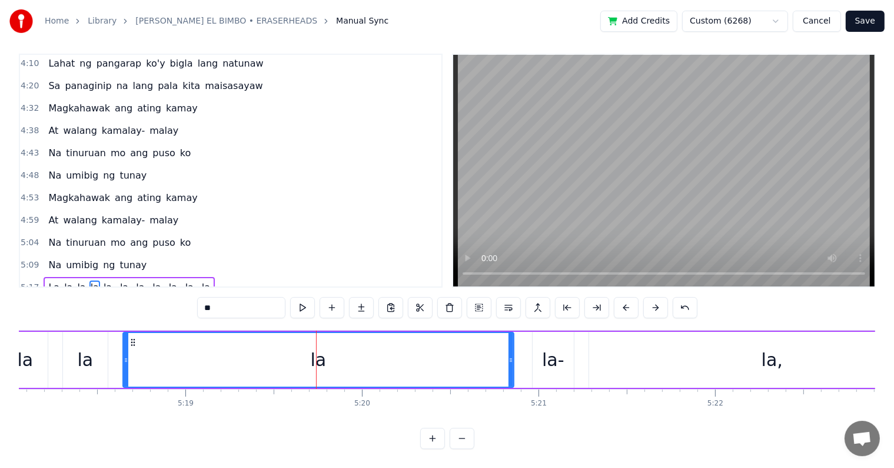
scroll to position [0, 56275]
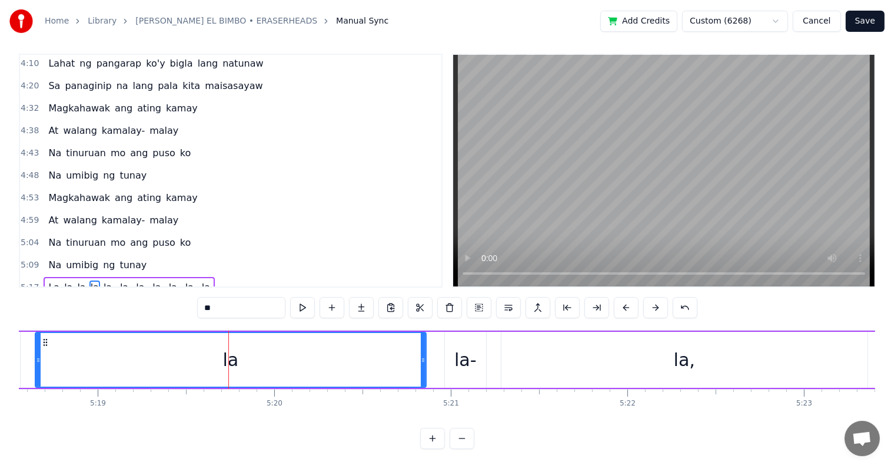
click at [468, 349] on div "la-" at bounding box center [466, 359] width 22 height 26
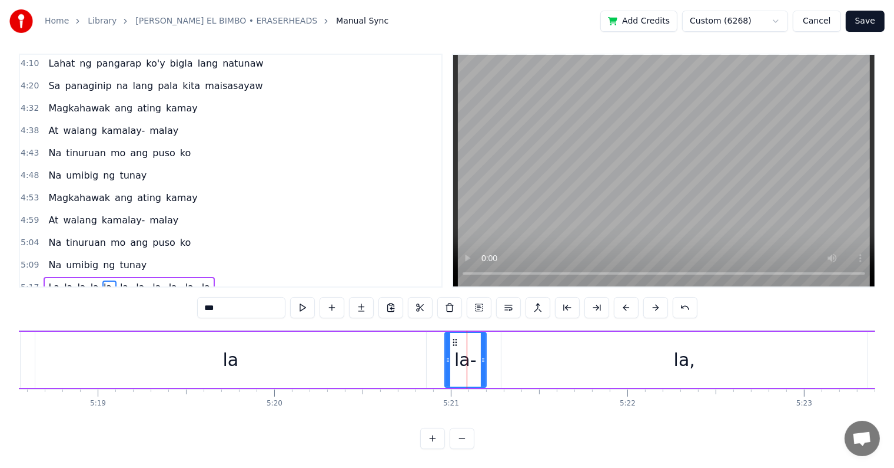
click at [218, 297] on input "***" at bounding box center [241, 307] width 88 height 21
click at [676, 350] on div "la," at bounding box center [684, 359] width 21 height 26
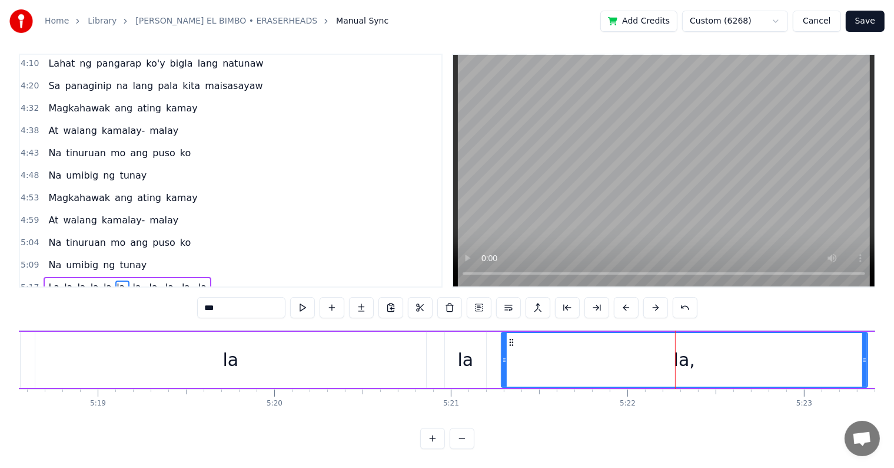
click at [217, 297] on input "***" at bounding box center [241, 307] width 88 height 21
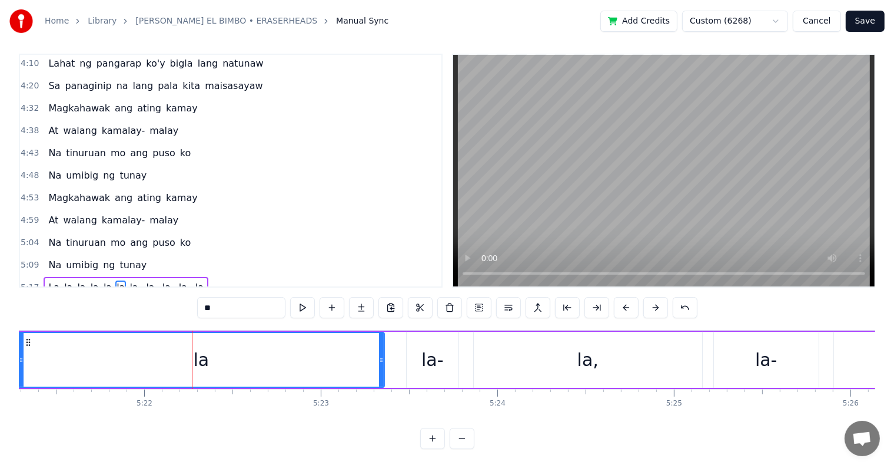
scroll to position [0, 56802]
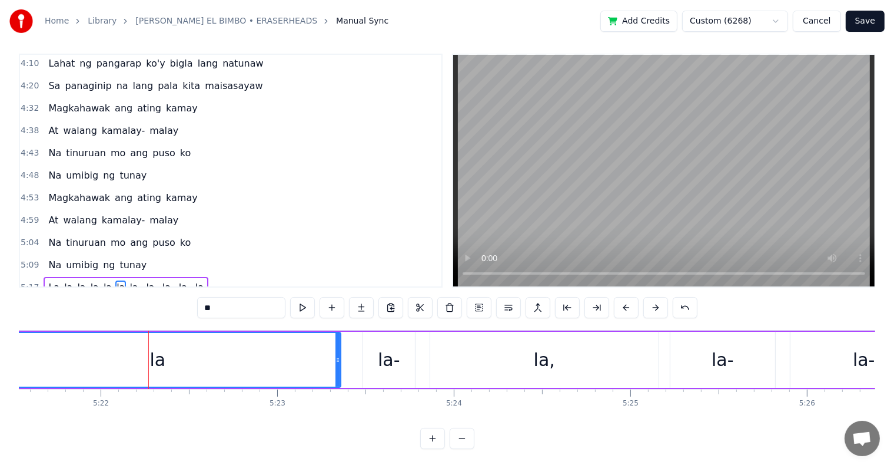
click at [393, 346] on div "la-" at bounding box center [389, 359] width 22 height 26
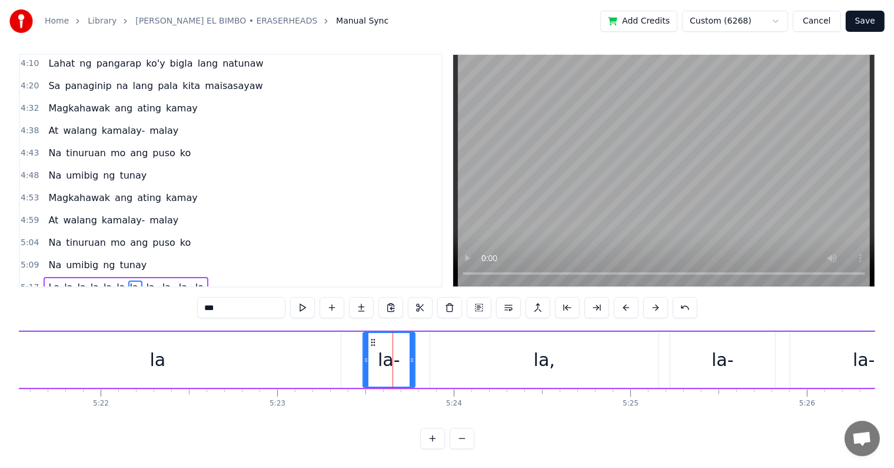
click at [217, 297] on input "***" at bounding box center [241, 307] width 88 height 21
click at [502, 353] on div "la," at bounding box center [544, 360] width 228 height 56
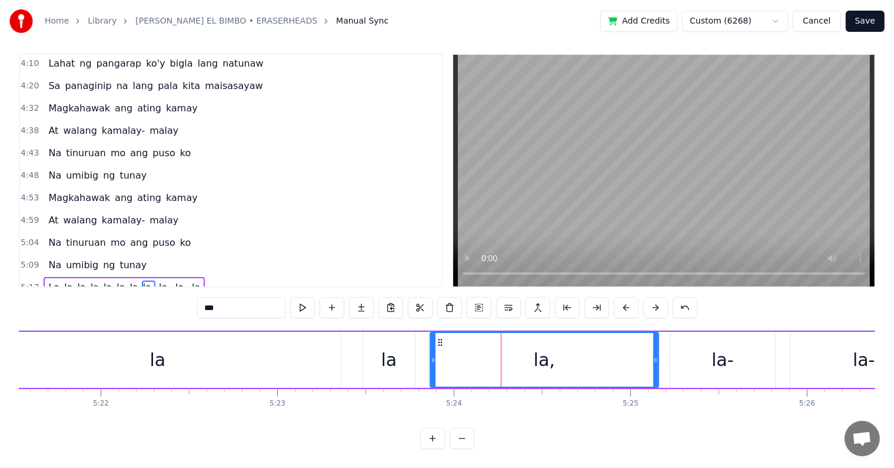
click at [221, 297] on input "***" at bounding box center [241, 307] width 88 height 21
click at [696, 353] on div "la-" at bounding box center [723, 360] width 105 height 56
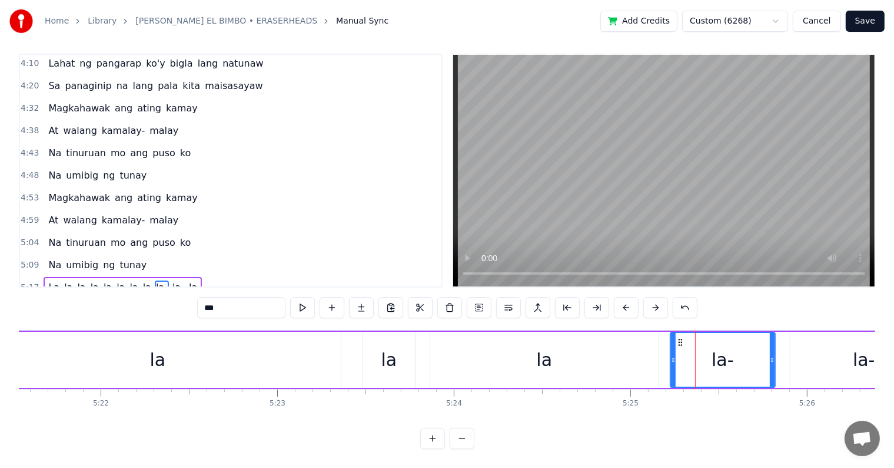
click at [218, 298] on input "***" at bounding box center [241, 307] width 88 height 21
click at [814, 340] on div "la-" at bounding box center [864, 360] width 147 height 56
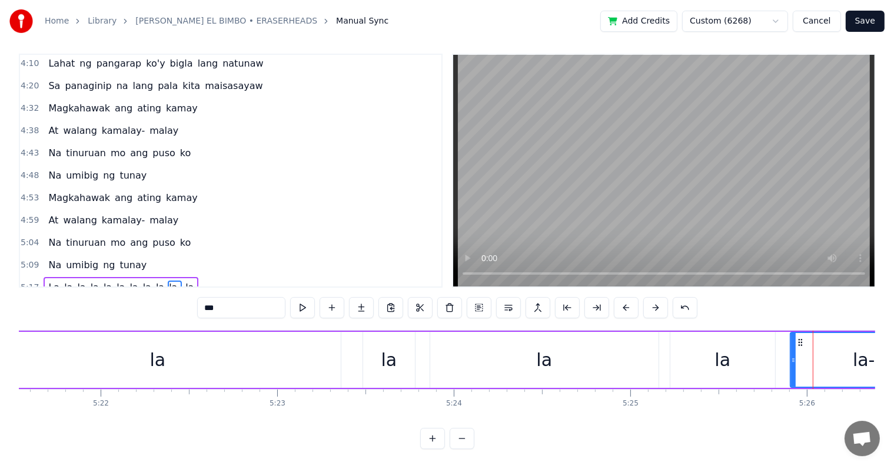
click at [217, 298] on input "***" at bounding box center [241, 307] width 88 height 21
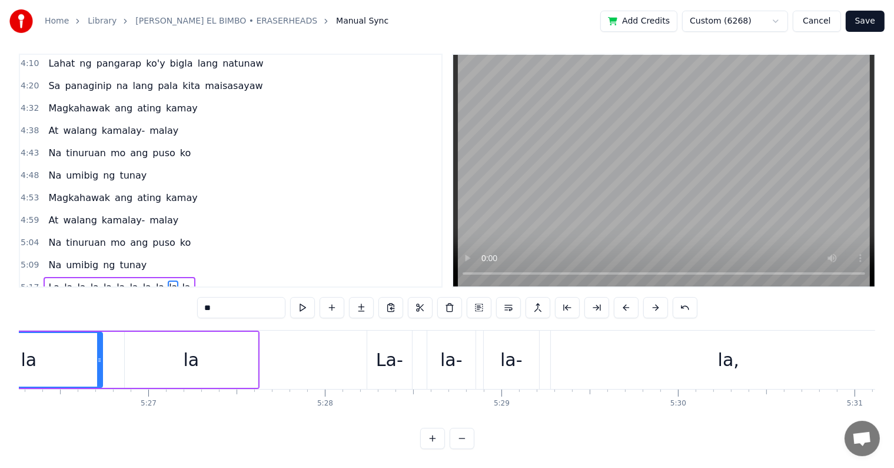
scroll to position [0, 57726]
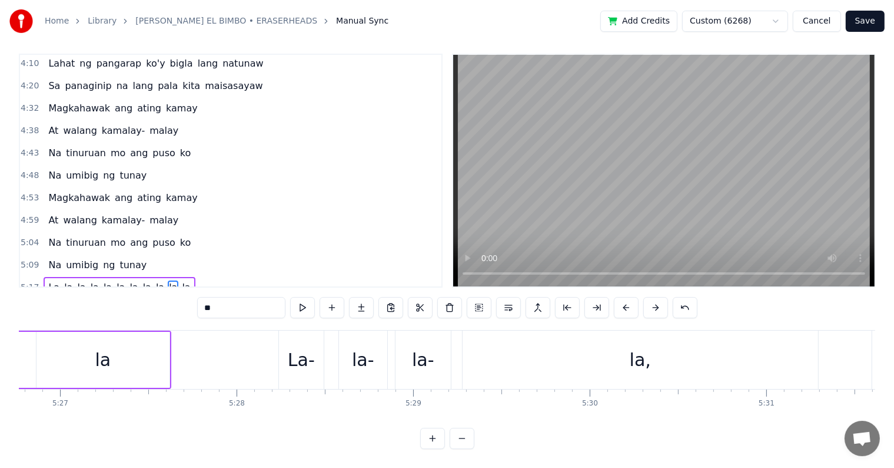
click at [296, 351] on div "La-" at bounding box center [301, 359] width 27 height 26
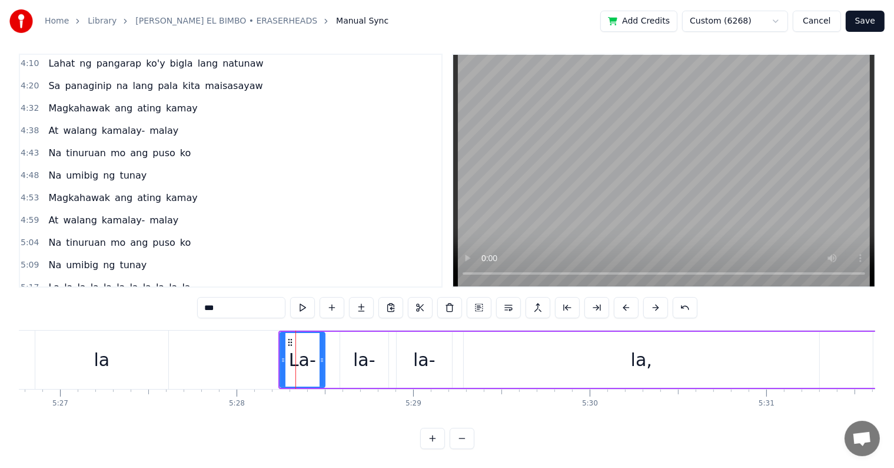
click at [224, 297] on input "***" at bounding box center [241, 307] width 88 height 21
click at [363, 350] on div "la-" at bounding box center [364, 359] width 22 height 26
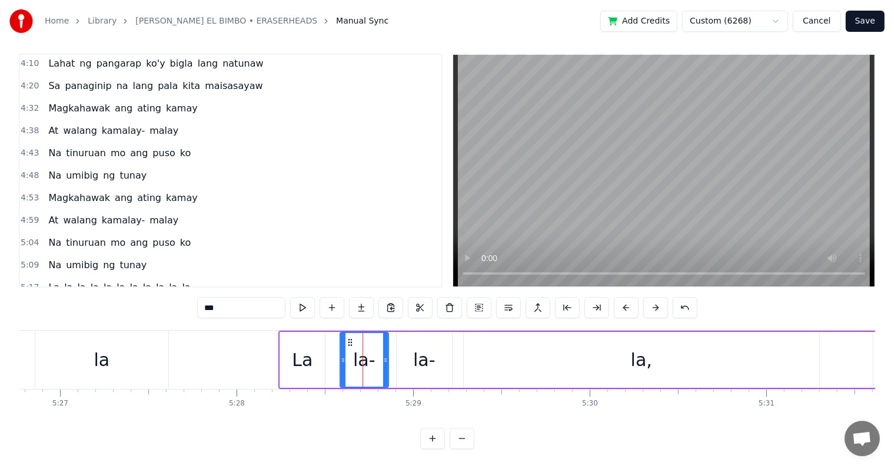
click at [227, 297] on input "***" at bounding box center [241, 307] width 88 height 21
click at [433, 346] on div "la-" at bounding box center [424, 359] width 22 height 26
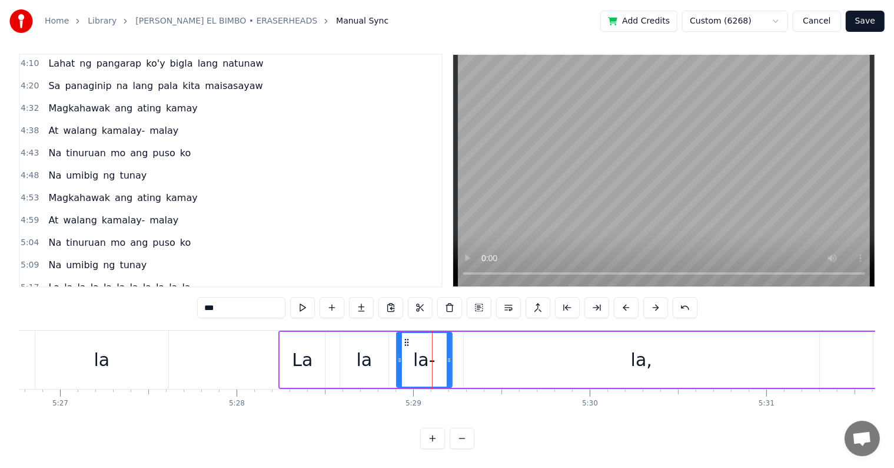
click at [216, 299] on input "***" at bounding box center [241, 307] width 88 height 21
click at [621, 346] on div "la," at bounding box center [642, 360] width 356 height 56
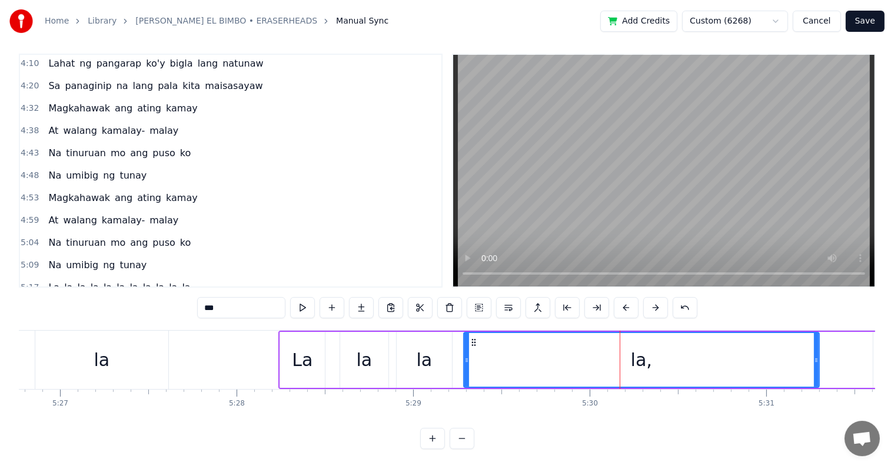
click at [217, 297] on input "***" at bounding box center [241, 307] width 88 height 21
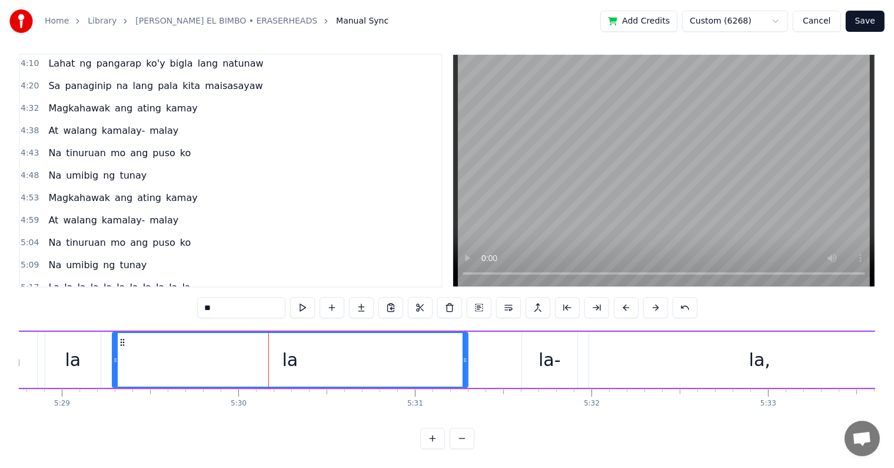
scroll to position [0, 58122]
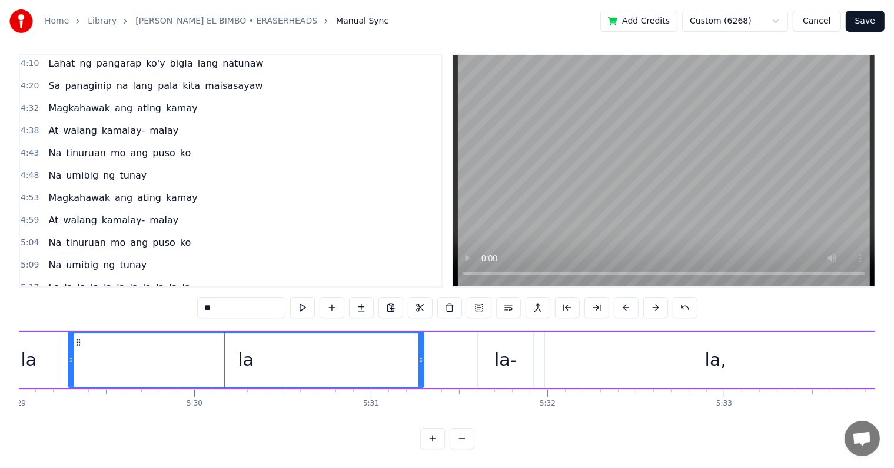
click at [507, 353] on div "la-" at bounding box center [506, 359] width 22 height 26
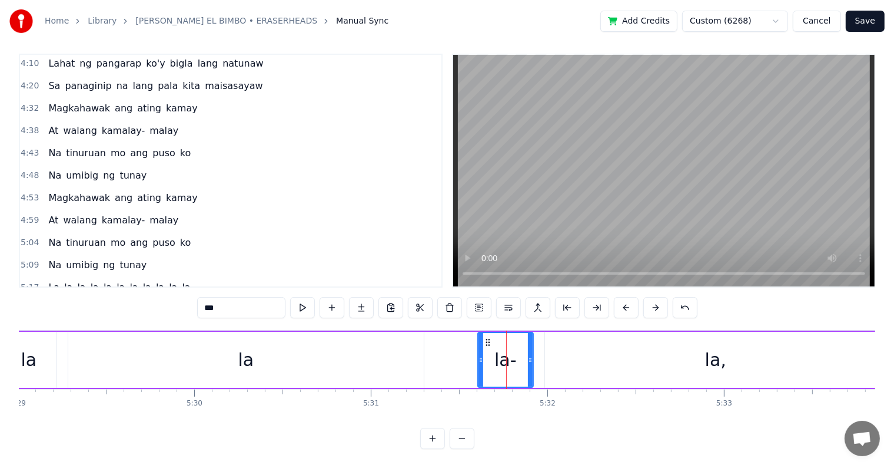
click at [220, 297] on input "***" at bounding box center [241, 307] width 88 height 21
click at [722, 350] on div "la," at bounding box center [715, 359] width 21 height 26
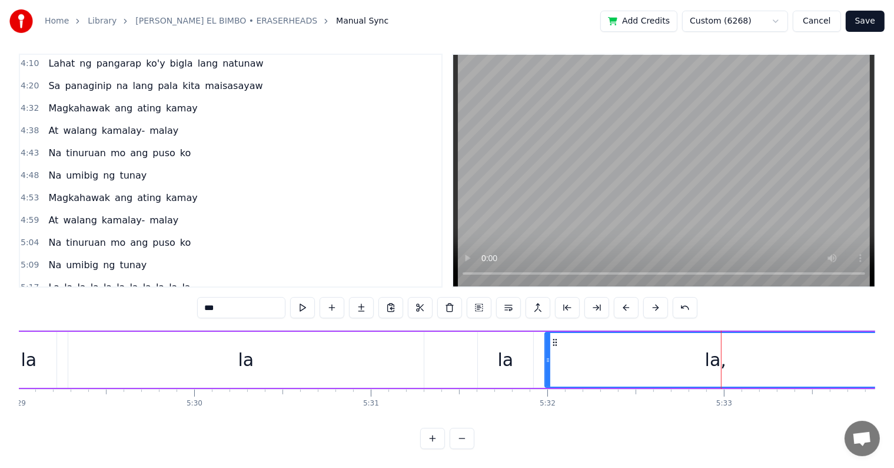
click at [221, 299] on input "***" at bounding box center [241, 307] width 88 height 21
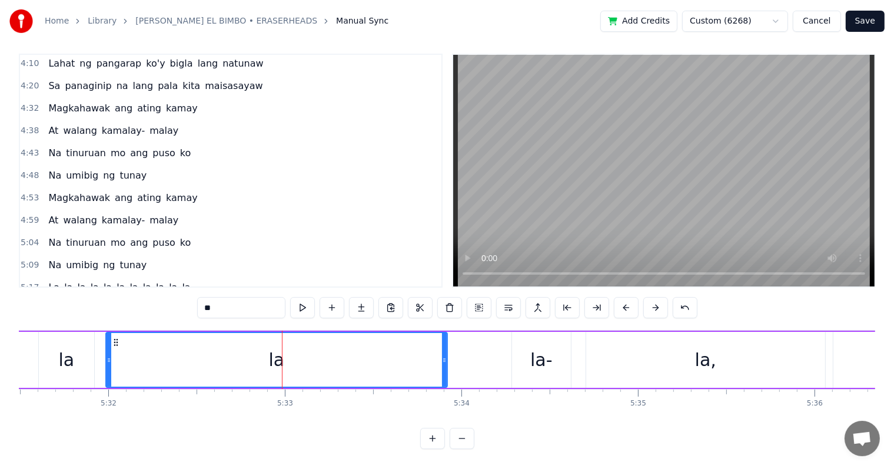
scroll to position [0, 58649]
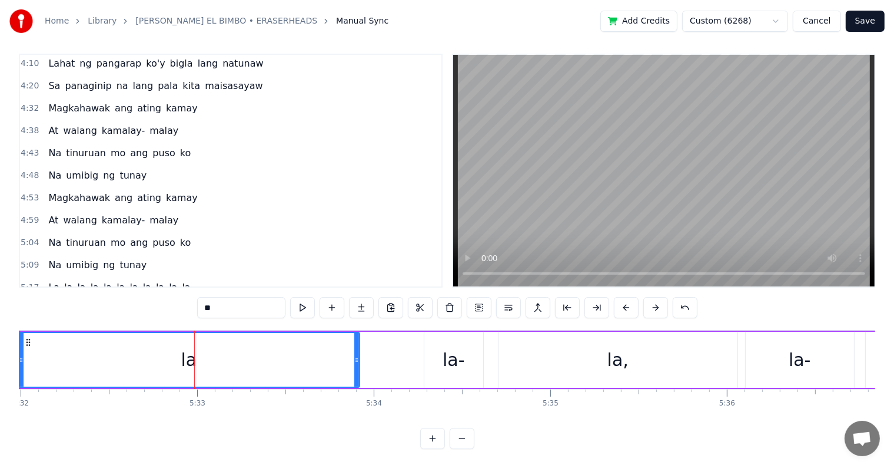
click at [468, 344] on div "la-" at bounding box center [454, 360] width 59 height 56
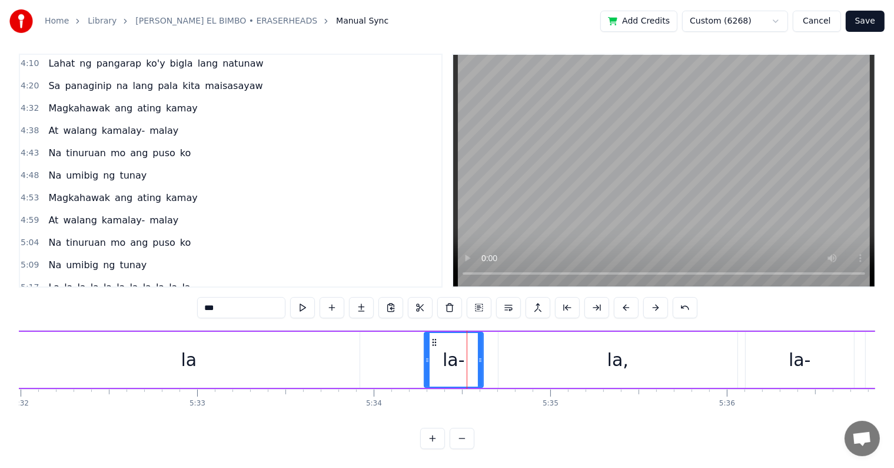
click at [216, 297] on input "***" at bounding box center [241, 307] width 88 height 21
click at [561, 351] on div "la," at bounding box center [618, 360] width 239 height 56
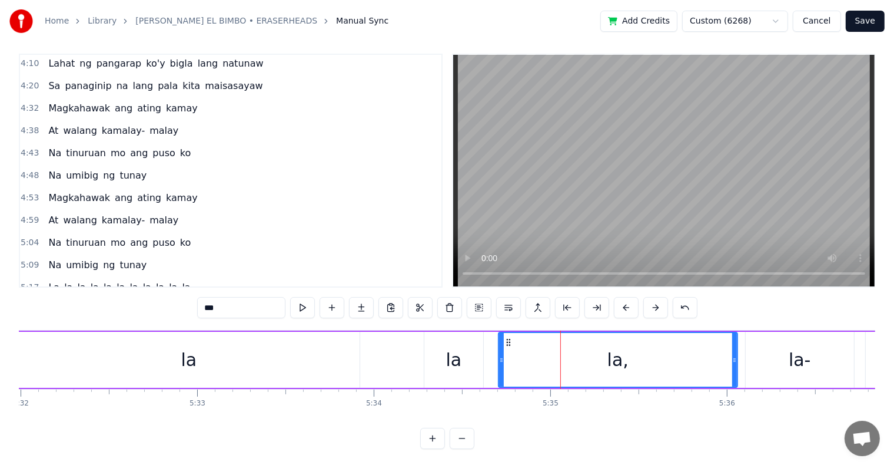
click at [224, 297] on input "***" at bounding box center [241, 307] width 88 height 21
click at [793, 346] on div "la-" at bounding box center [800, 359] width 22 height 26
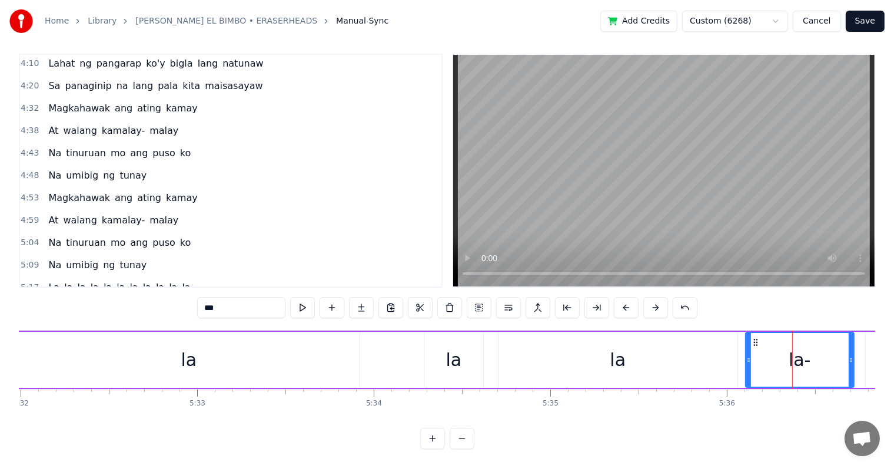
click at [217, 299] on input "***" at bounding box center [241, 307] width 88 height 21
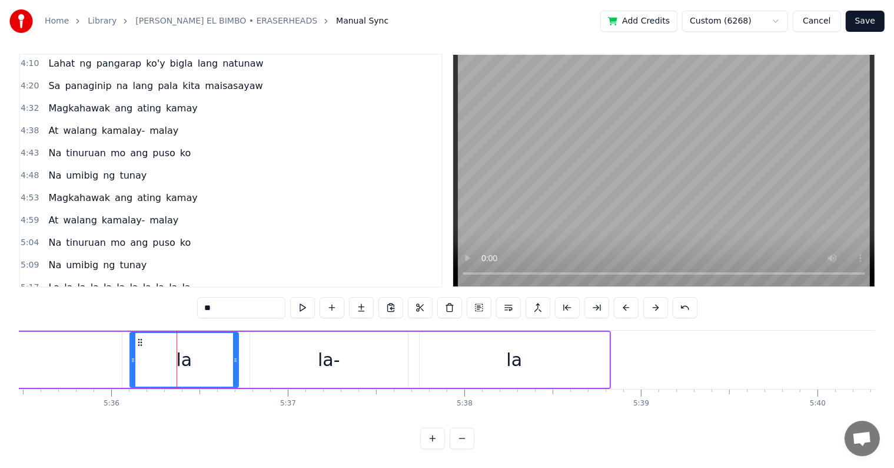
scroll to position [0, 59308]
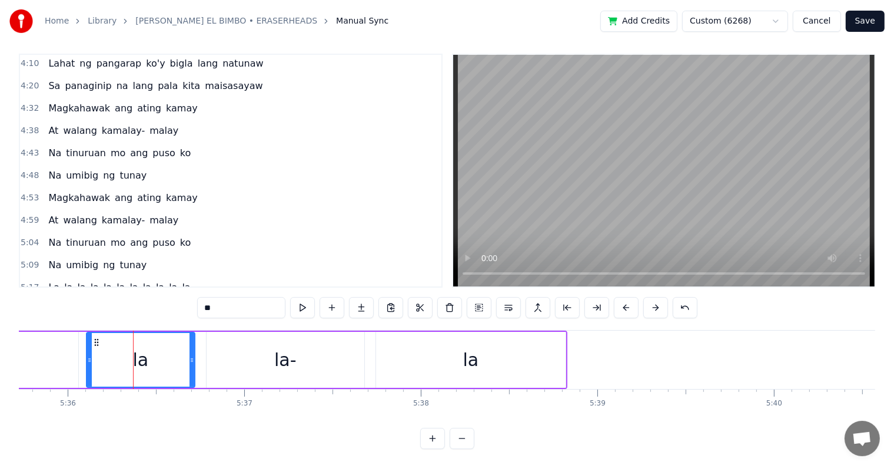
click at [282, 354] on div "la-" at bounding box center [285, 359] width 22 height 26
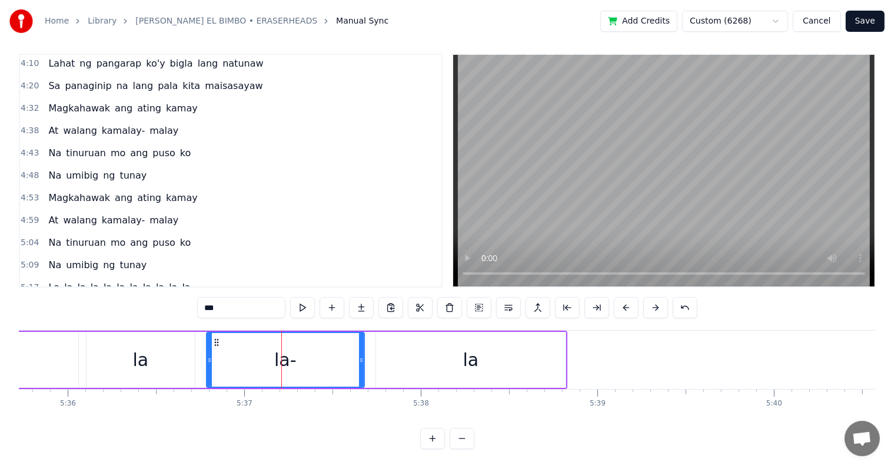
click at [223, 297] on input "***" at bounding box center [241, 307] width 88 height 21
type input "**"
click at [857, 21] on button "Save" at bounding box center [865, 21] width 39 height 21
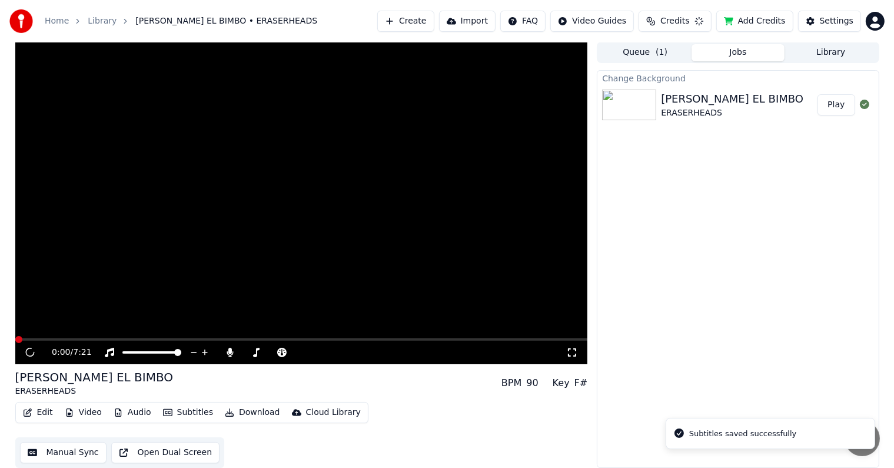
scroll to position [1, 0]
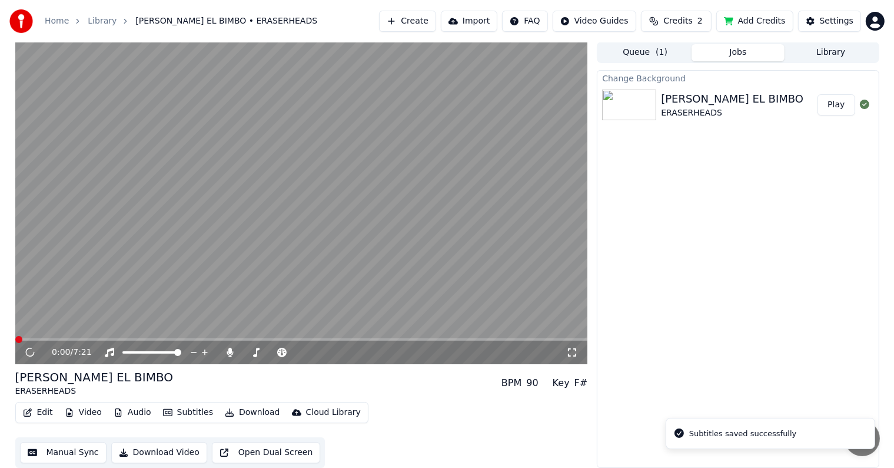
click at [369, 335] on video at bounding box center [301, 203] width 573 height 322
click at [373, 339] on span at bounding box center [301, 339] width 573 height 2
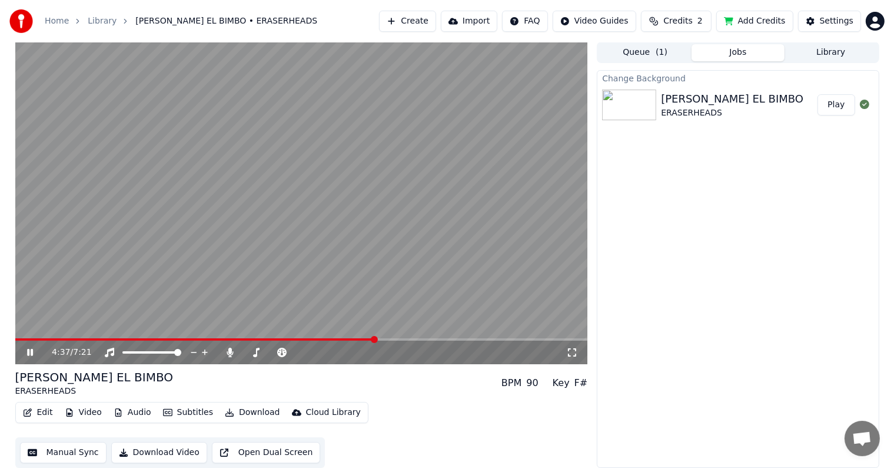
click at [407, 336] on video at bounding box center [301, 203] width 573 height 322
click at [410, 339] on span at bounding box center [301, 339] width 573 height 2
click at [31, 346] on div "5:04 / 7:21" at bounding box center [302, 352] width 564 height 12
click at [28, 349] on icon at bounding box center [29, 352] width 7 height 8
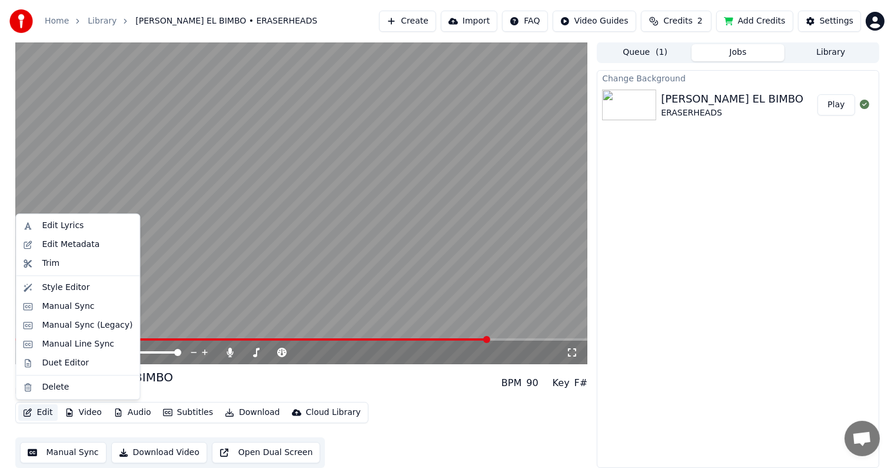
click at [42, 412] on button "Edit" at bounding box center [37, 412] width 39 height 16
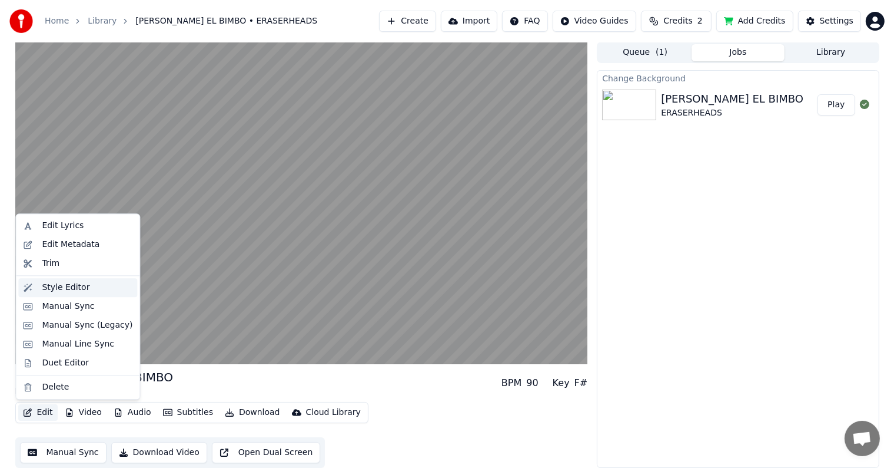
click at [56, 287] on div "Style Editor" at bounding box center [66, 287] width 48 height 12
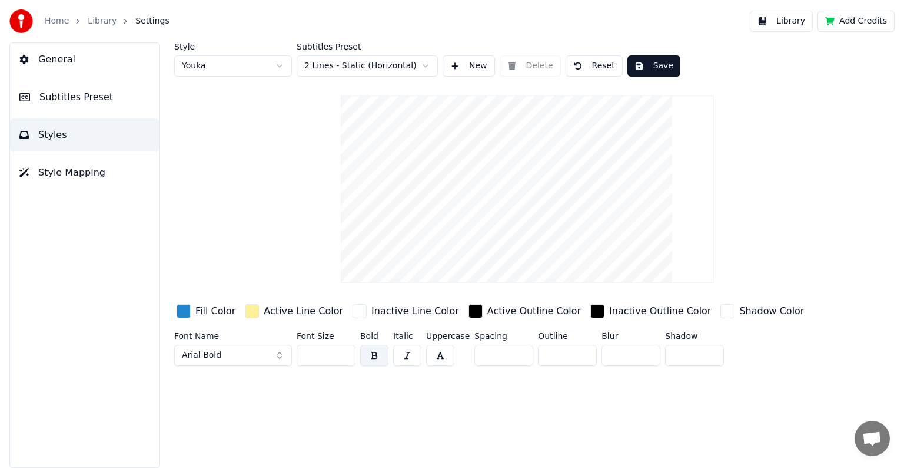
click at [184, 312] on div "button" at bounding box center [184, 311] width 14 height 14
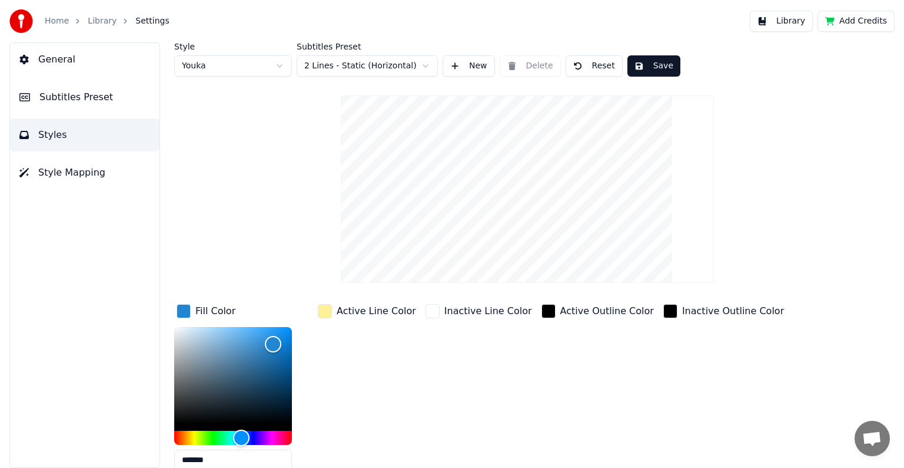
click at [327, 312] on div "button" at bounding box center [325, 311] width 14 height 14
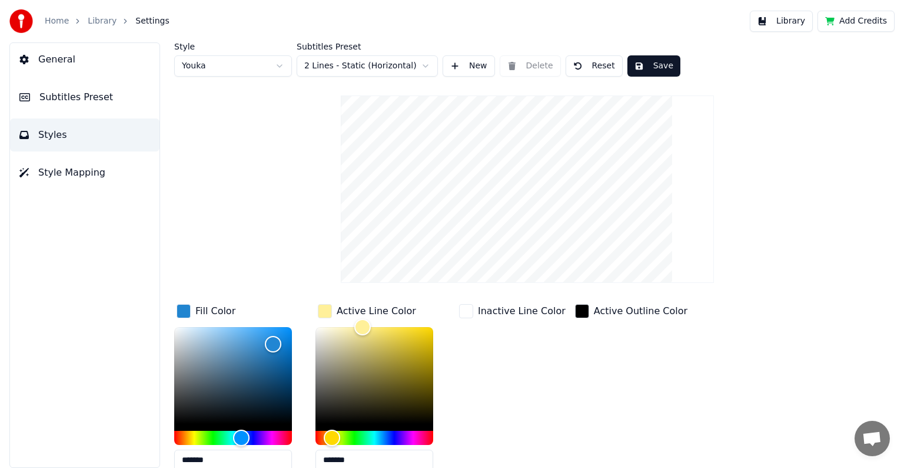
click at [59, 94] on span "Subtitles Preset" at bounding box center [76, 97] width 74 height 14
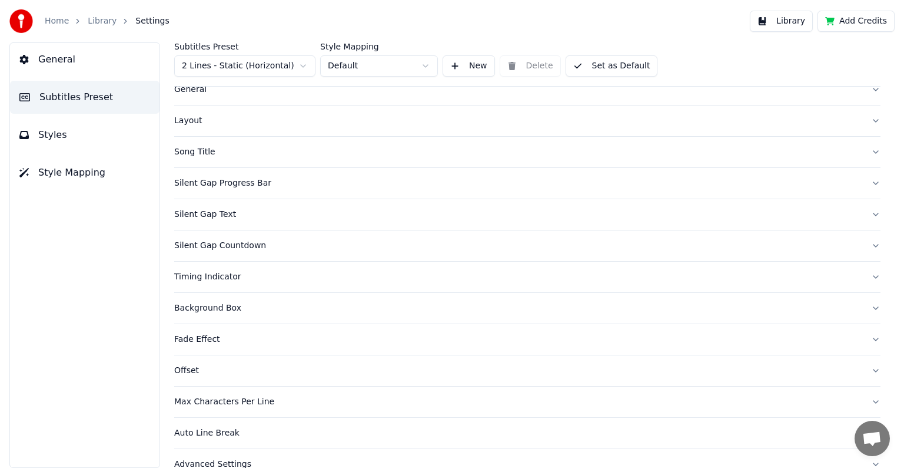
scroll to position [55, 0]
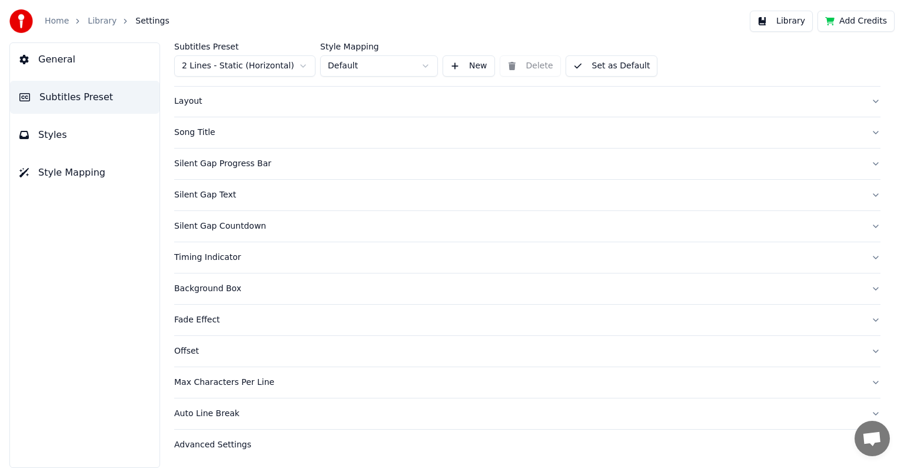
click at [202, 377] on div "Max Characters Per Line" at bounding box center [518, 382] width 688 height 12
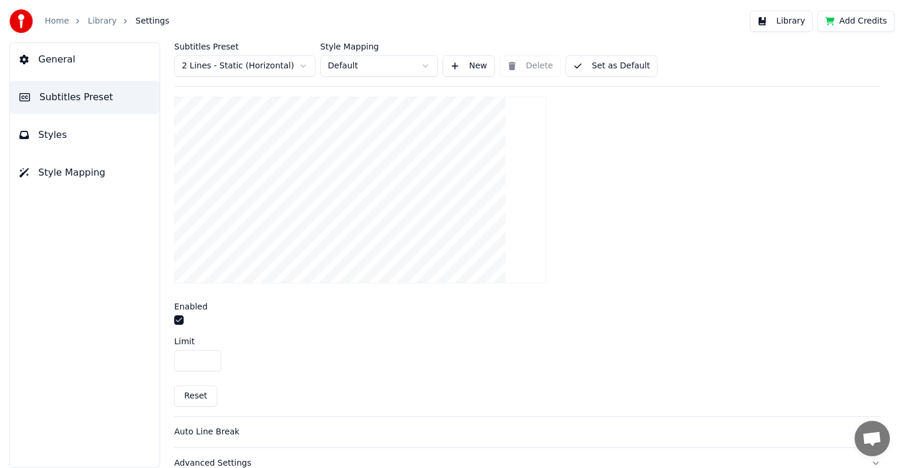
scroll to position [400, 0]
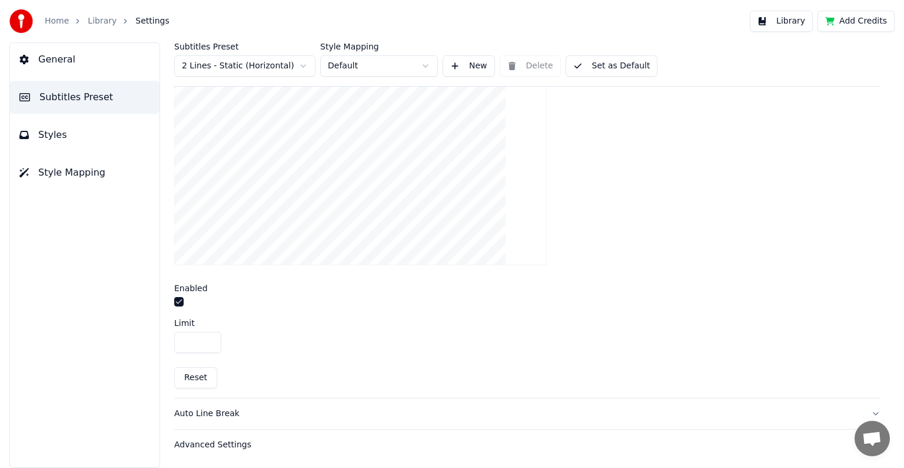
click at [38, 131] on button "Styles" at bounding box center [85, 134] width 150 height 33
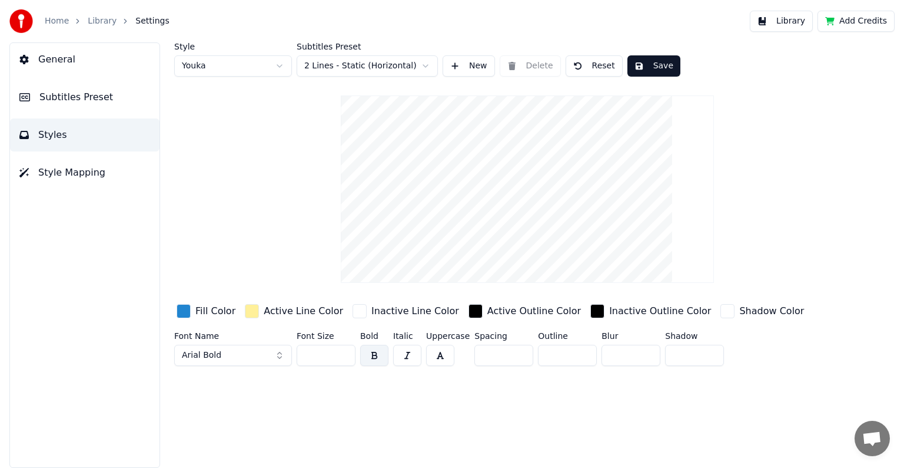
click at [57, 96] on span "Subtitles Preset" at bounding box center [76, 97] width 74 height 14
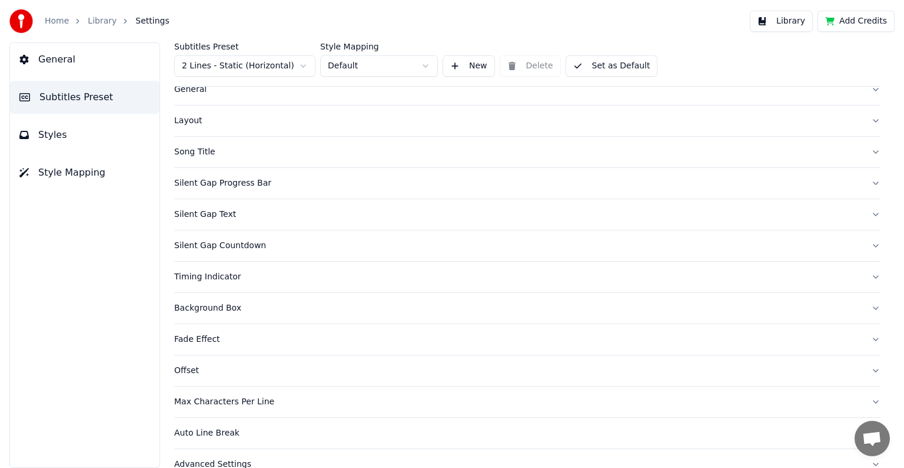
scroll to position [55, 0]
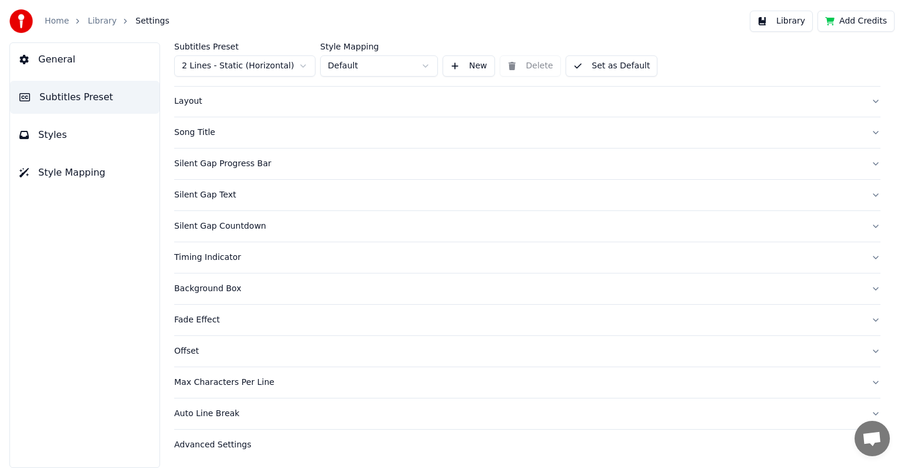
click at [212, 379] on div "Max Characters Per Line" at bounding box center [518, 382] width 688 height 12
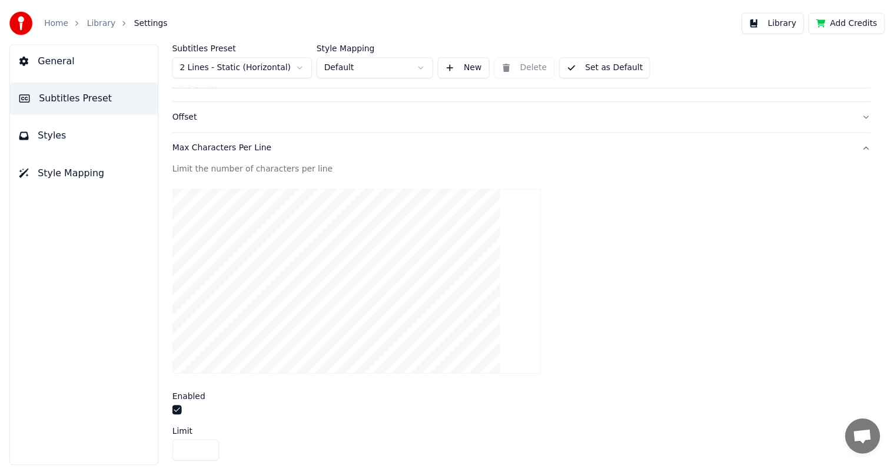
scroll to position [291, 0]
click at [802, 21] on button "Library" at bounding box center [781, 21] width 63 height 21
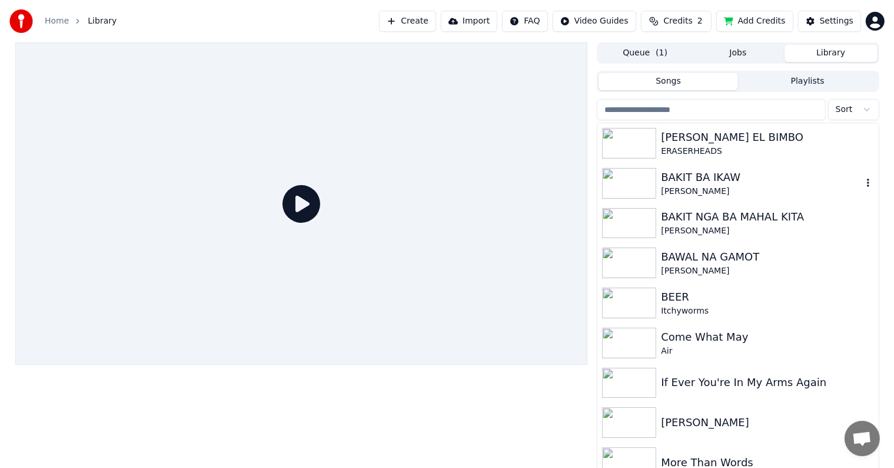
click at [697, 183] on div "BAKIT BA IKAW" at bounding box center [761, 177] width 201 height 16
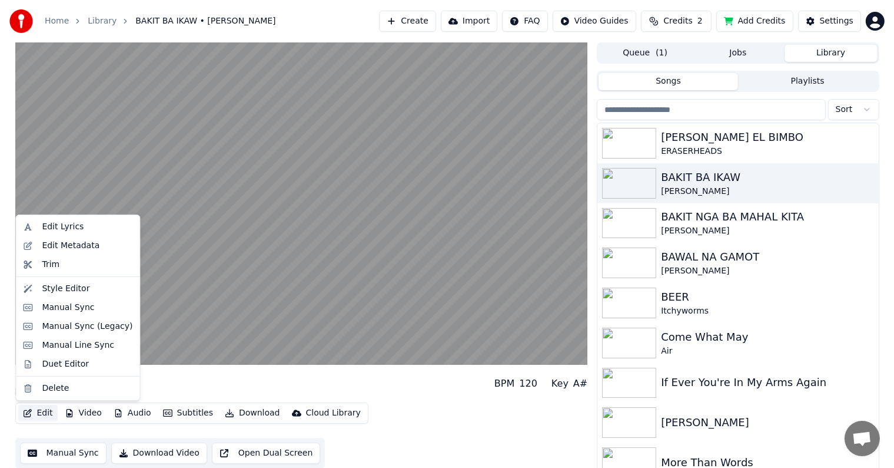
click at [42, 411] on button "Edit" at bounding box center [37, 413] width 39 height 16
click at [67, 289] on div "Style Editor" at bounding box center [66, 289] width 48 height 12
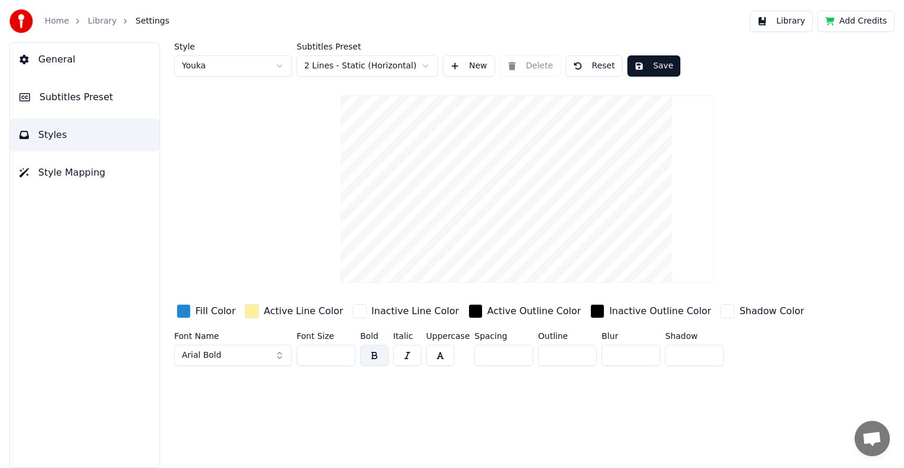
click at [251, 309] on div "button" at bounding box center [252, 311] width 14 height 14
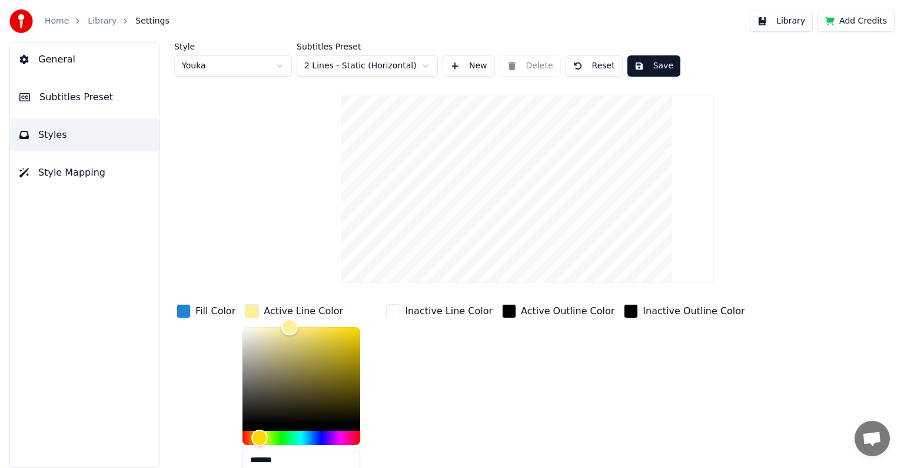
click at [102, 21] on link "Library" at bounding box center [102, 21] width 29 height 12
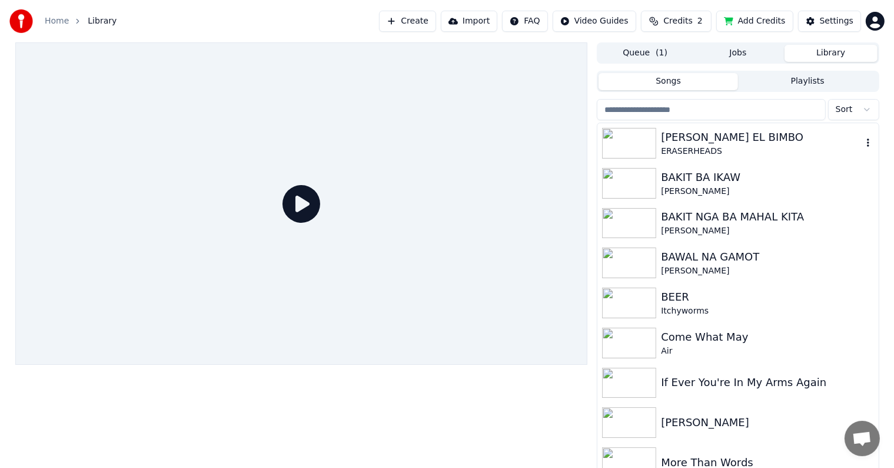
click at [692, 134] on div "[PERSON_NAME] EL BIMBO" at bounding box center [761, 137] width 201 height 16
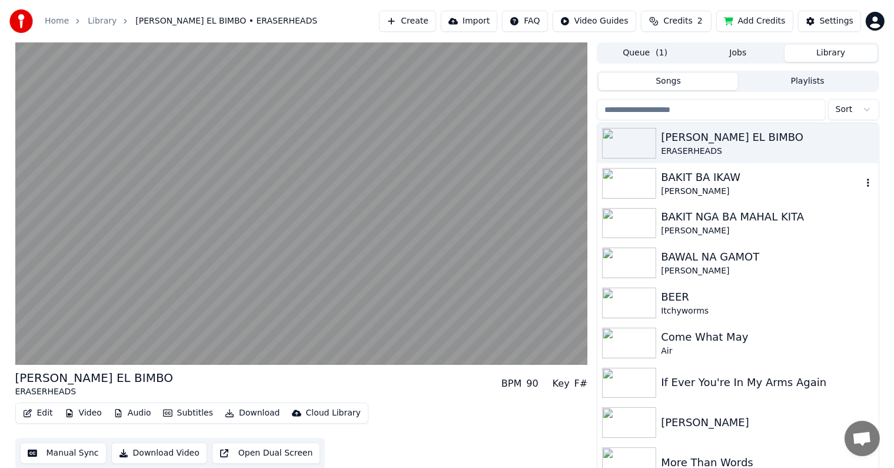
click at [690, 179] on div "BAKIT BA IKAW" at bounding box center [761, 177] width 201 height 16
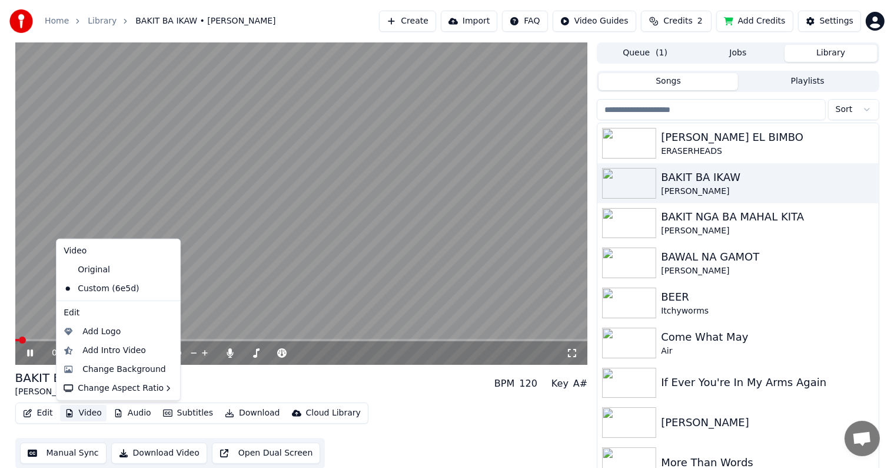
click at [84, 410] on button "Video" at bounding box center [83, 413] width 47 height 16
click at [102, 371] on div "Change Background" at bounding box center [124, 369] width 84 height 12
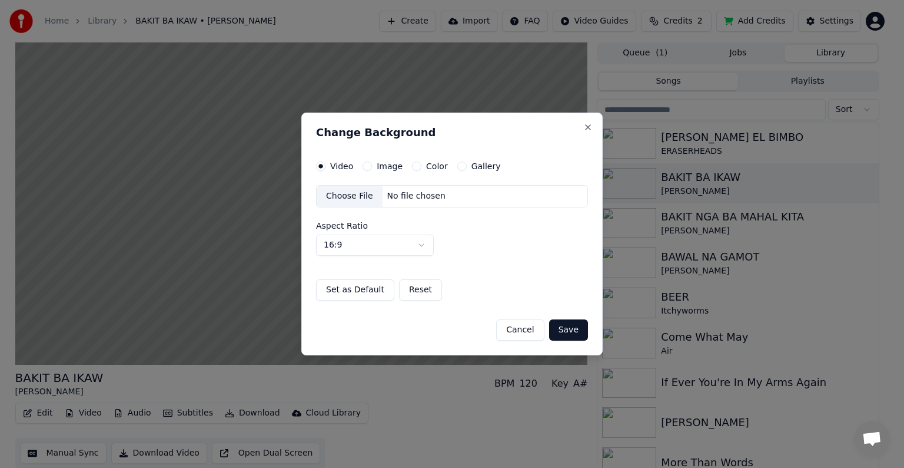
click at [351, 194] on div "Choose File" at bounding box center [350, 195] width 66 height 21
click at [570, 328] on button "Save" at bounding box center [568, 329] width 39 height 21
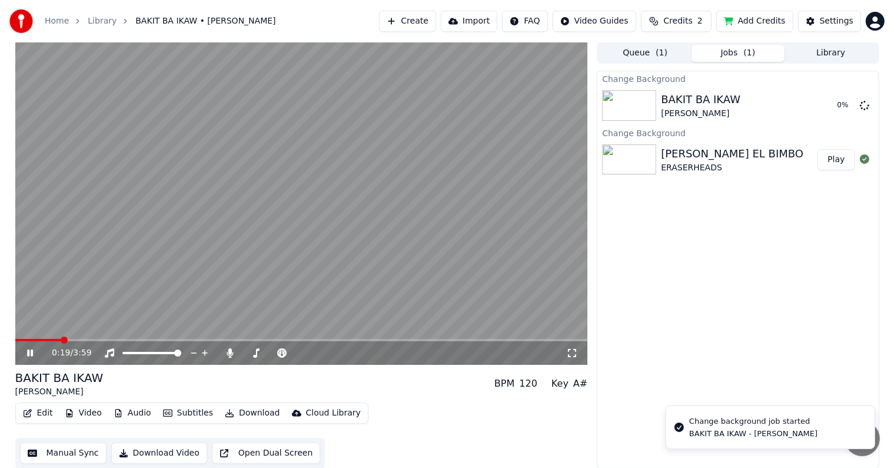
click at [822, 52] on button "Library" at bounding box center [831, 53] width 93 height 17
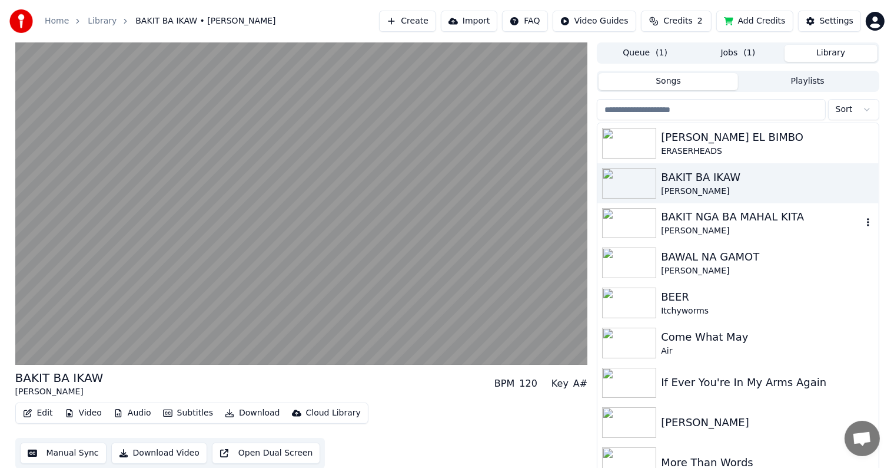
click at [671, 225] on div "[PERSON_NAME]" at bounding box center [761, 231] width 201 height 12
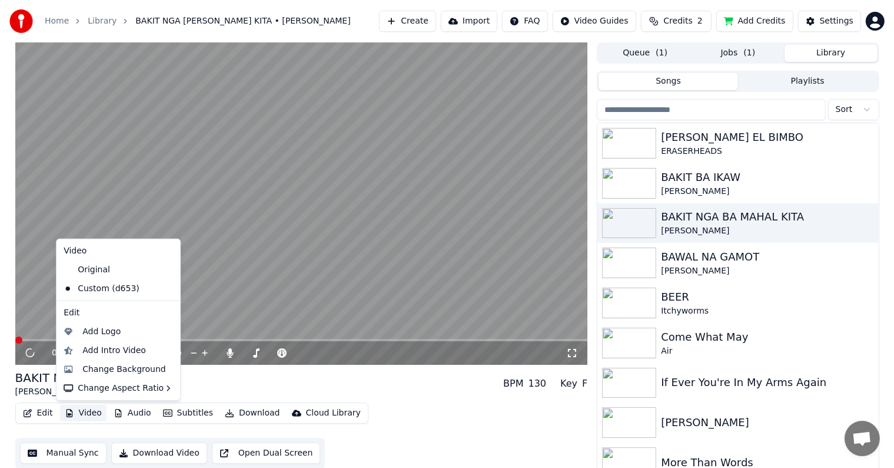
click at [84, 412] on button "Video" at bounding box center [83, 413] width 47 height 16
click at [106, 368] on div "Change Background" at bounding box center [124, 369] width 84 height 12
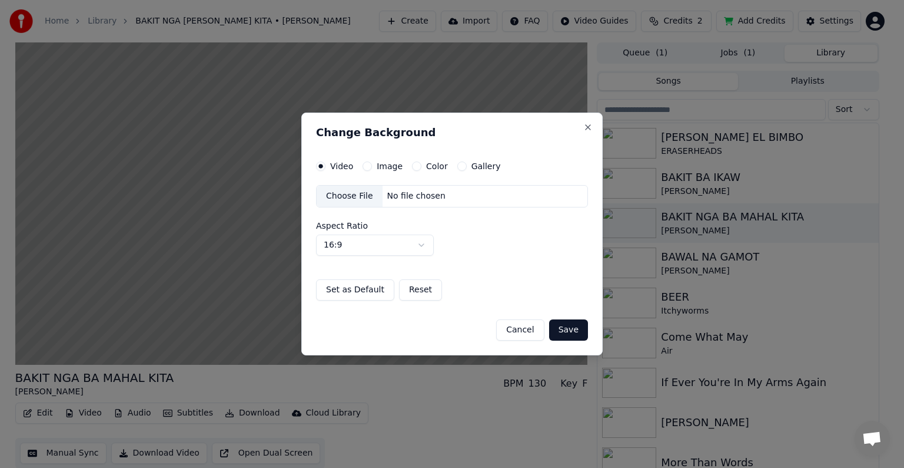
click at [350, 198] on div "Choose File" at bounding box center [350, 195] width 66 height 21
click at [569, 332] on button "Save" at bounding box center [568, 329] width 39 height 21
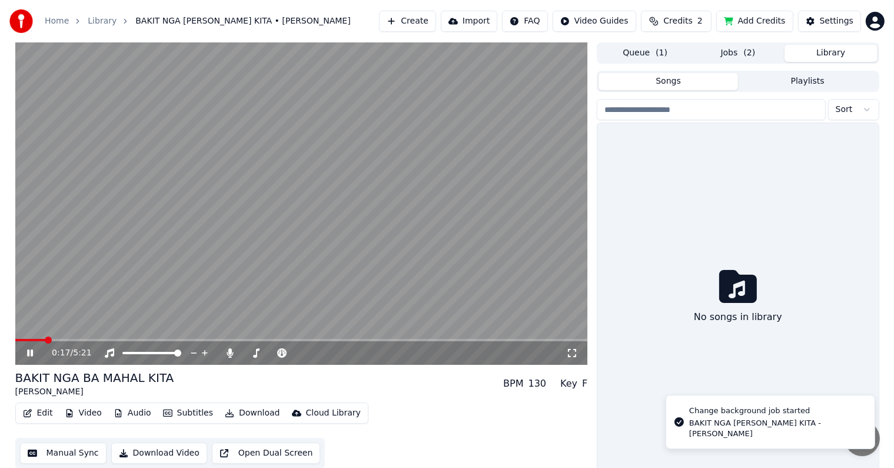
click at [822, 51] on button "Library" at bounding box center [831, 53] width 93 height 17
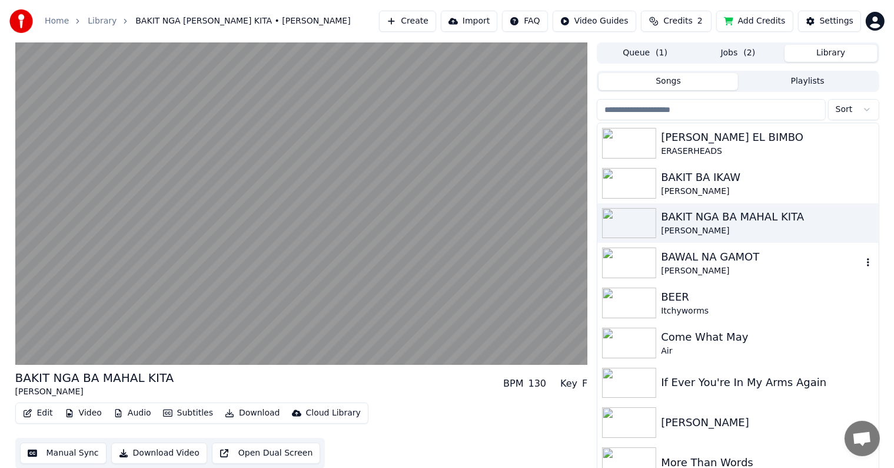
click at [671, 266] on div "[PERSON_NAME]" at bounding box center [761, 271] width 201 height 12
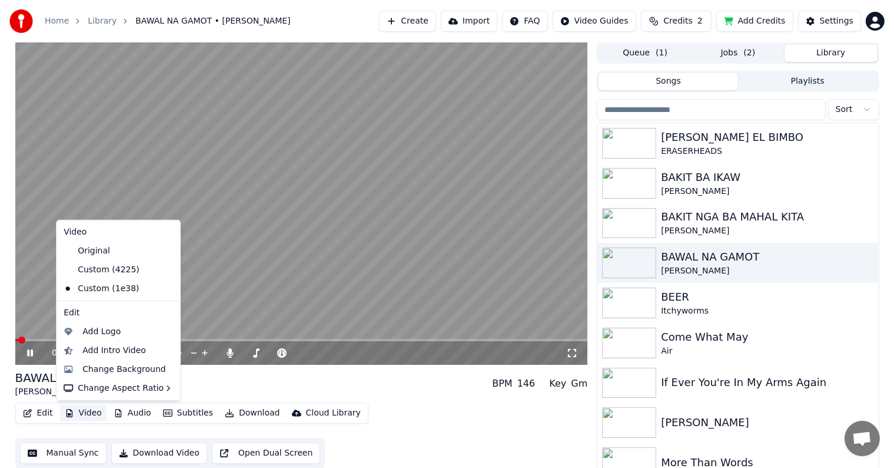
click at [82, 410] on button "Video" at bounding box center [83, 413] width 47 height 16
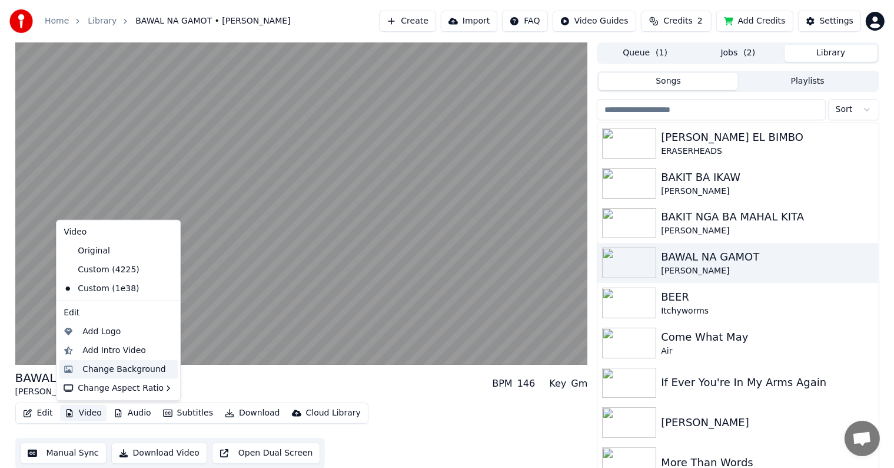
click at [97, 367] on div "Change Background" at bounding box center [124, 369] width 84 height 12
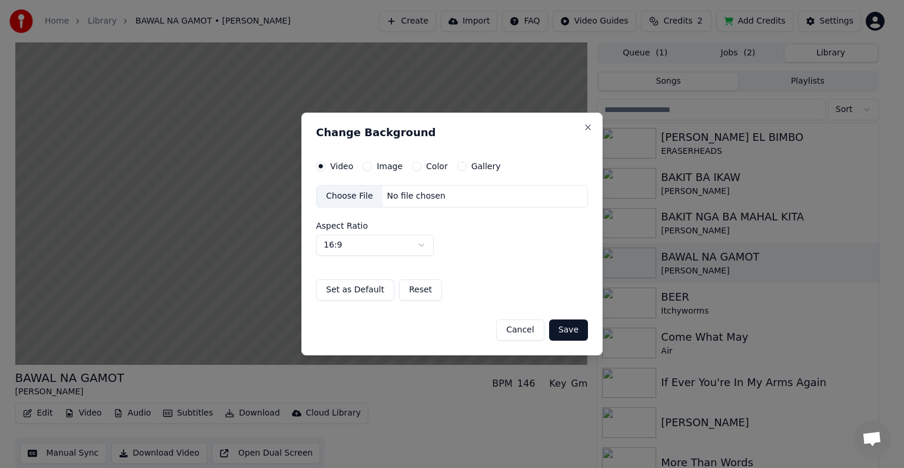
click at [351, 193] on div "Choose File" at bounding box center [350, 195] width 66 height 21
click at [568, 330] on button "Save" at bounding box center [568, 329] width 39 height 21
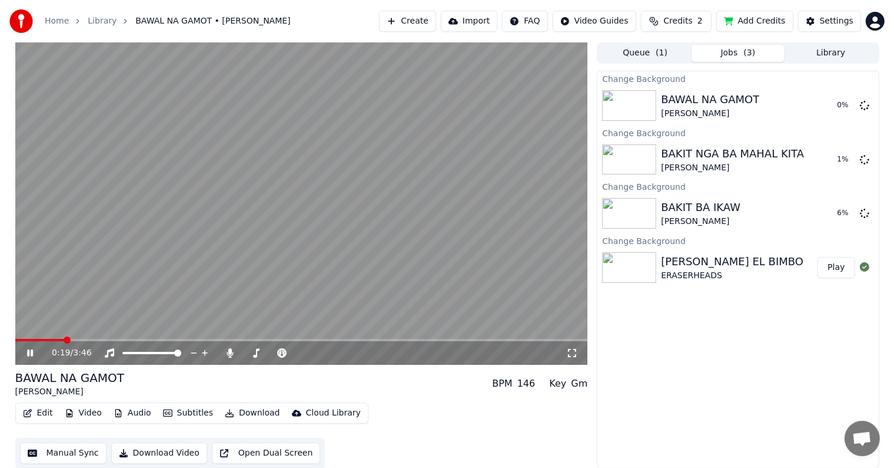
click at [824, 49] on button "Library" at bounding box center [831, 53] width 93 height 17
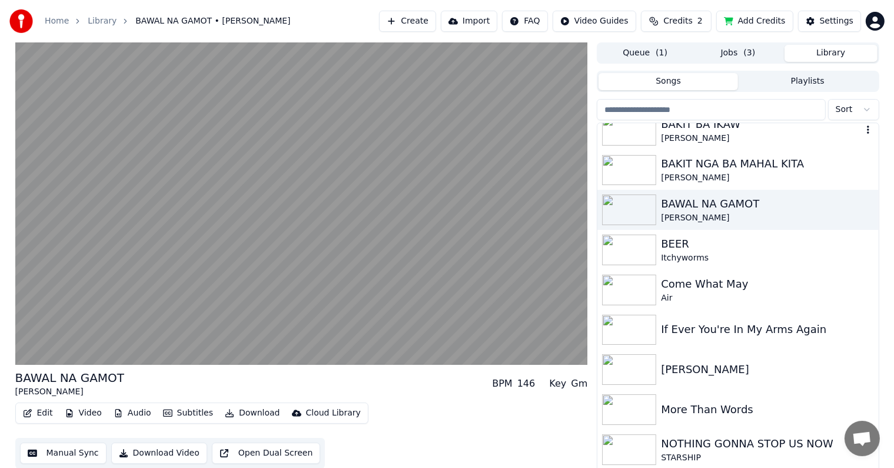
scroll to position [59, 0]
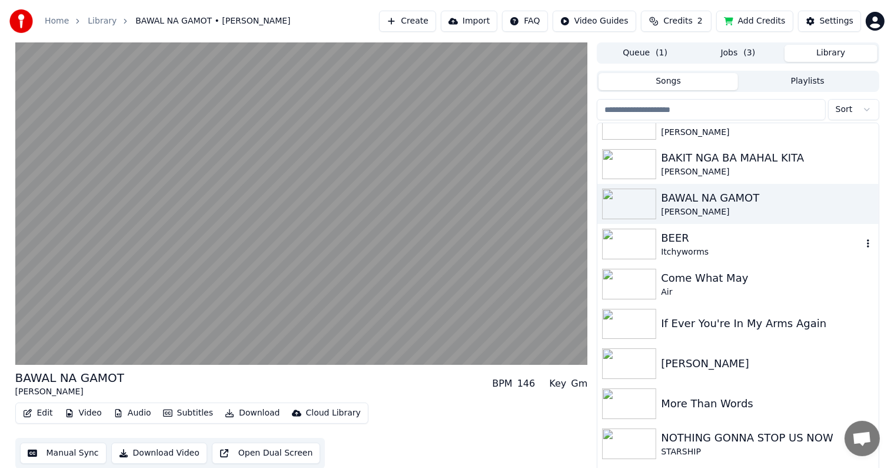
click at [641, 243] on img at bounding box center [629, 243] width 54 height 31
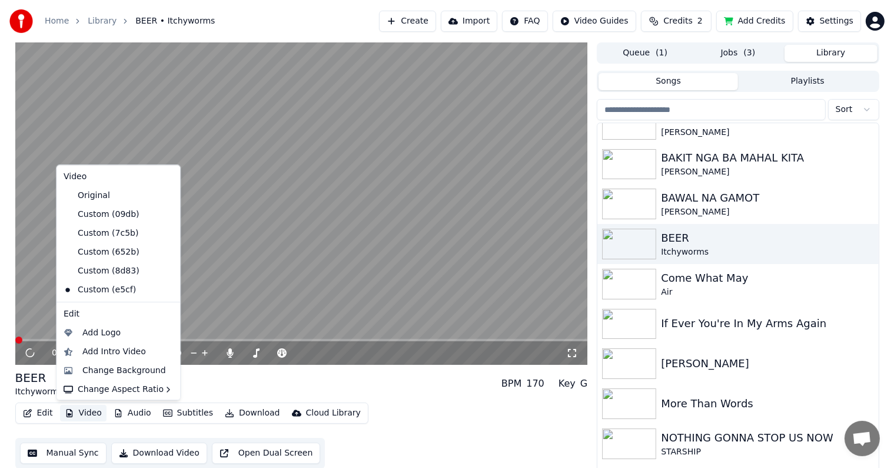
click at [76, 413] on button "Video" at bounding box center [83, 413] width 47 height 16
click at [101, 368] on div "Change Background" at bounding box center [124, 371] width 84 height 12
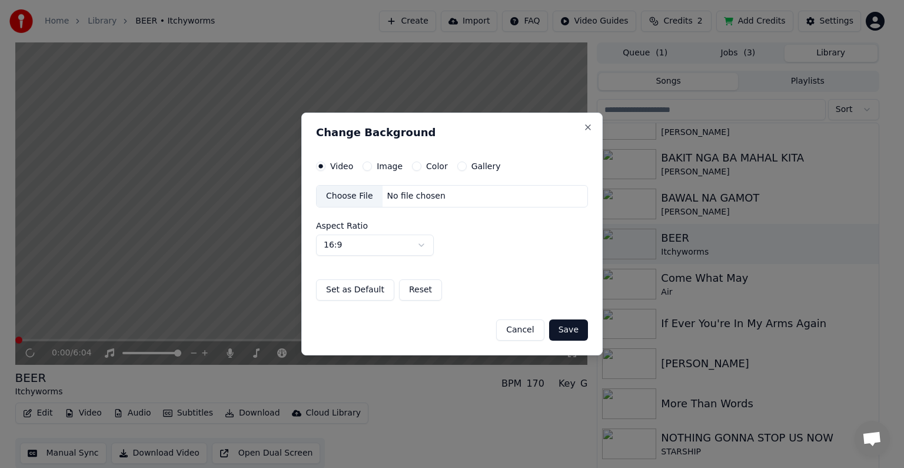
click at [346, 195] on div "Choose File" at bounding box center [350, 195] width 66 height 21
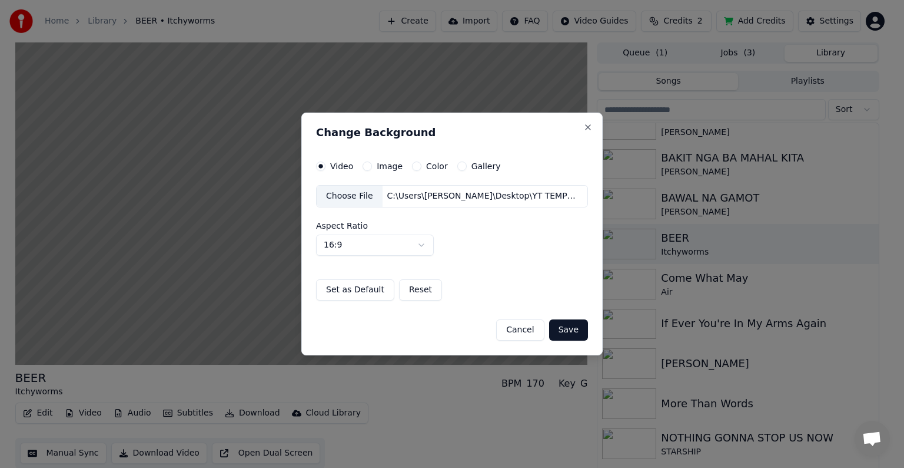
click at [568, 327] on button "Save" at bounding box center [568, 329] width 39 height 21
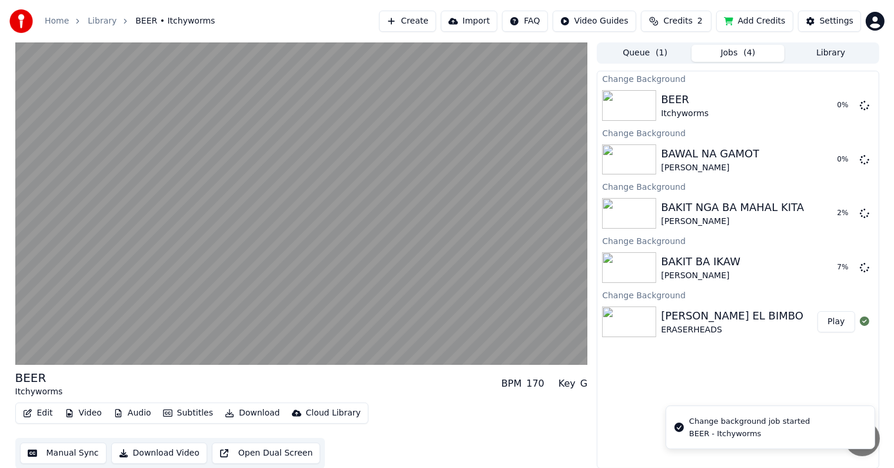
click at [836, 54] on button "Library" at bounding box center [831, 53] width 93 height 17
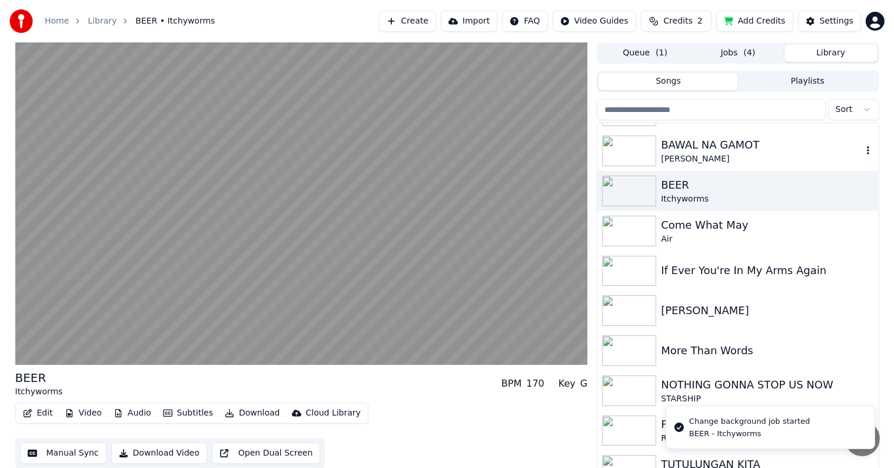
scroll to position [118, 0]
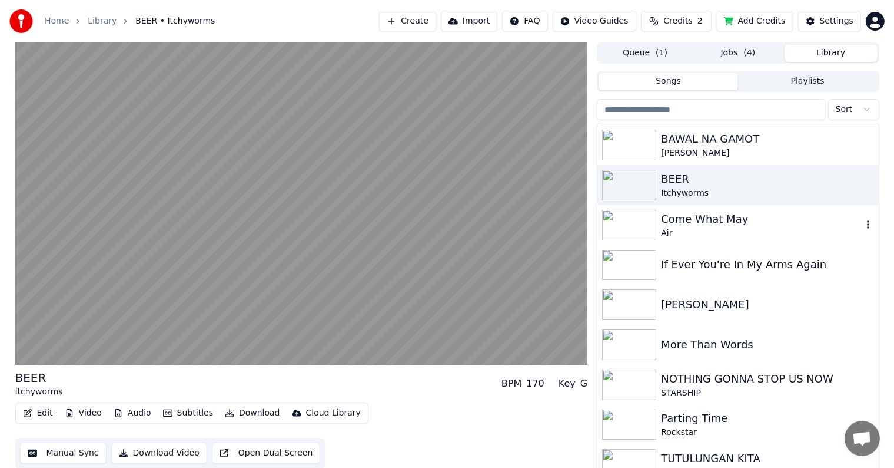
click at [680, 223] on div "Come What May" at bounding box center [761, 219] width 201 height 16
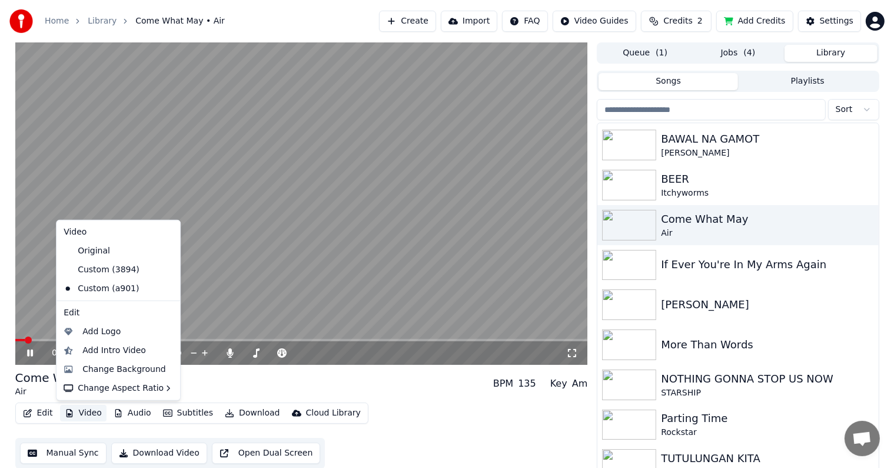
click at [78, 410] on button "Video" at bounding box center [83, 413] width 47 height 16
click at [97, 367] on div "Change Background" at bounding box center [124, 369] width 84 height 12
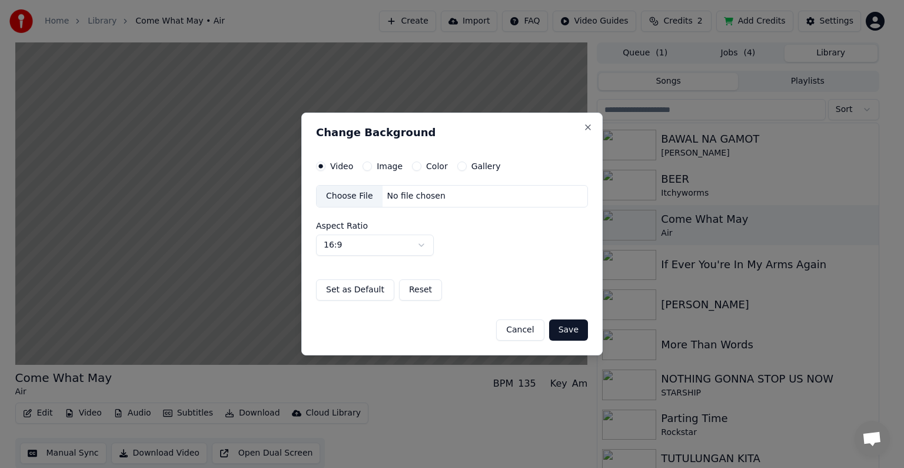
click at [354, 194] on div "Choose File" at bounding box center [350, 195] width 66 height 21
click at [567, 329] on button "Save" at bounding box center [568, 329] width 39 height 21
click at [572, 326] on button "Save" at bounding box center [568, 329] width 39 height 21
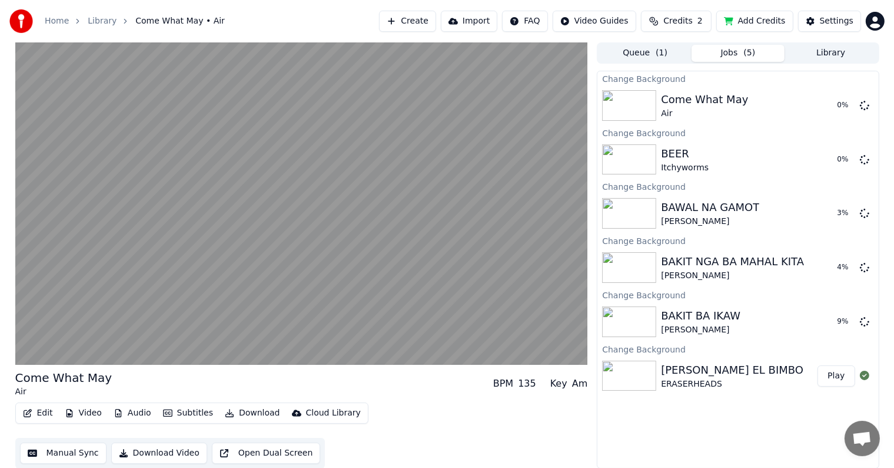
click at [820, 49] on button "Library" at bounding box center [831, 53] width 93 height 17
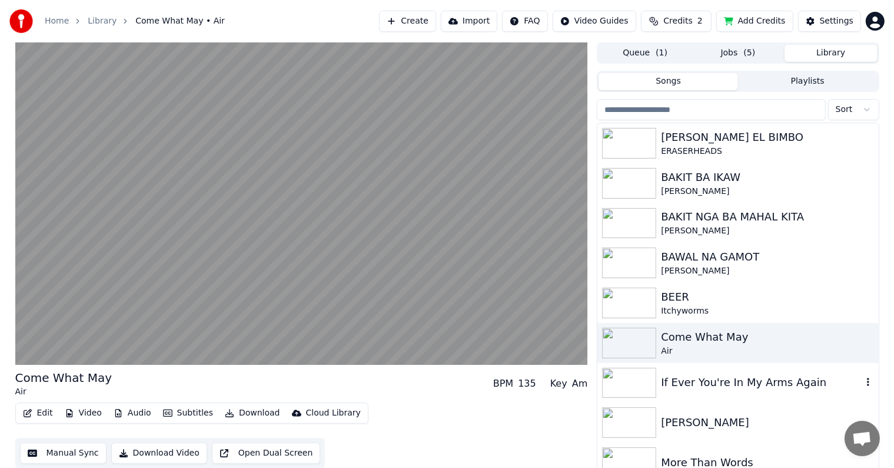
click at [697, 381] on div "If Ever You're In My Arms Again" at bounding box center [761, 382] width 201 height 16
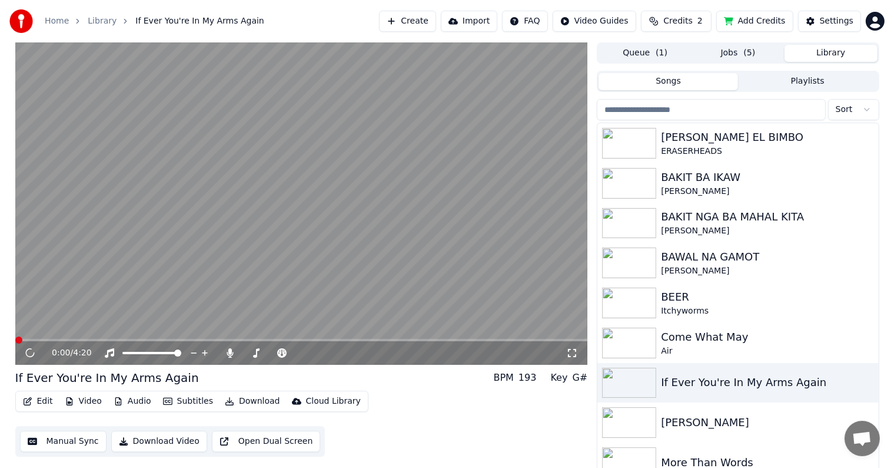
click at [82, 400] on button "Video" at bounding box center [83, 401] width 47 height 16
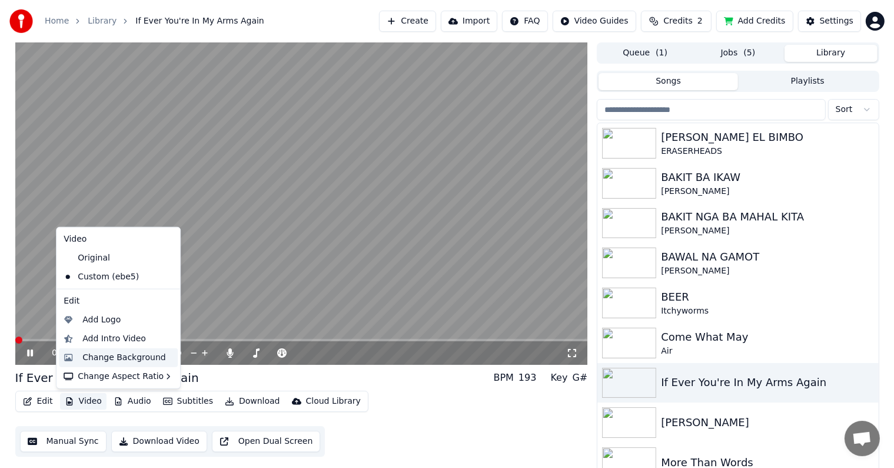
click at [99, 356] on div "Change Background" at bounding box center [124, 358] width 84 height 12
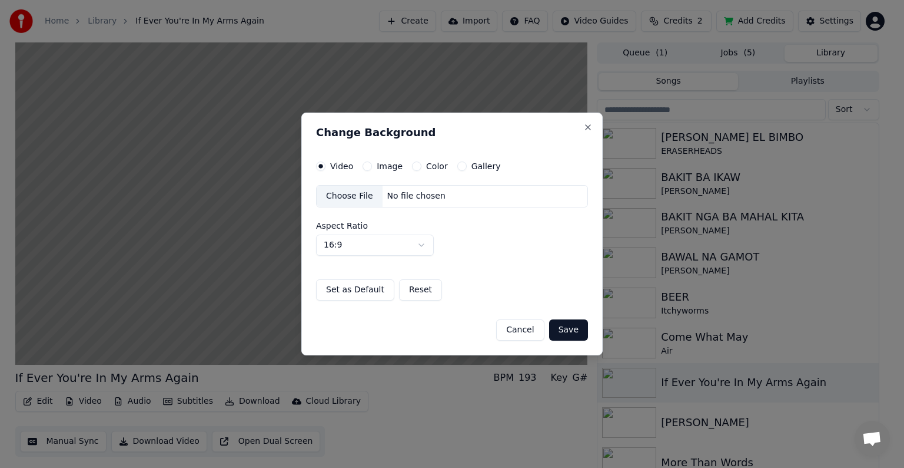
click at [342, 192] on div "Choose File" at bounding box center [350, 195] width 66 height 21
click at [578, 332] on button "Save" at bounding box center [568, 329] width 39 height 21
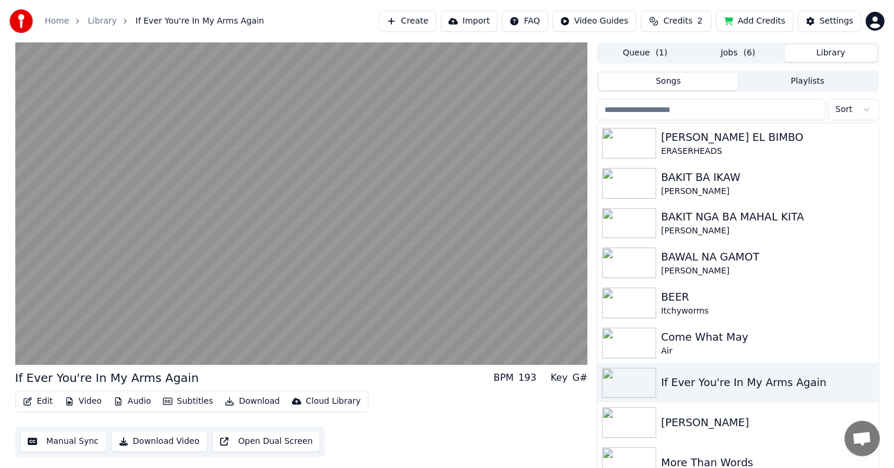
click at [836, 56] on button "Library" at bounding box center [831, 53] width 93 height 17
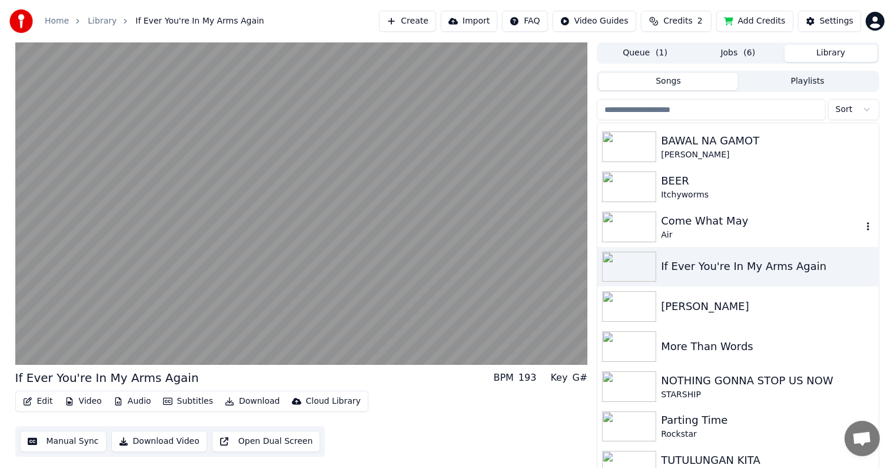
scroll to position [169, 0]
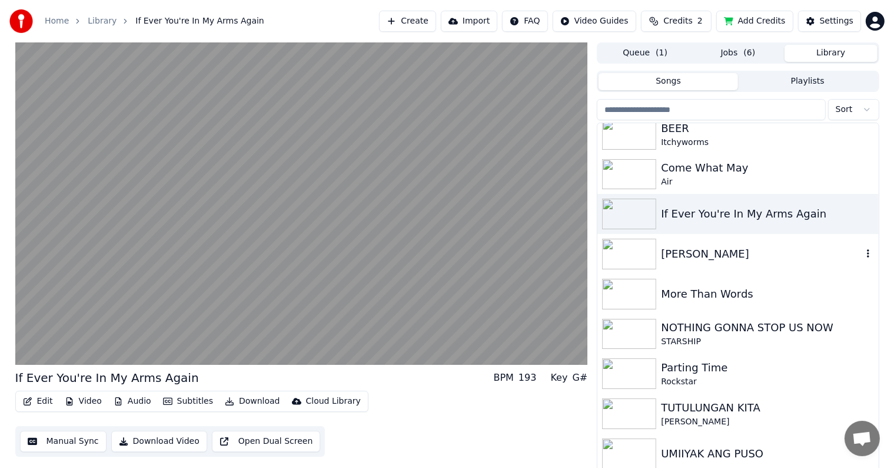
click at [707, 251] on div "[PERSON_NAME]" at bounding box center [761, 254] width 201 height 16
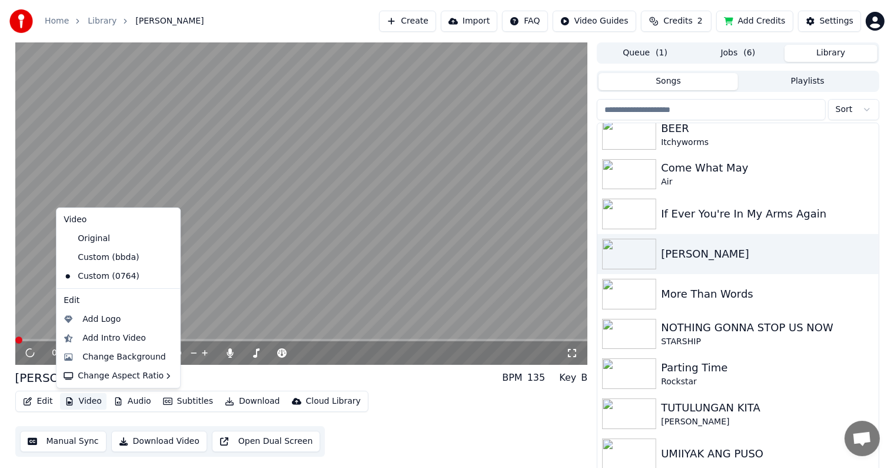
click at [80, 402] on button "Video" at bounding box center [83, 401] width 47 height 16
click at [100, 358] on div "Change Background" at bounding box center [124, 357] width 84 height 12
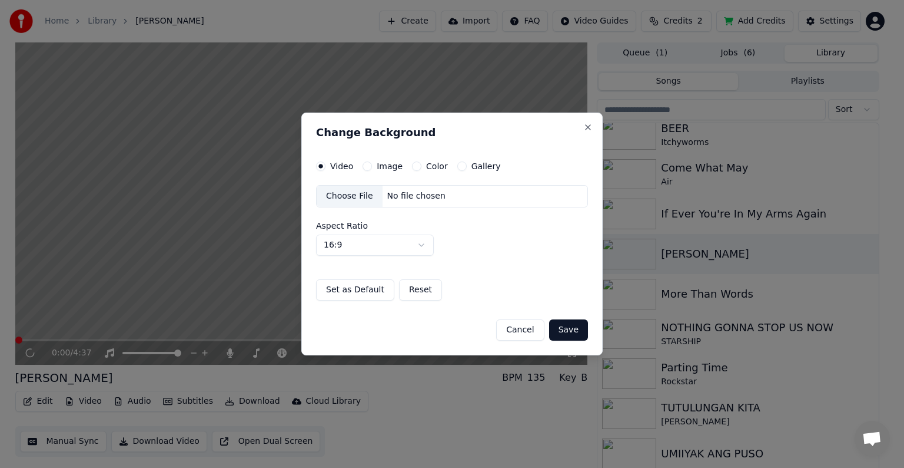
click at [344, 193] on div "Choose File" at bounding box center [350, 195] width 66 height 21
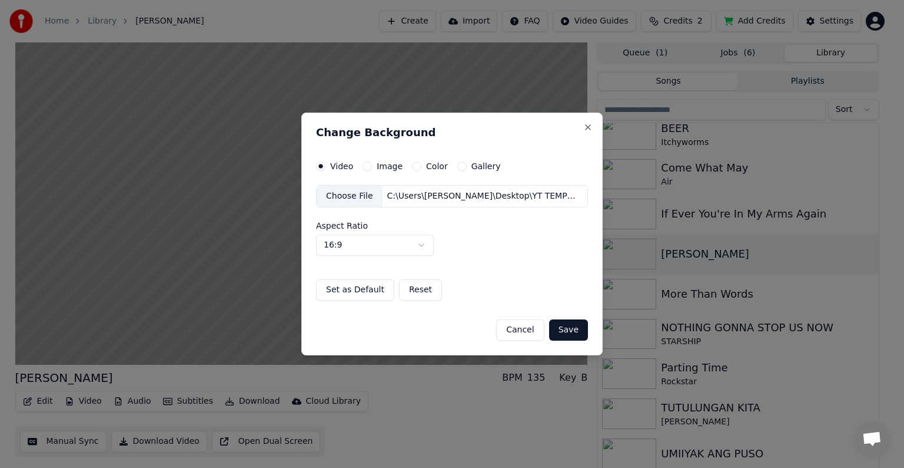
click at [565, 330] on button "Save" at bounding box center [568, 329] width 39 height 21
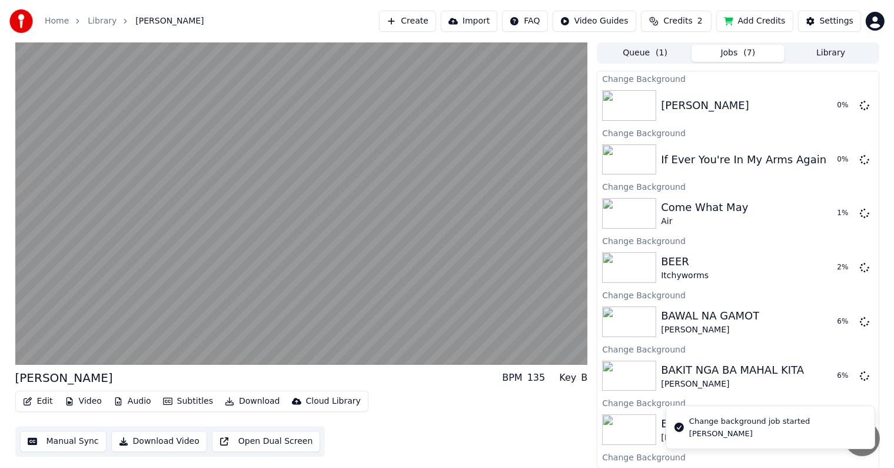
click at [829, 48] on button "Library" at bounding box center [831, 53] width 93 height 17
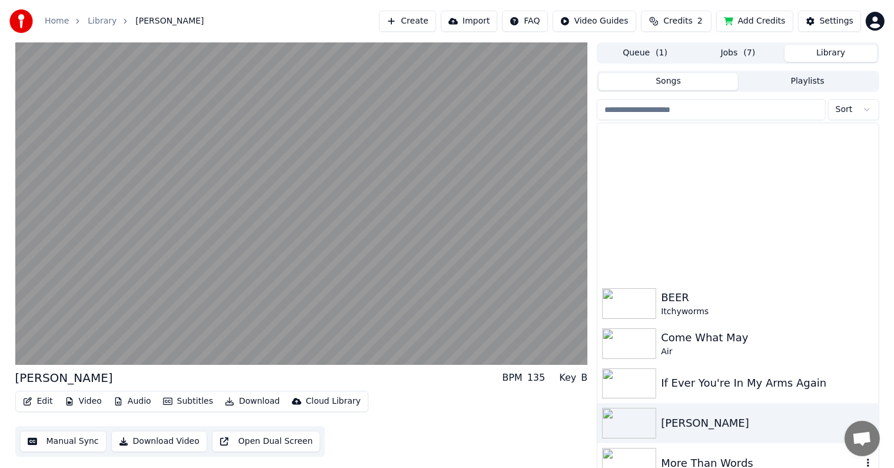
scroll to position [169, 0]
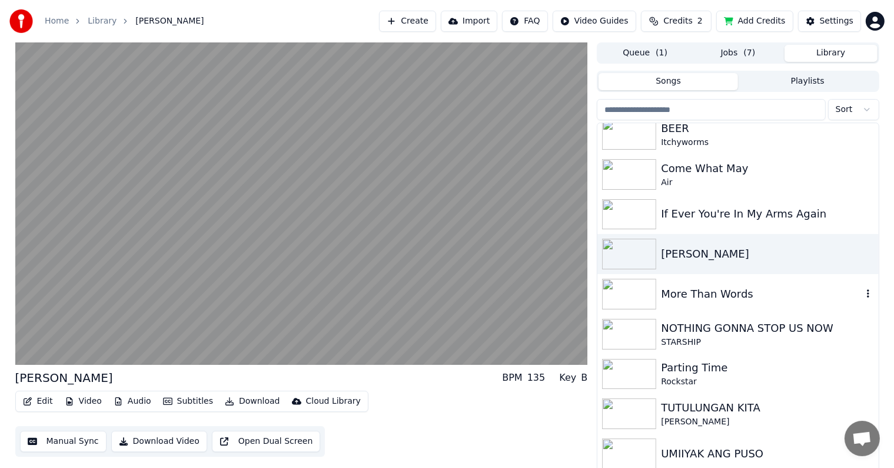
click at [683, 299] on div "More Than Words" at bounding box center [761, 294] width 201 height 16
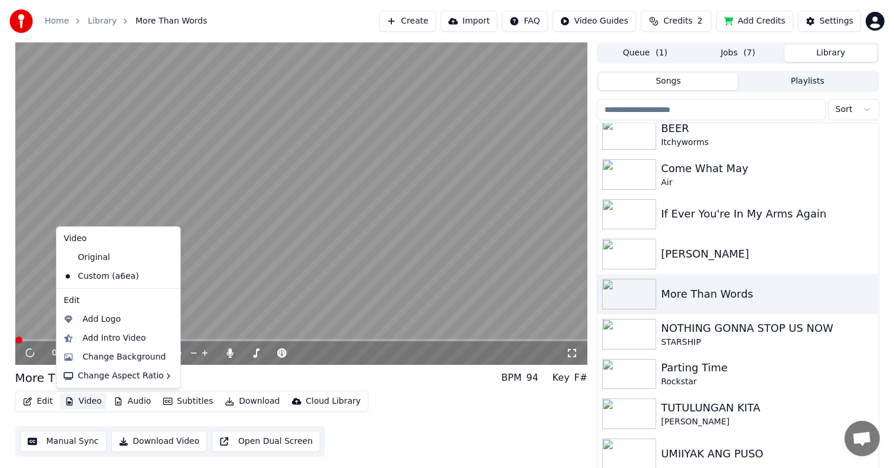
click at [84, 402] on button "Video" at bounding box center [83, 401] width 47 height 16
click at [96, 356] on div "Change Background" at bounding box center [124, 357] width 84 height 12
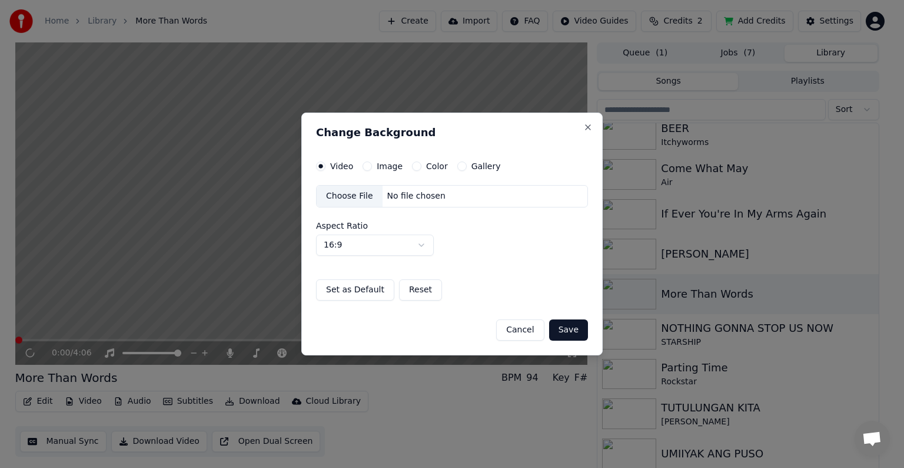
click at [349, 194] on div "Choose File" at bounding box center [350, 195] width 66 height 21
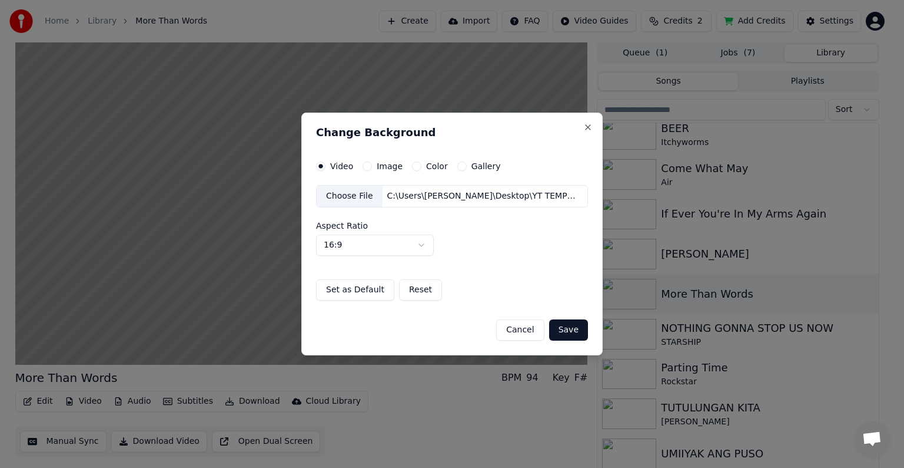
click at [566, 329] on button "Save" at bounding box center [568, 329] width 39 height 21
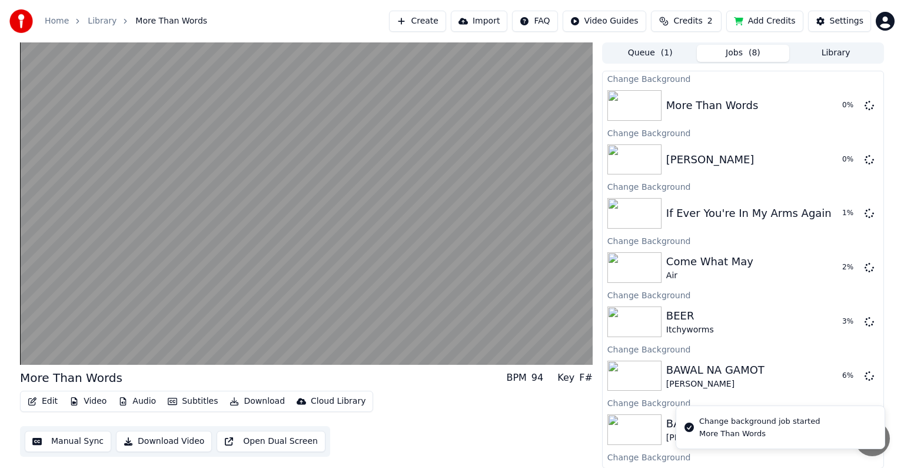
click at [837, 46] on html "Home Library More Than Words Create Import FAQ Video Guides Credits 2 Add Credi…" at bounding box center [452, 234] width 904 height 468
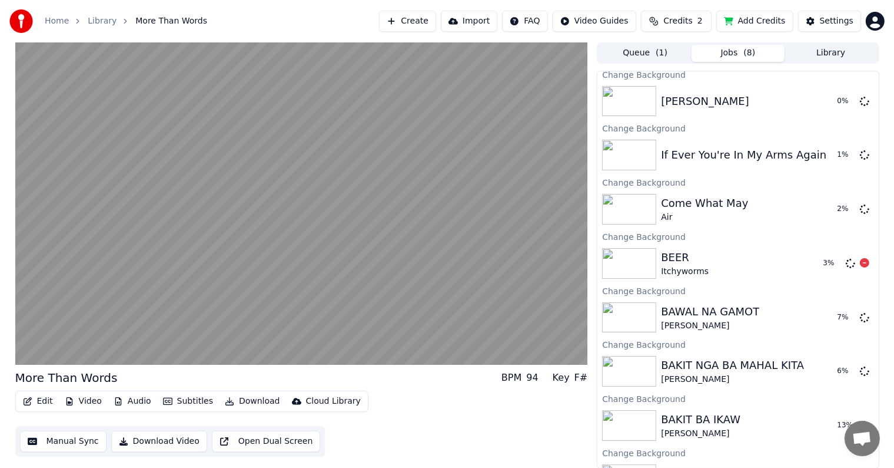
scroll to position [90, 0]
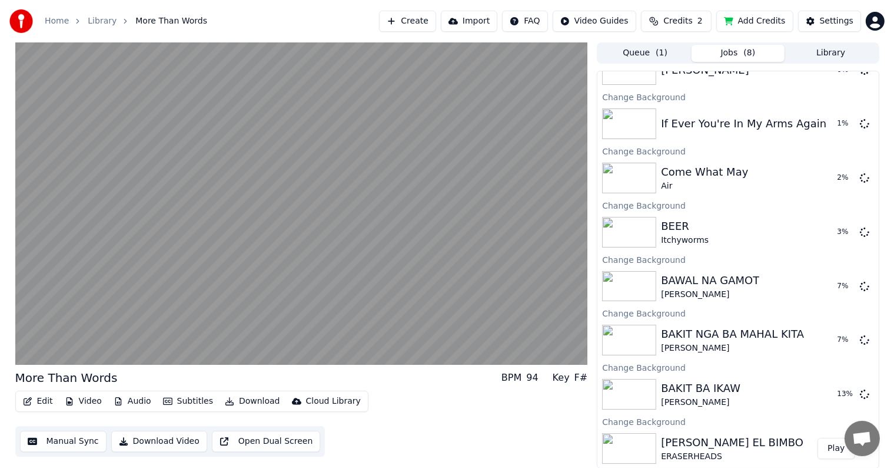
click at [810, 52] on button "Library" at bounding box center [831, 53] width 93 height 17
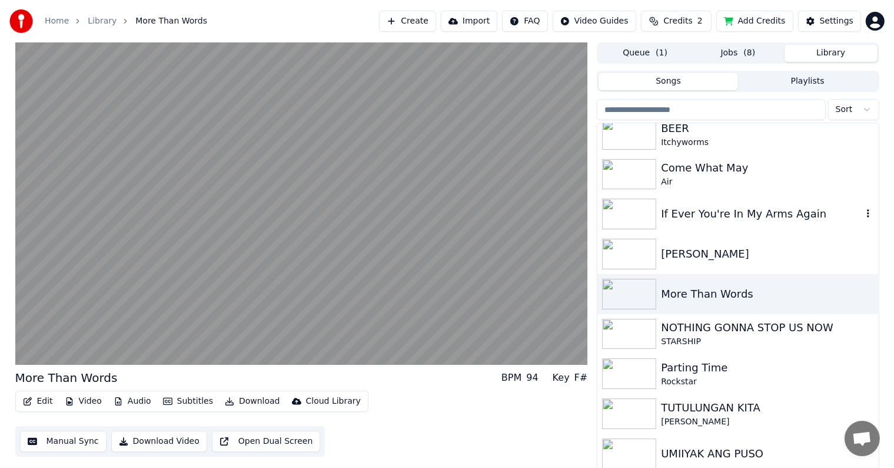
scroll to position [170, 0]
click at [697, 326] on div "NOTHING GONNA STOP US NOW" at bounding box center [761, 327] width 201 height 16
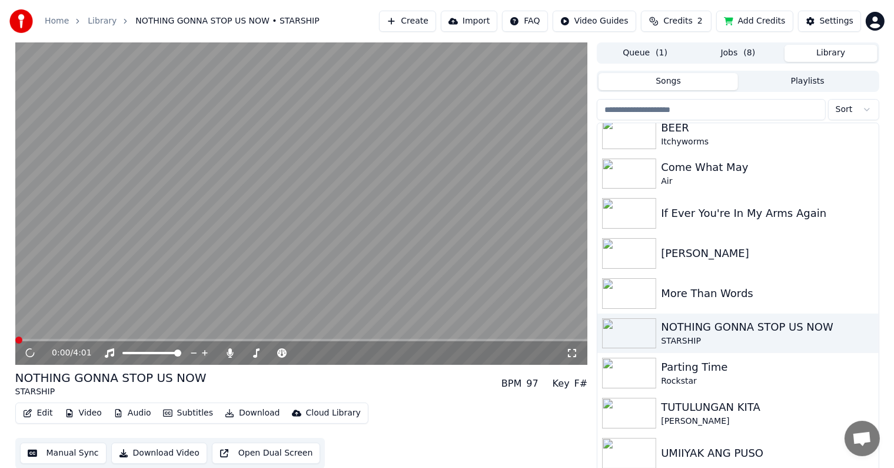
click at [80, 413] on button "Video" at bounding box center [83, 413] width 47 height 16
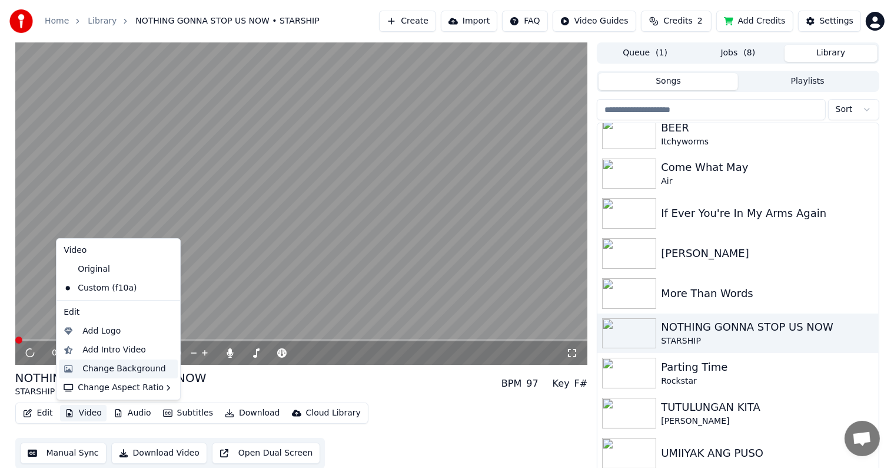
click at [91, 365] on div "Change Background" at bounding box center [124, 369] width 84 height 12
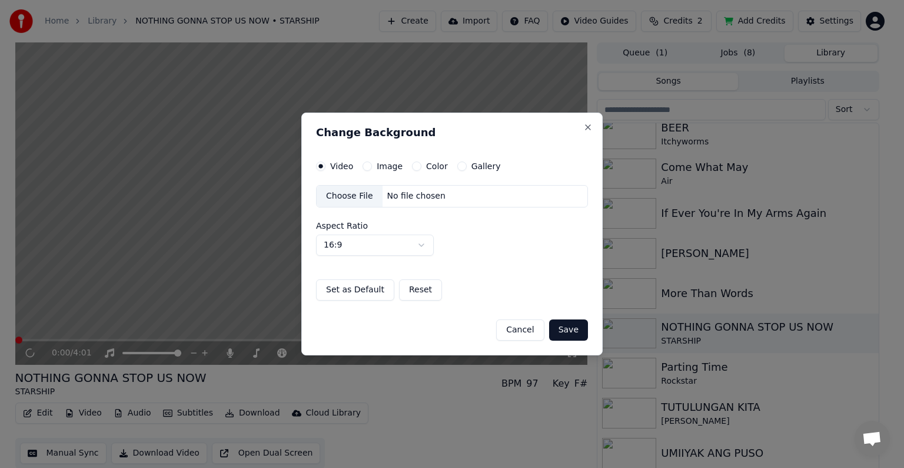
click at [336, 191] on div "Choose File" at bounding box center [350, 195] width 66 height 21
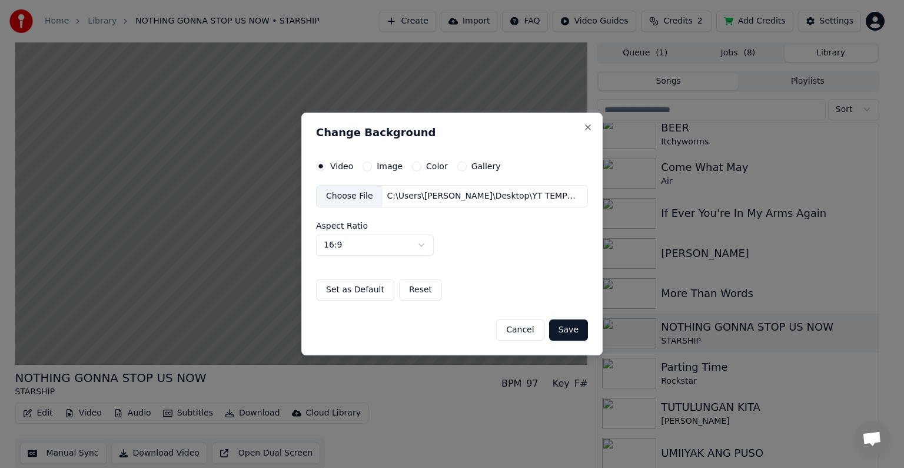
click at [561, 332] on button "Save" at bounding box center [568, 329] width 39 height 21
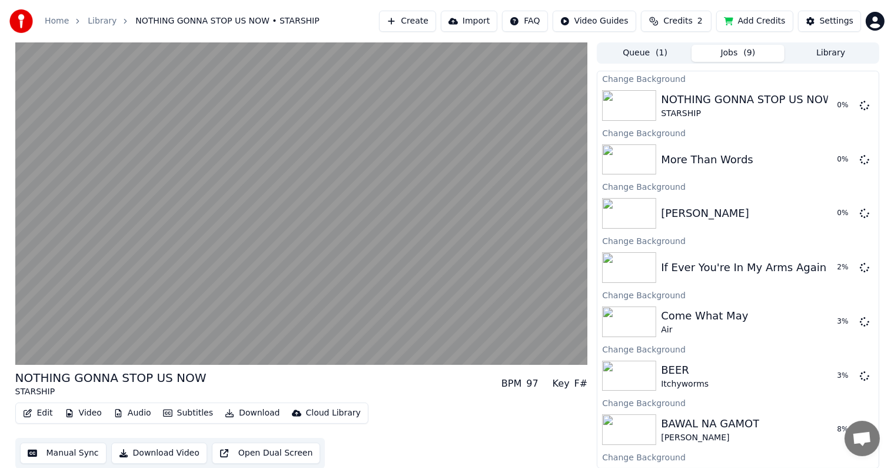
click at [829, 51] on button "Library" at bounding box center [831, 53] width 93 height 17
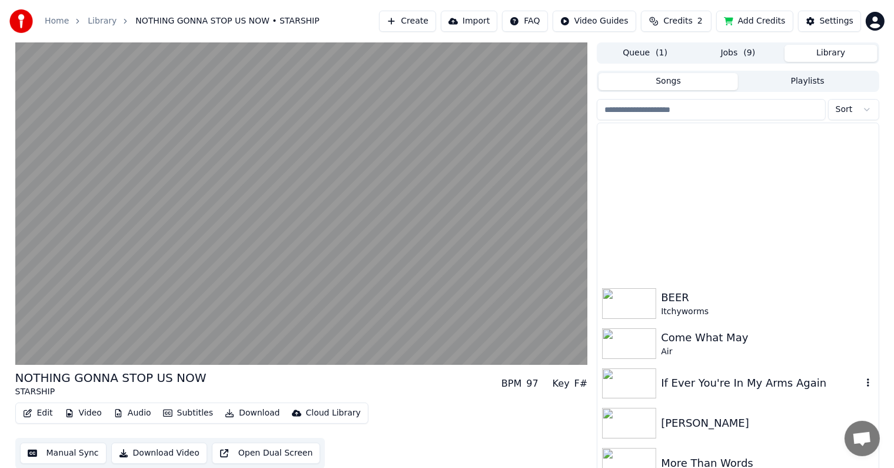
scroll to position [169, 0]
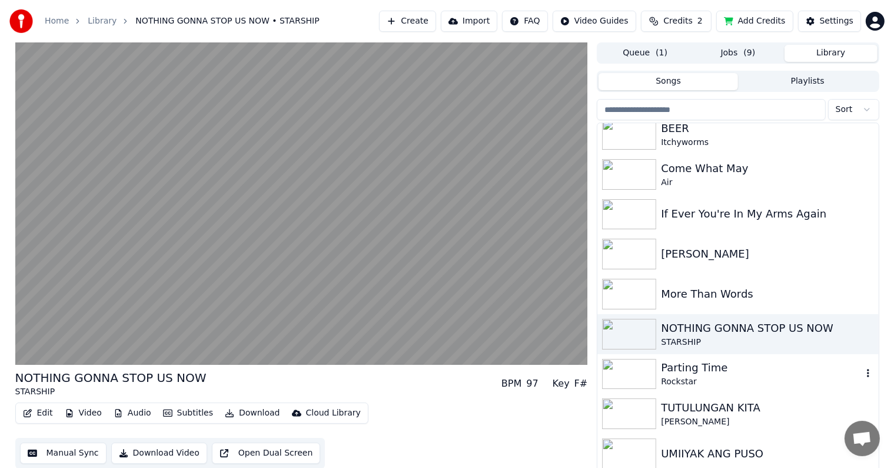
click at [690, 368] on div "Parting Time" at bounding box center [761, 367] width 201 height 16
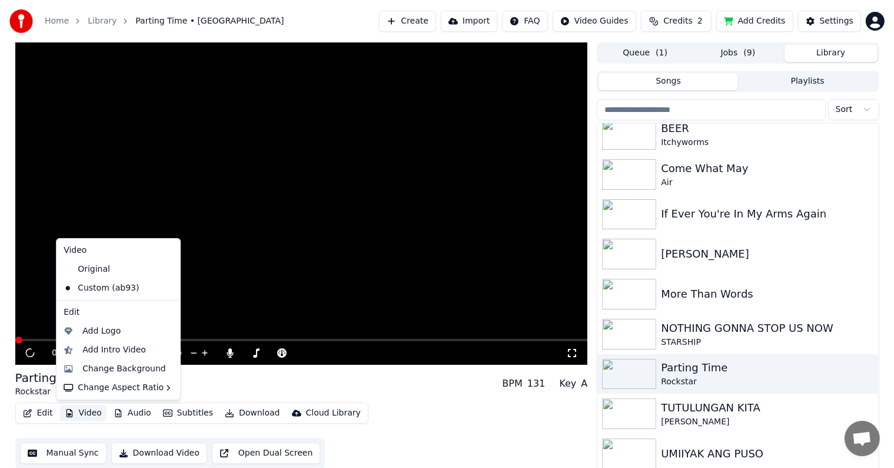
click at [77, 412] on button "Video" at bounding box center [83, 413] width 47 height 16
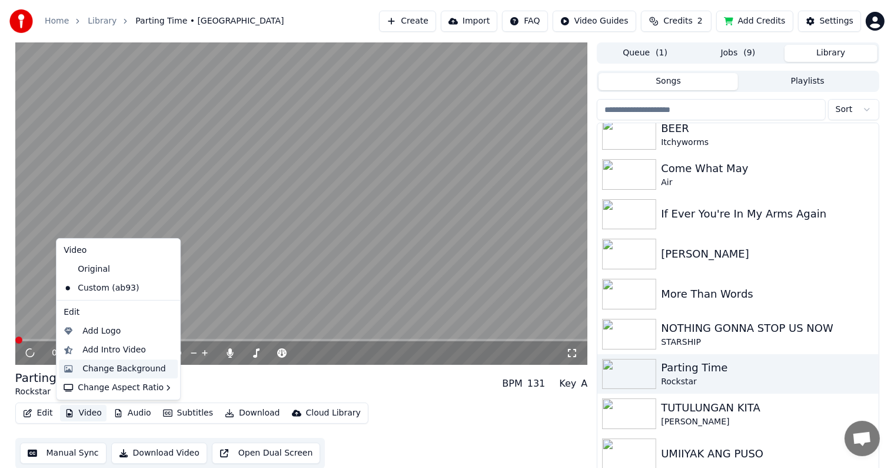
click at [92, 371] on div "Change Background" at bounding box center [124, 369] width 84 height 12
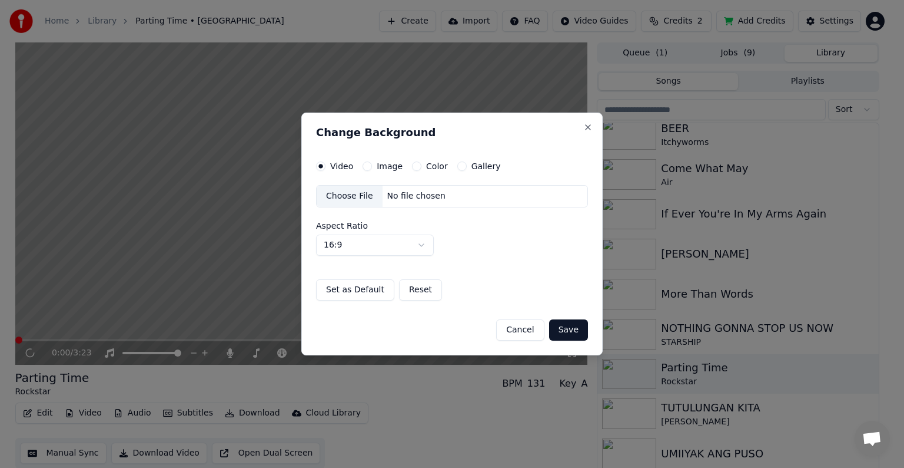
click at [336, 194] on div "Choose File" at bounding box center [350, 195] width 66 height 21
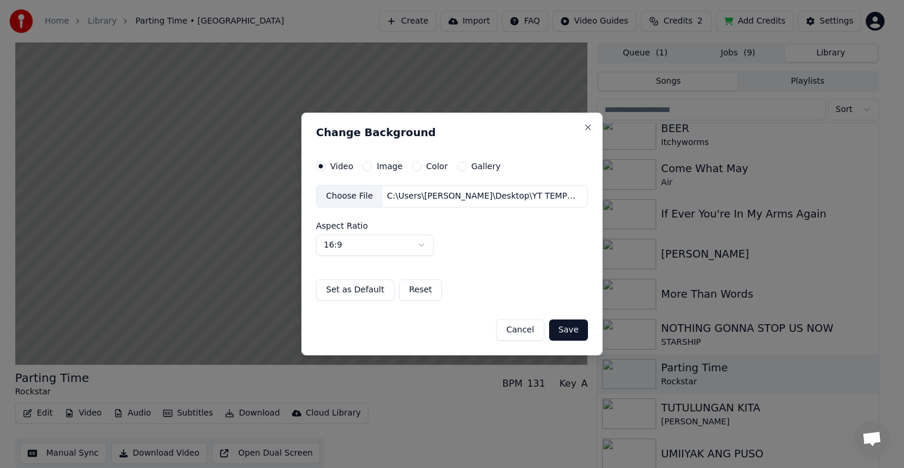
click at [575, 330] on button "Save" at bounding box center [568, 329] width 39 height 21
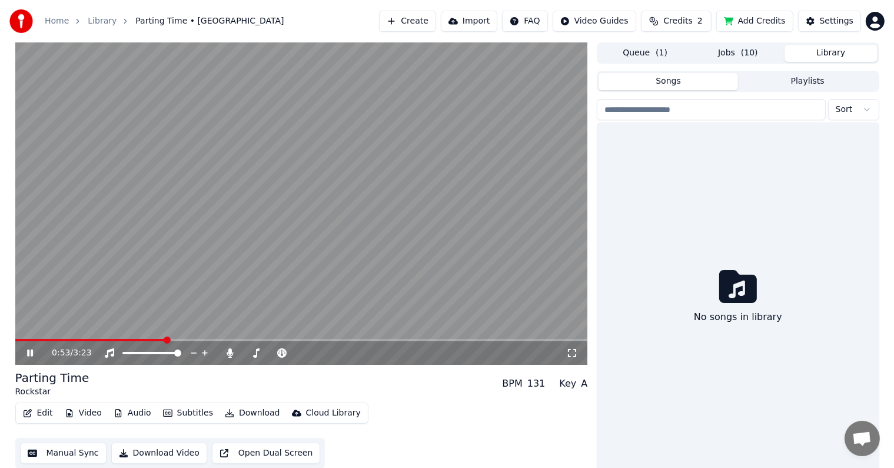
click at [820, 49] on button "Library" at bounding box center [831, 53] width 93 height 17
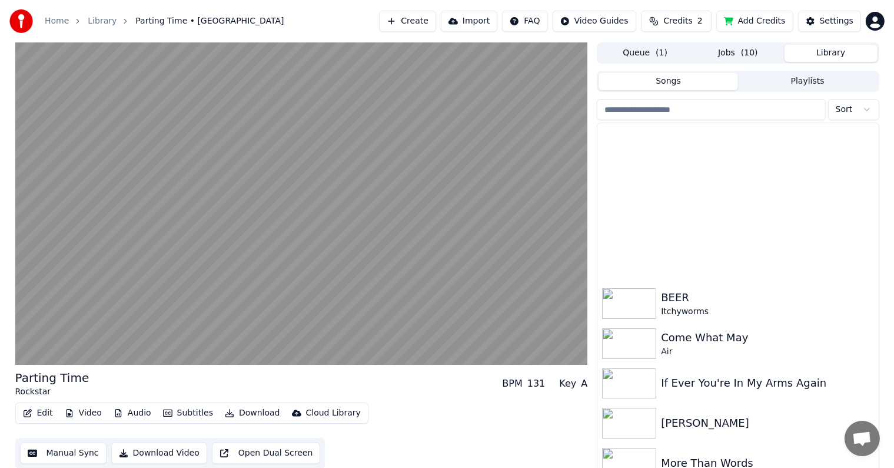
scroll to position [169, 0]
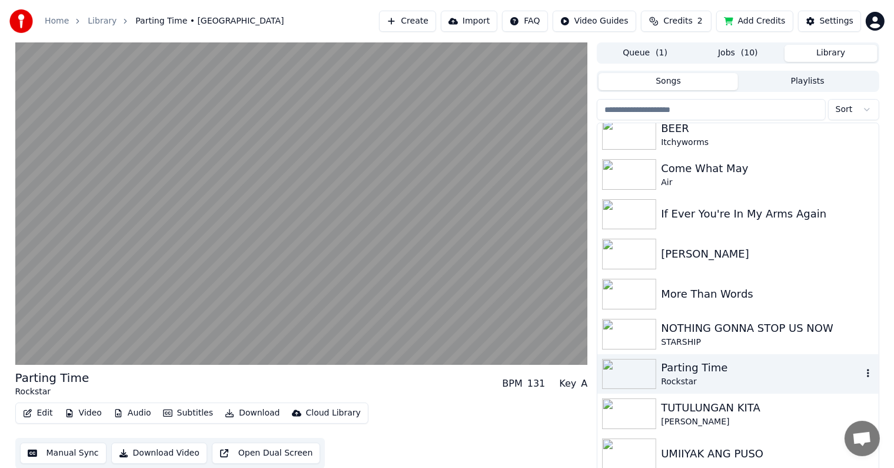
click at [704, 408] on div "TUTULUNGAN KITA" at bounding box center [767, 407] width 213 height 16
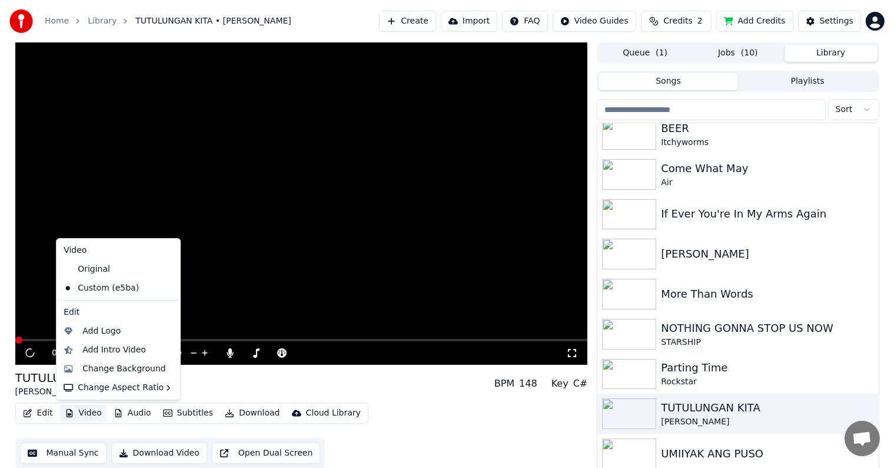
click at [80, 410] on button "Video" at bounding box center [83, 413] width 47 height 16
click at [101, 370] on div "Change Background" at bounding box center [124, 369] width 84 height 12
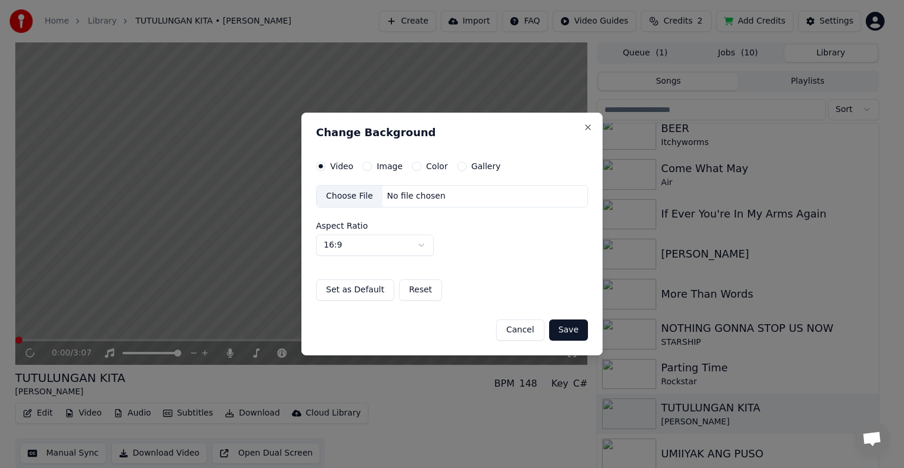
click at [359, 194] on div "Choose File" at bounding box center [350, 195] width 66 height 21
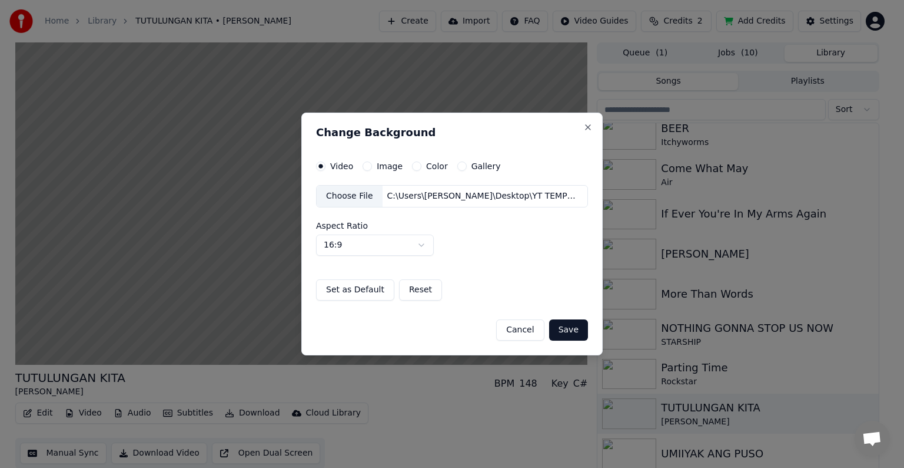
click at [572, 330] on button "Save" at bounding box center [568, 329] width 39 height 21
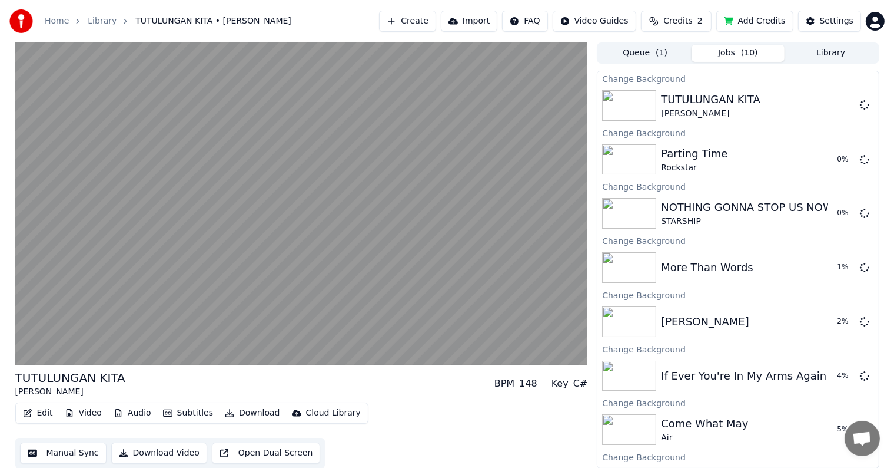
click at [823, 52] on button "Library" at bounding box center [831, 53] width 93 height 17
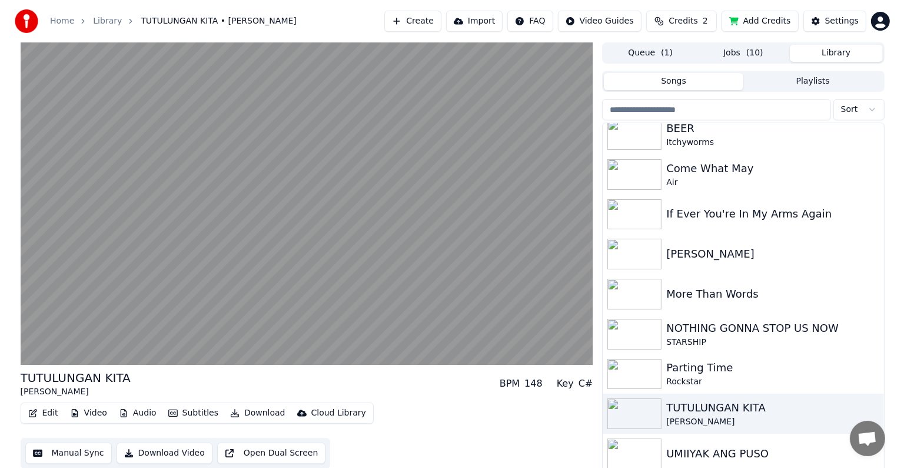
scroll to position [5, 0]
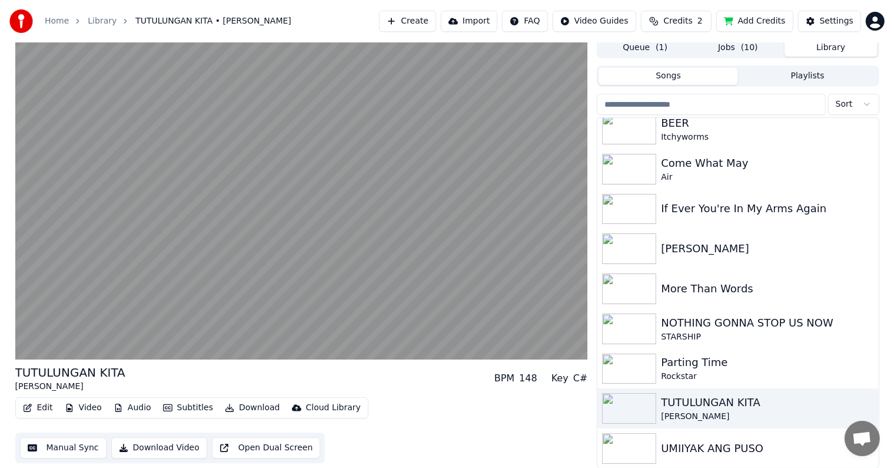
click at [687, 451] on div "UMIIYAK ANG PUSO" at bounding box center [761, 448] width 201 height 16
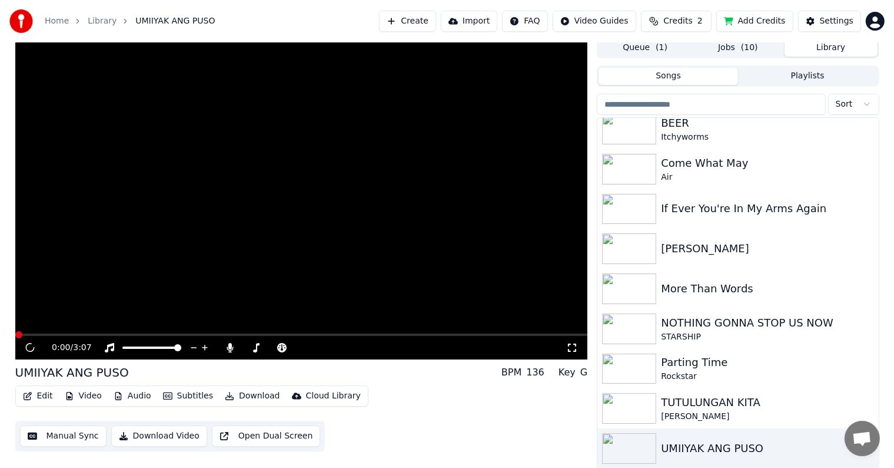
click at [85, 392] on button "Video" at bounding box center [83, 395] width 47 height 16
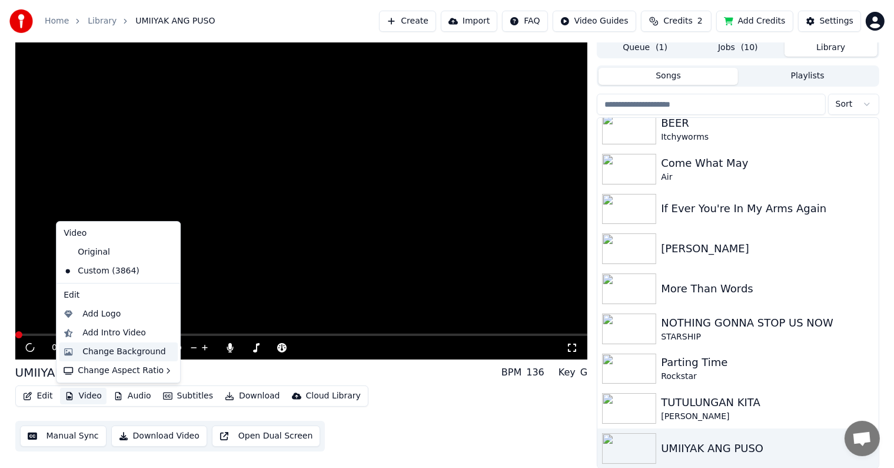
click at [101, 350] on div "Change Background" at bounding box center [124, 352] width 84 height 12
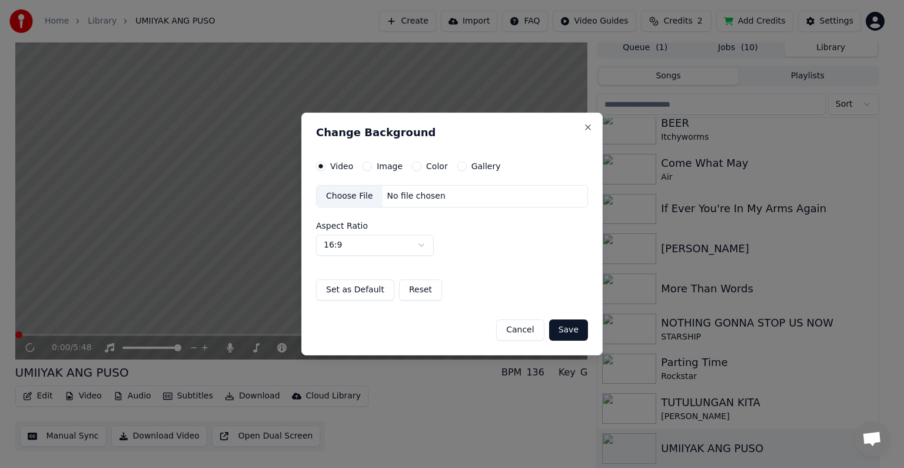
click at [351, 196] on div "Choose File" at bounding box center [350, 195] width 66 height 21
click at [564, 327] on button "Save" at bounding box center [568, 329] width 39 height 21
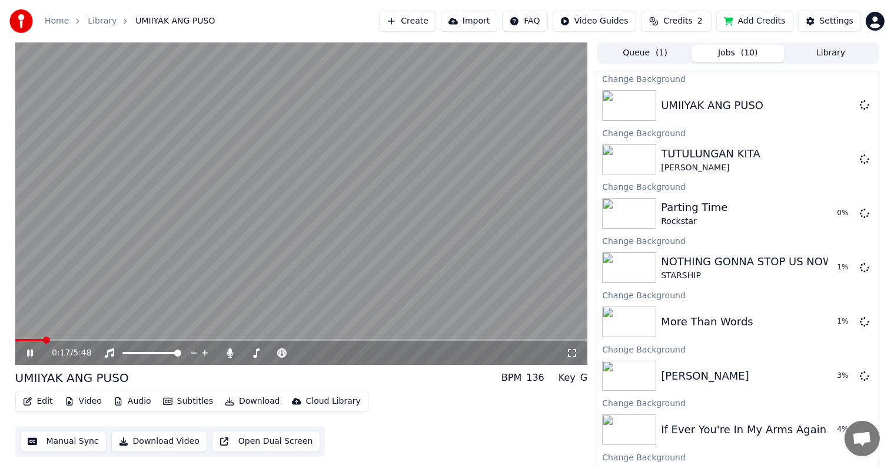
click at [30, 352] on icon at bounding box center [39, 352] width 28 height 9
